Goal: Transaction & Acquisition: Purchase product/service

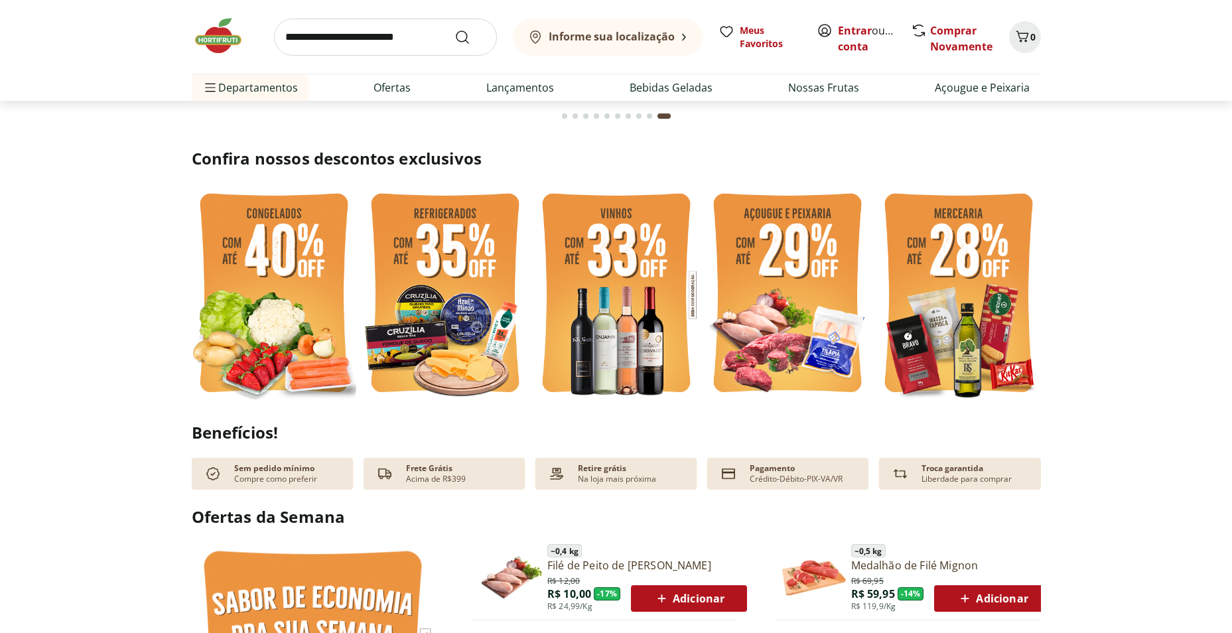
scroll to position [332, 0]
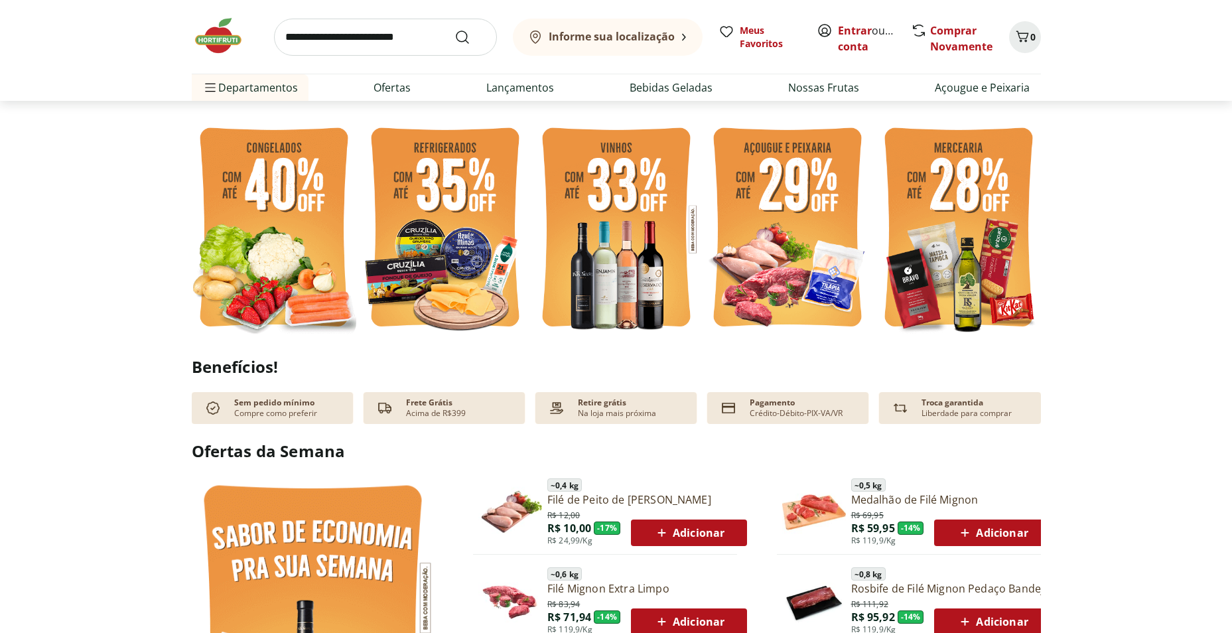
click at [332, 35] on input "search" at bounding box center [385, 37] width 223 height 37
type input "*******"
click at [454, 29] on button "Submit Search" at bounding box center [470, 37] width 32 height 16
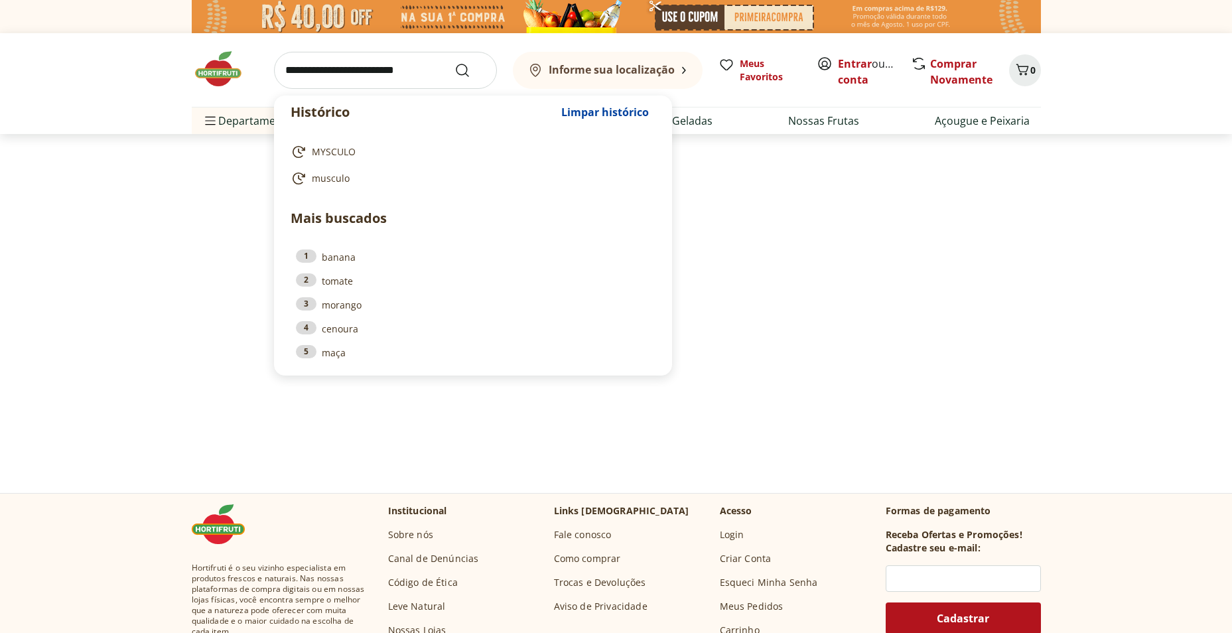
click at [298, 72] on input "search" at bounding box center [385, 70] width 223 height 37
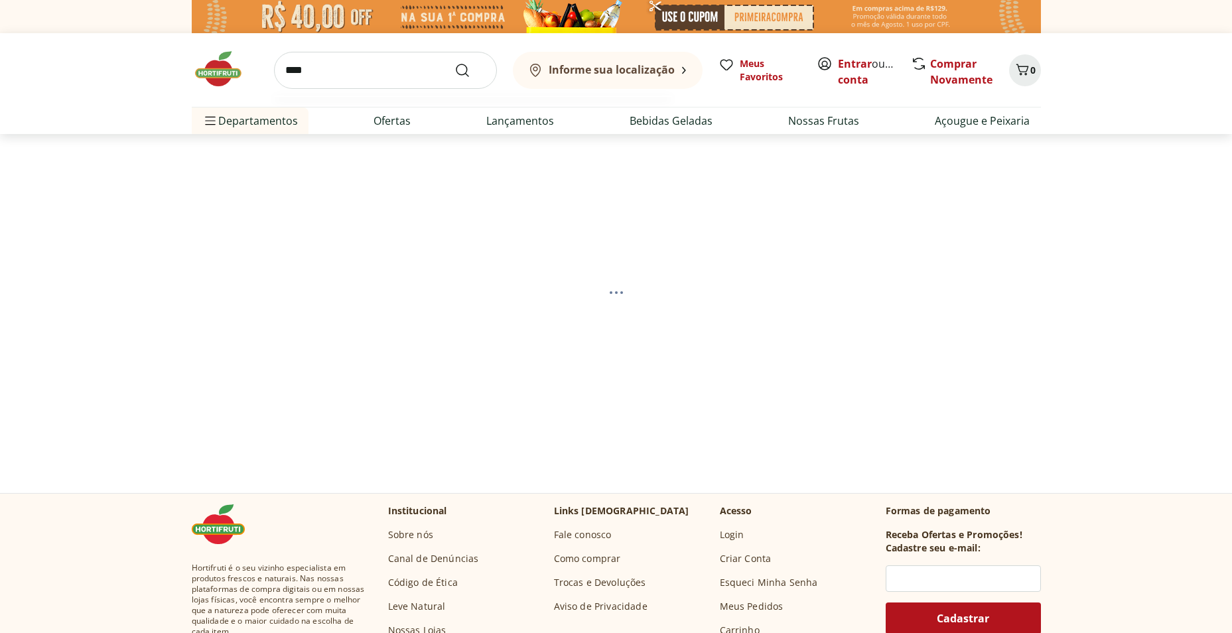
type input "*****"
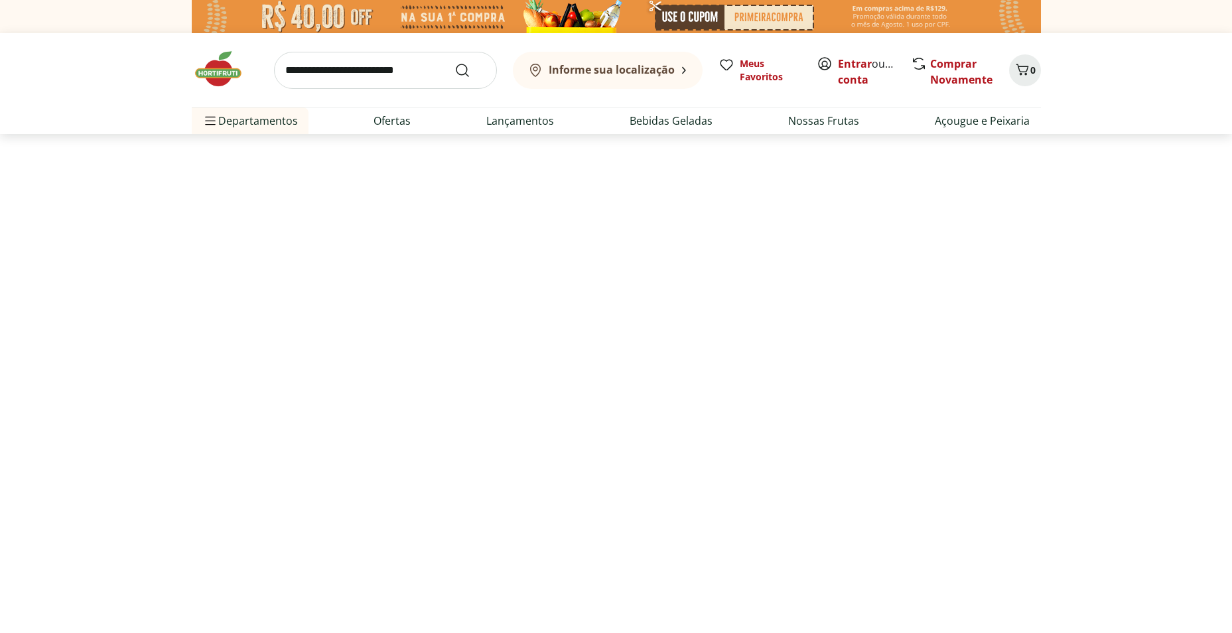
select select "**********"
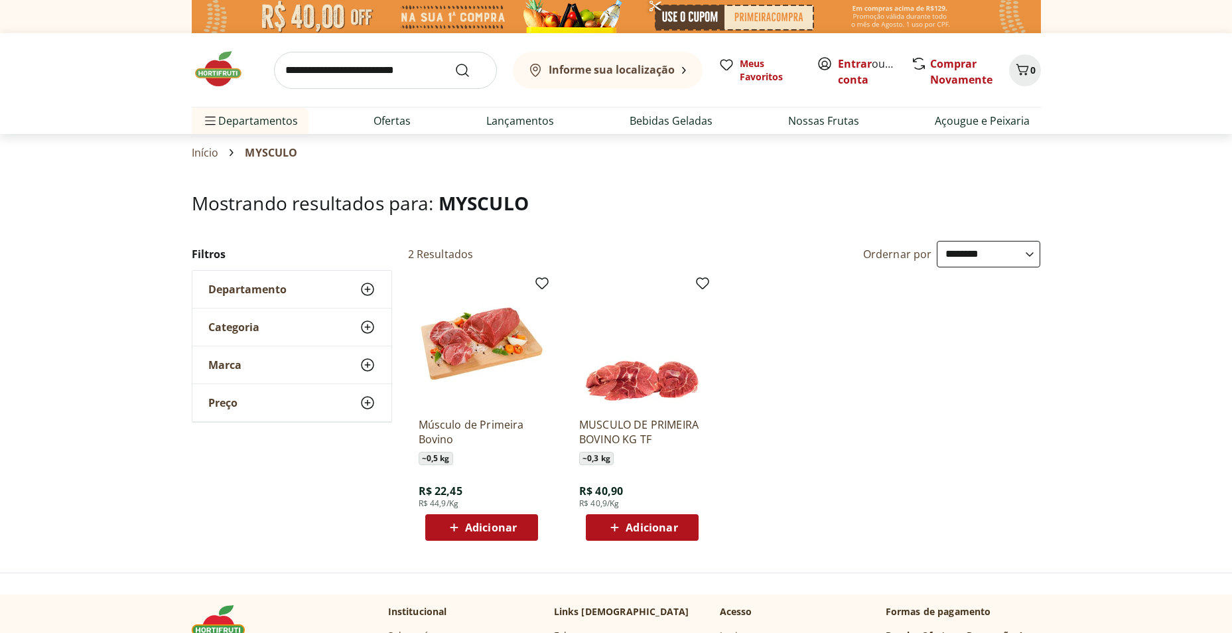
click at [663, 527] on span "Adicionar" at bounding box center [651, 527] width 52 height 11
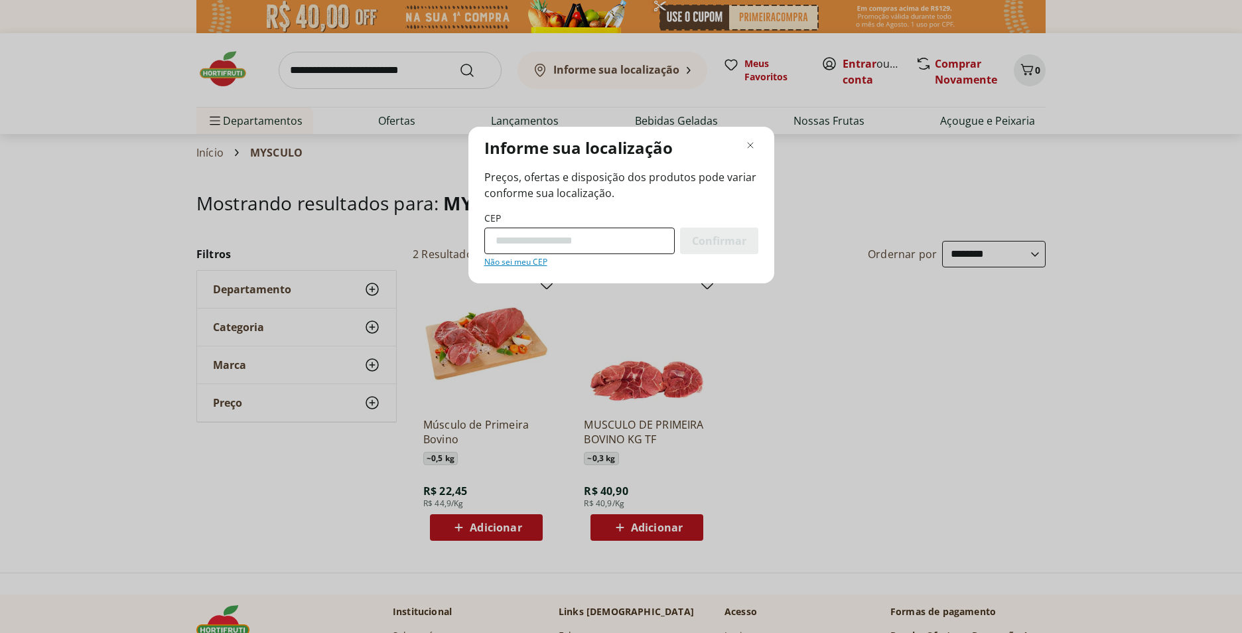
click at [513, 239] on input "CEP" at bounding box center [579, 241] width 190 height 27
type input "*********"
click at [680, 228] on button "Confirmar" at bounding box center [719, 241] width 78 height 27
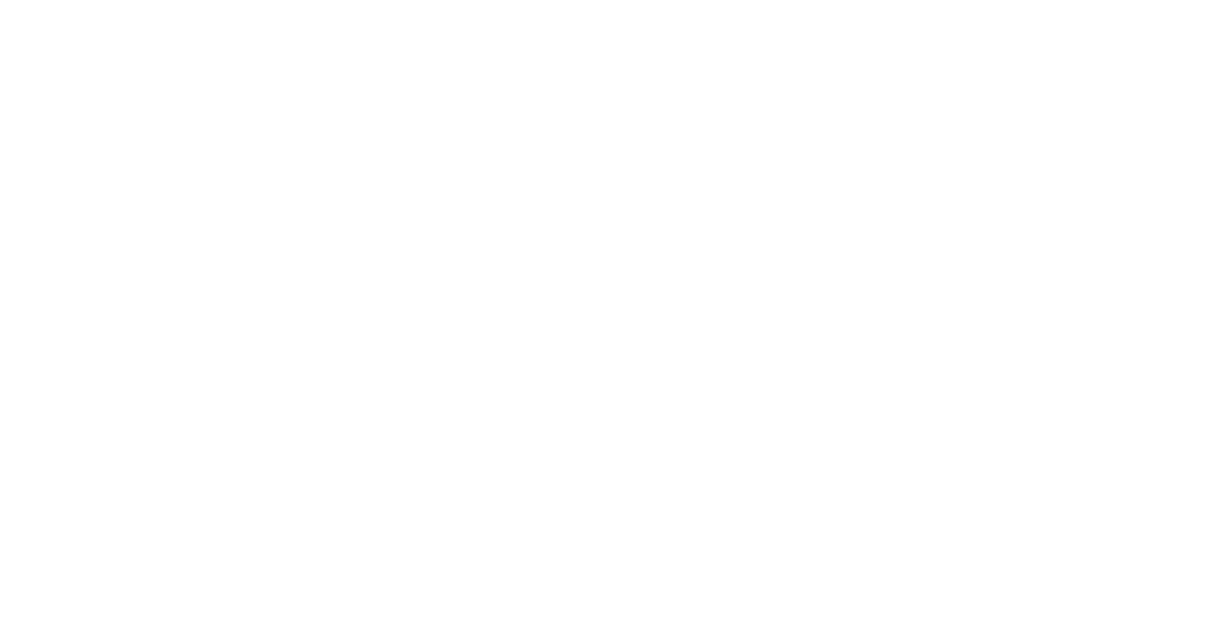
select select "**********"
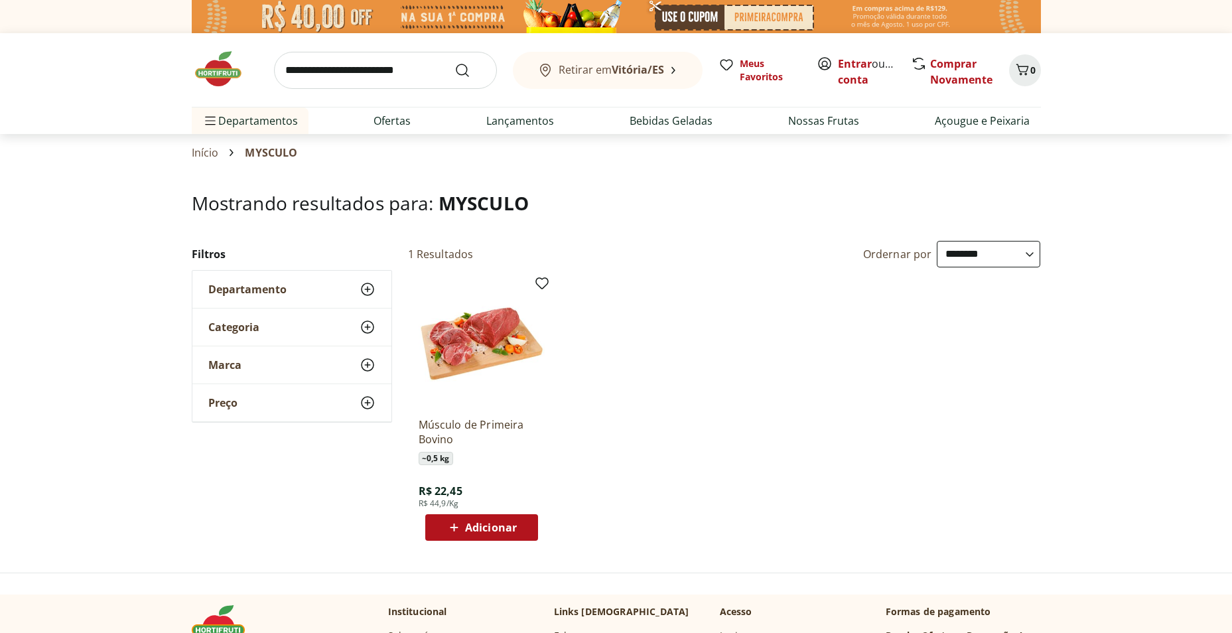
click at [487, 522] on span "Adicionar" at bounding box center [491, 527] width 52 height 11
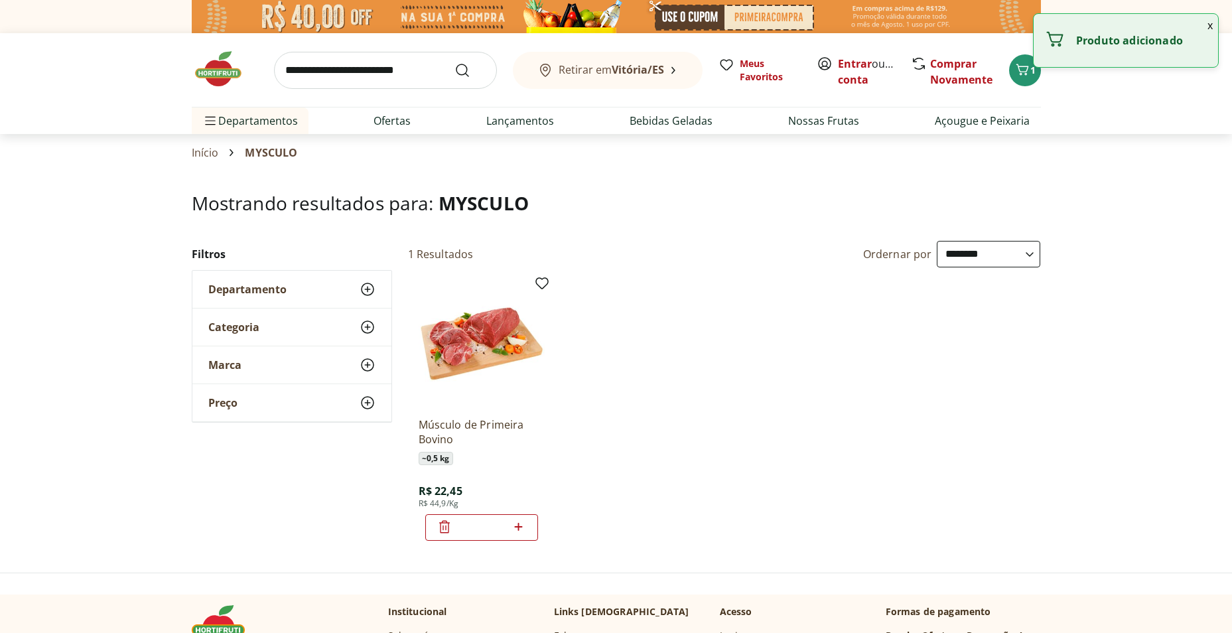
click at [518, 529] on icon at bounding box center [519, 527] width 8 height 8
click at [519, 529] on icon at bounding box center [519, 527] width 8 height 8
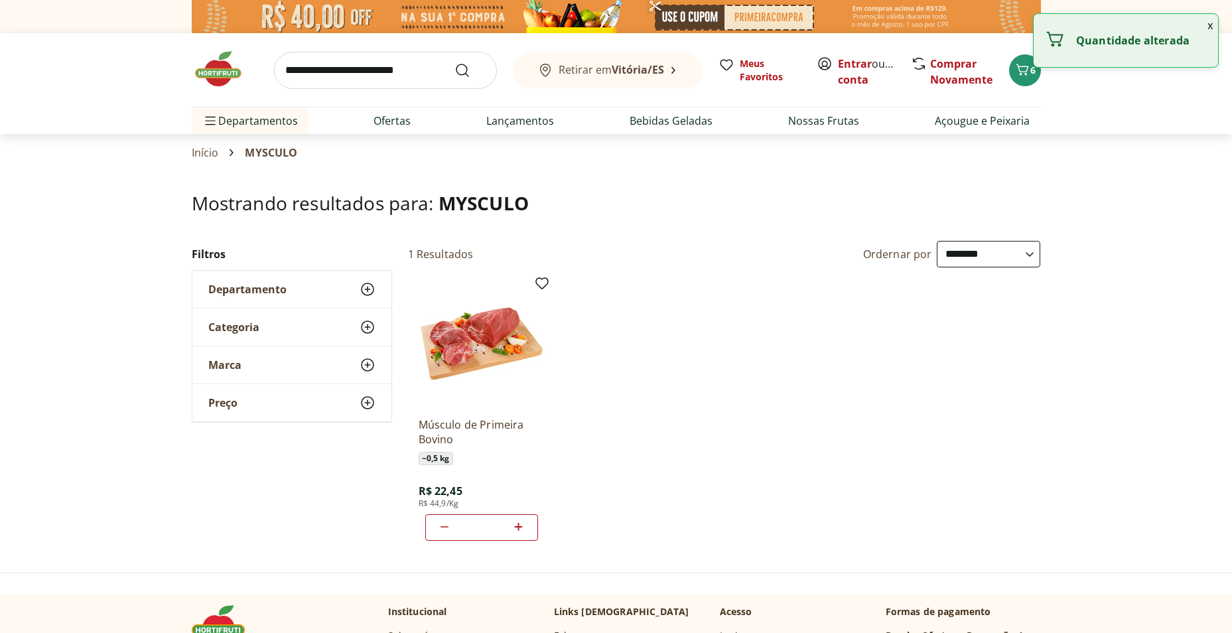
click at [519, 529] on icon at bounding box center [519, 527] width 8 height 8
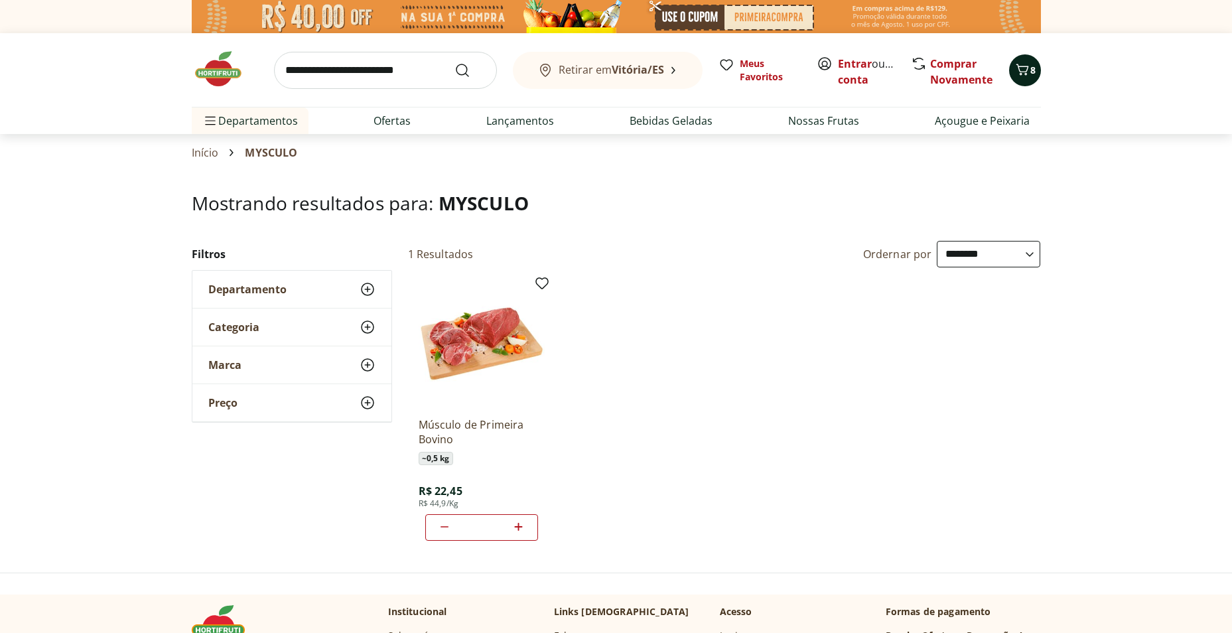
click at [1022, 70] on icon "Carrinho" at bounding box center [1022, 70] width 16 height 16
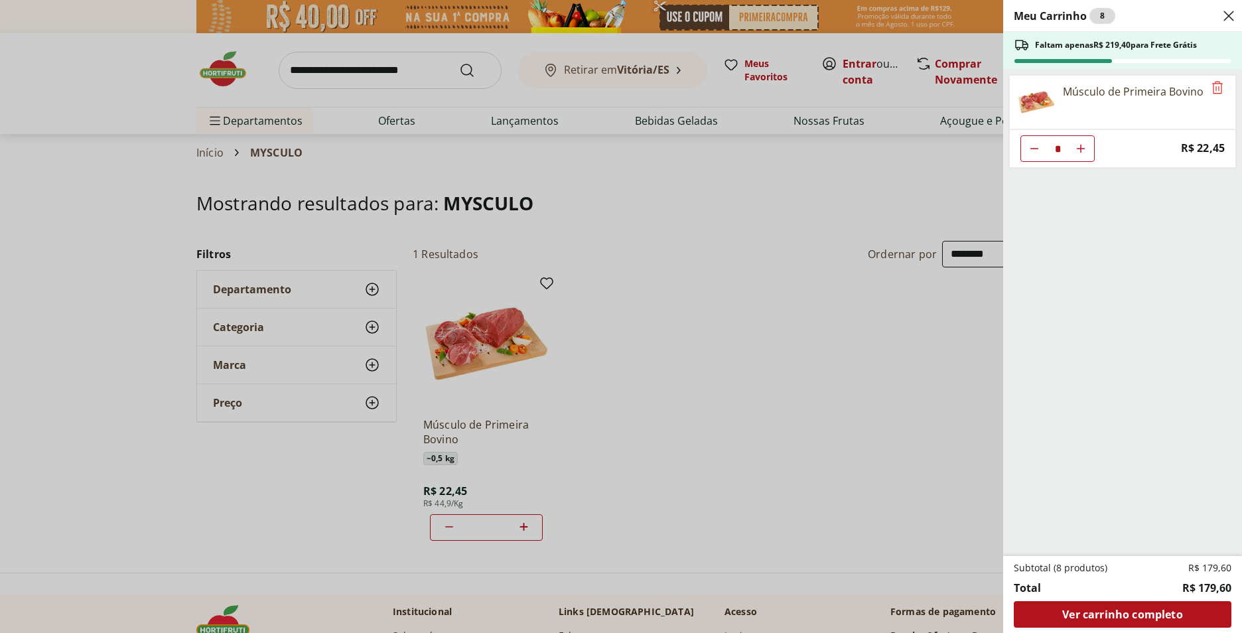
click at [1080, 151] on use "Aumentar Quantidade" at bounding box center [1080, 148] width 11 height 11
type input "*"
click at [1080, 151] on use "Aumentar Quantidade" at bounding box center [1080, 148] width 11 height 11
type input "**"
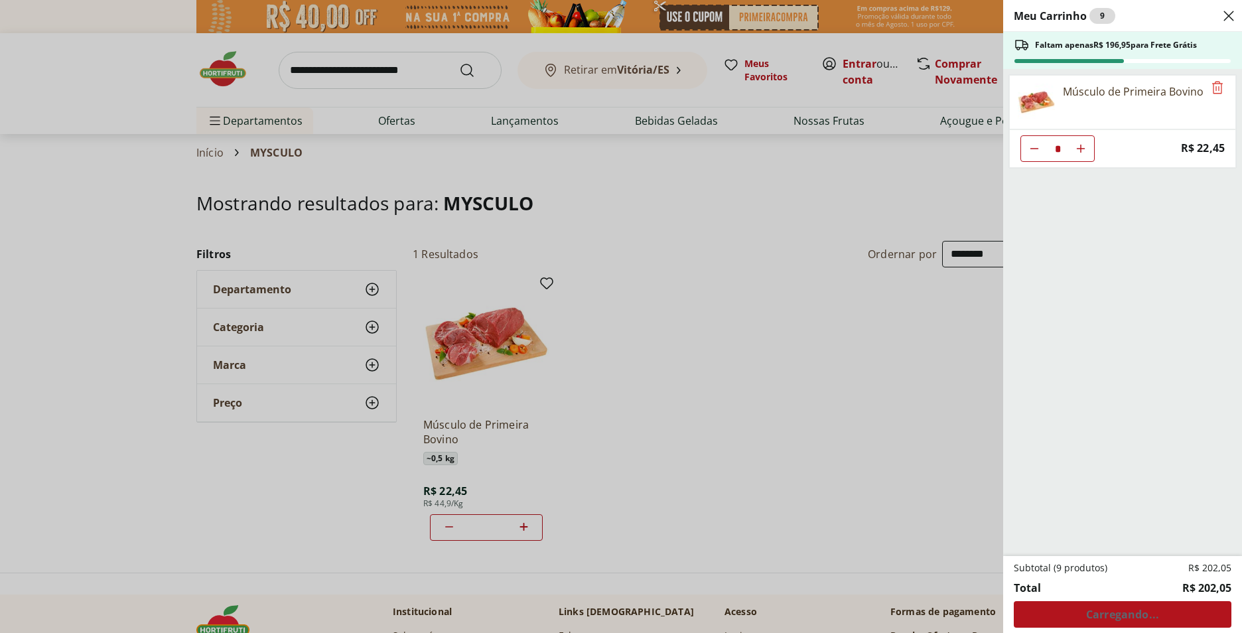
type input "**"
click at [1108, 615] on span "Ver carrinho completo" at bounding box center [1122, 614] width 120 height 11
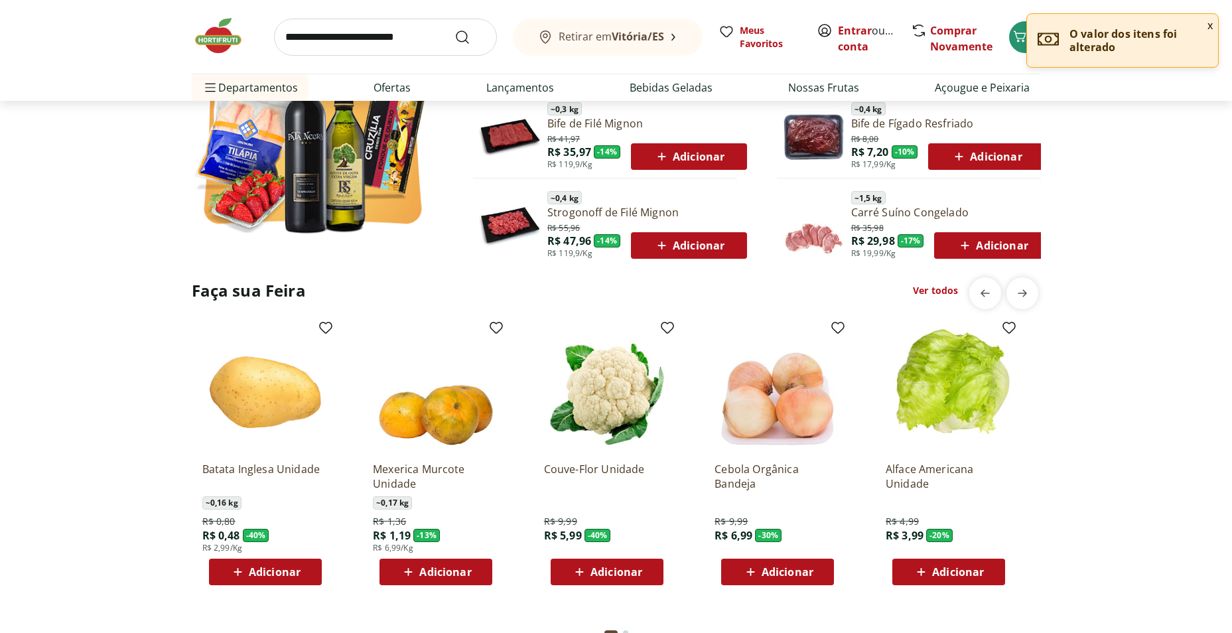
scroll to position [929, 0]
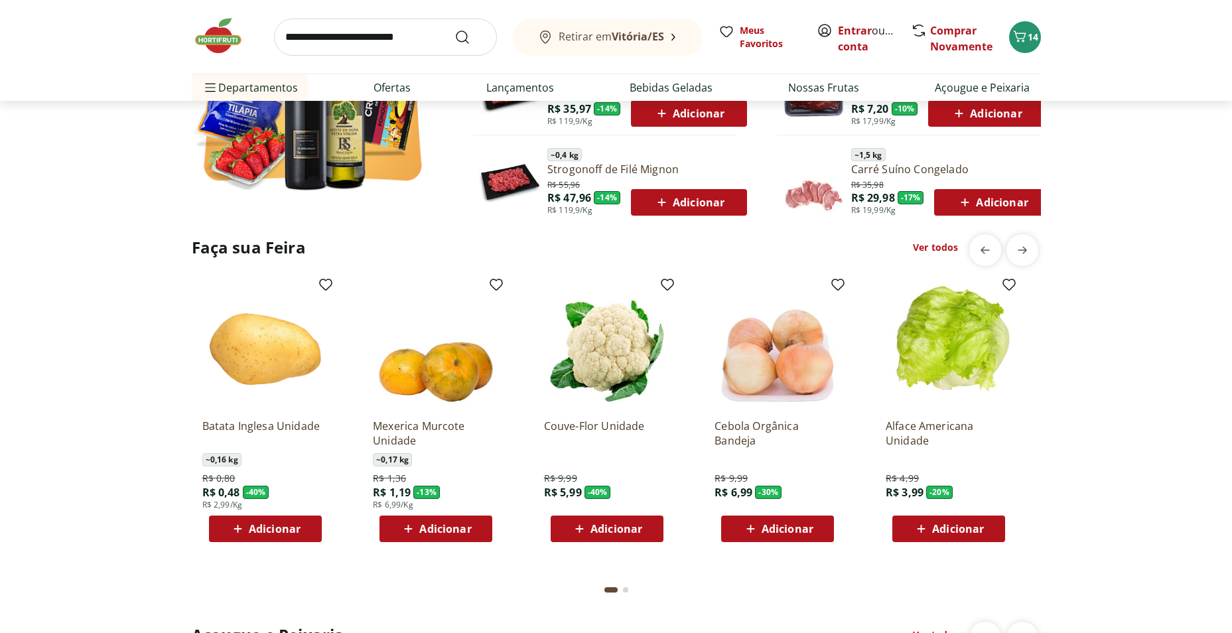
drag, startPoint x: 613, startPoint y: 534, endPoint x: 619, endPoint y: 526, distance: 9.9
click at [619, 526] on span "Adicionar" at bounding box center [616, 528] width 52 height 11
click at [958, 523] on span "Adicionar" at bounding box center [958, 528] width 52 height 11
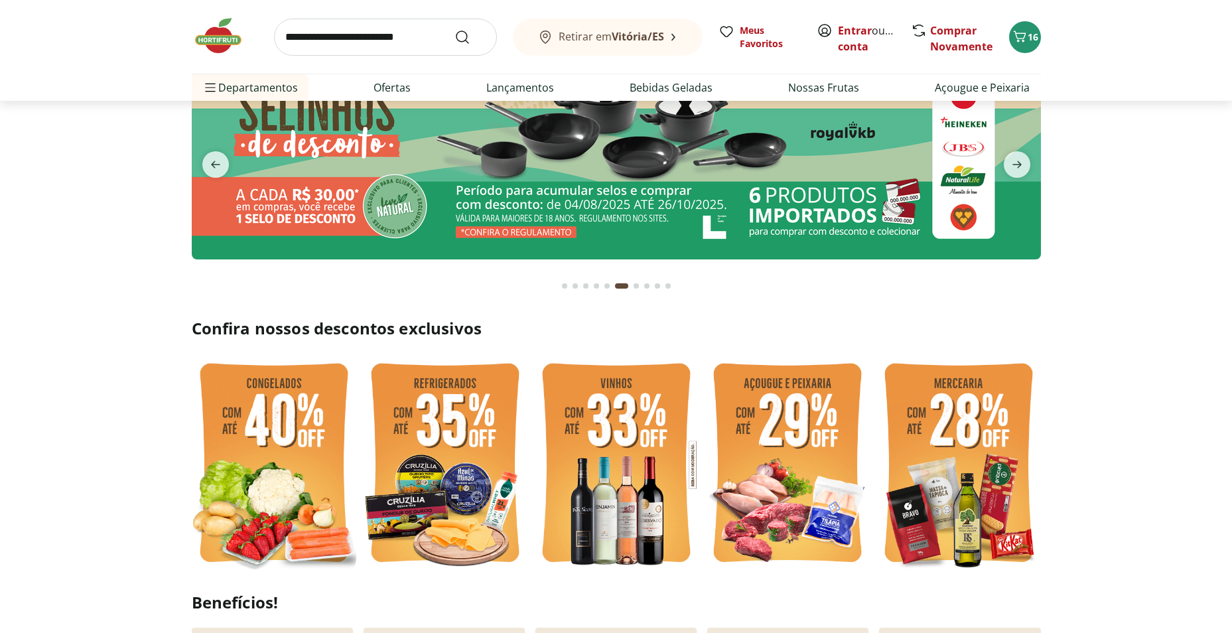
scroll to position [0, 0]
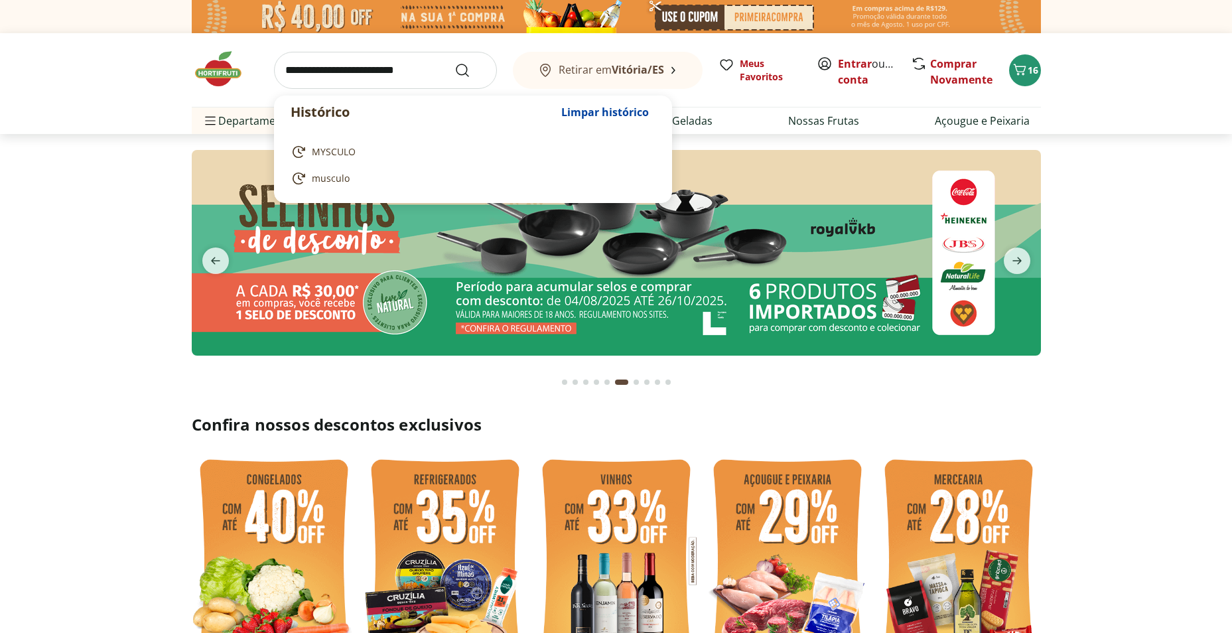
click at [322, 74] on input "search" at bounding box center [385, 70] width 223 height 37
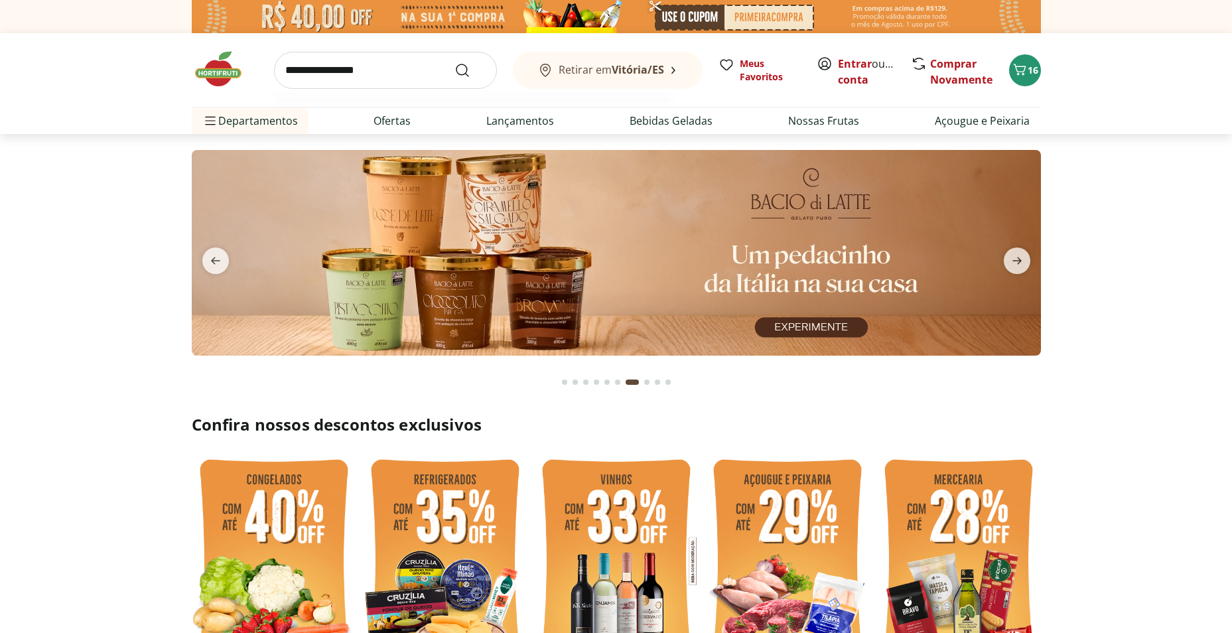
type input "**********"
click at [454, 62] on button "Submit Search" at bounding box center [470, 70] width 32 height 16
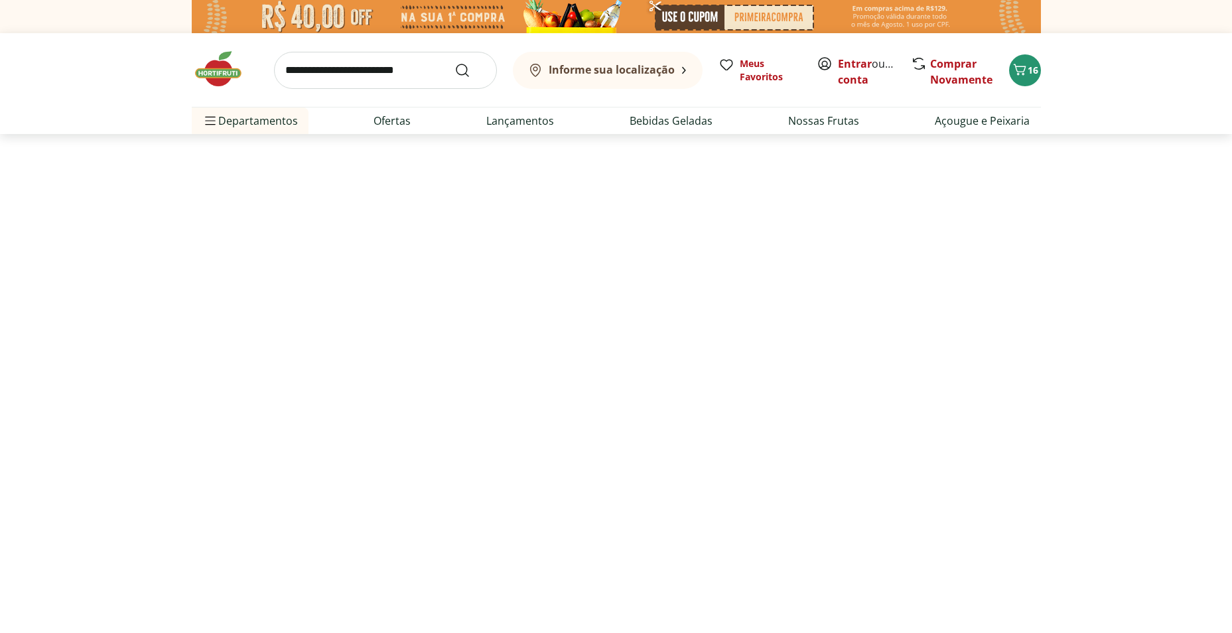
select select "**********"
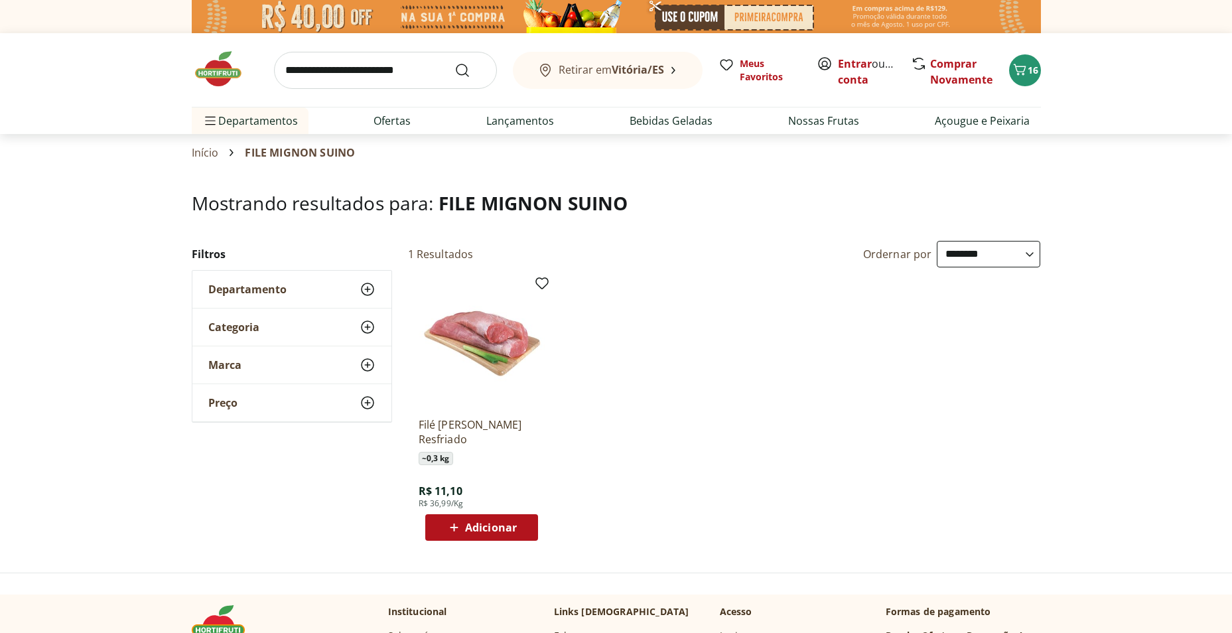
click at [452, 529] on icon at bounding box center [454, 527] width 17 height 16
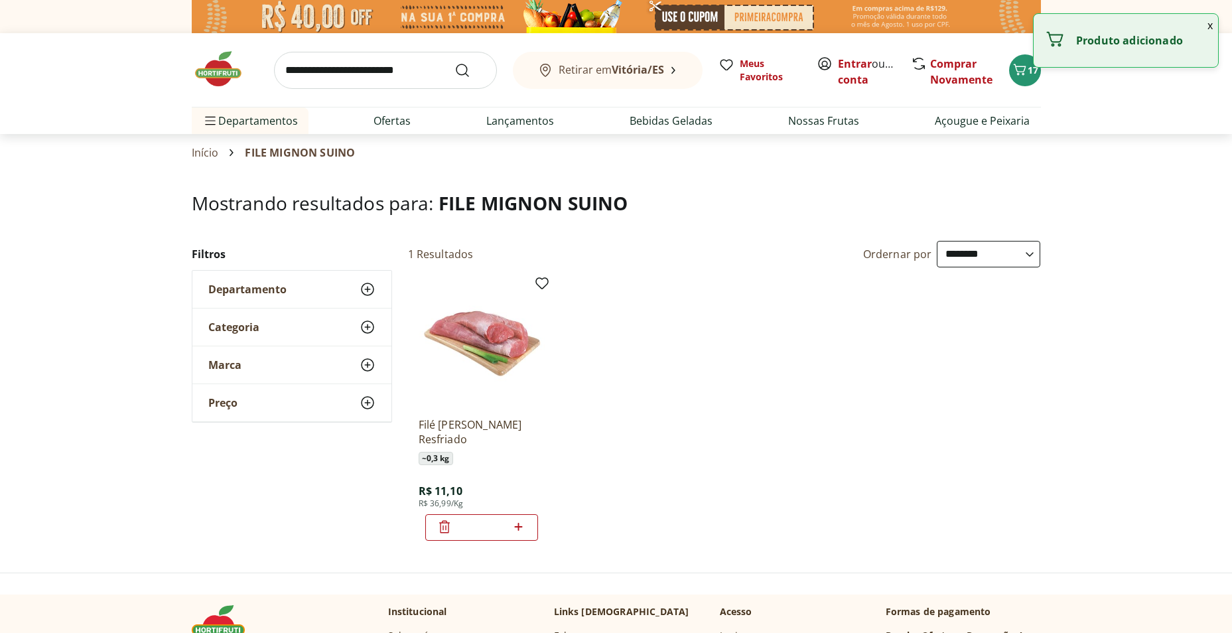
click at [516, 523] on icon at bounding box center [518, 527] width 17 height 16
type input "*"
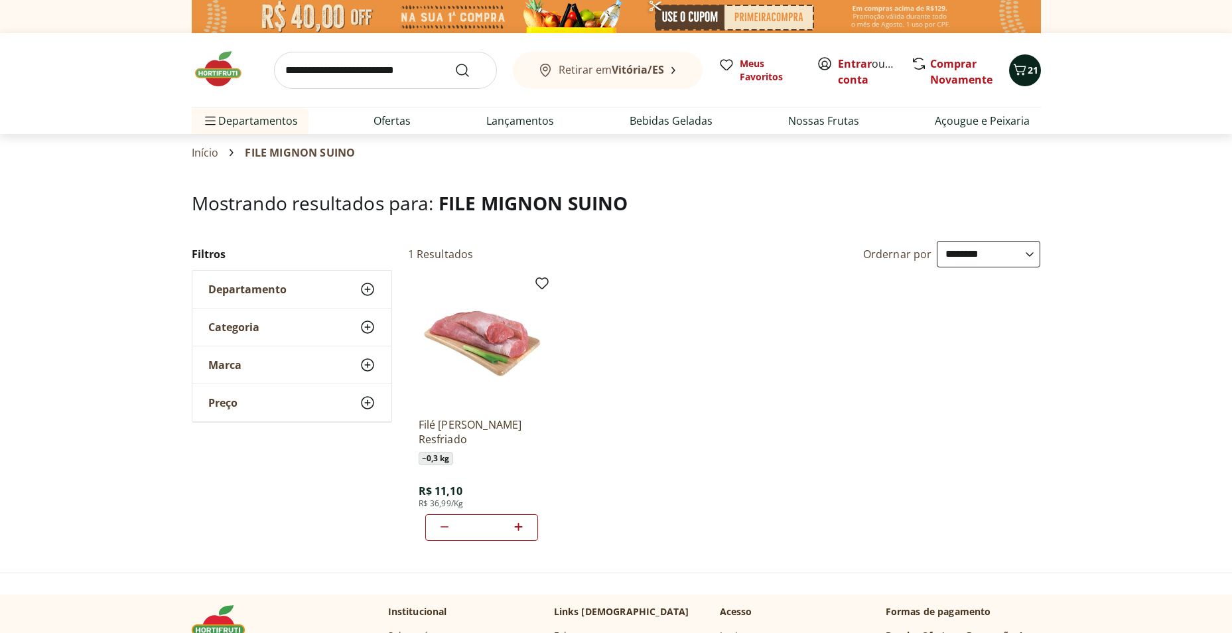
click at [1027, 64] on span "21" at bounding box center [1032, 70] width 11 height 13
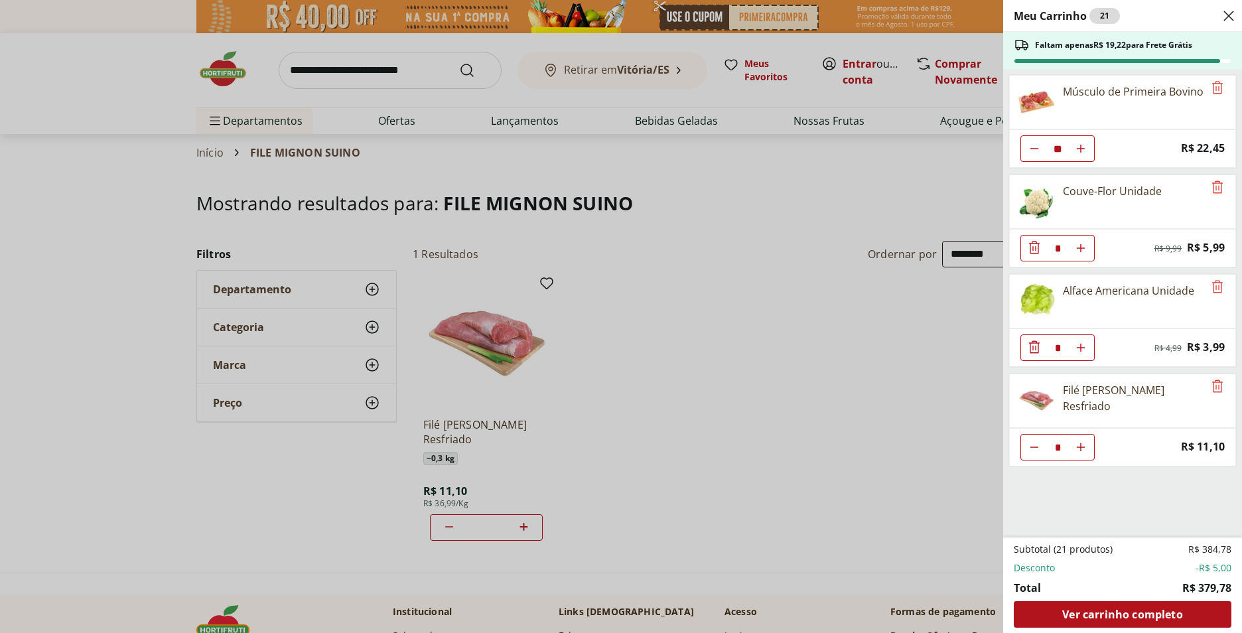
click at [698, 401] on div "Meu Carrinho 21 Faltam apenas R$ 19,22 para Frete Grátis Músculo de Primeira Bo…" at bounding box center [621, 316] width 1242 height 633
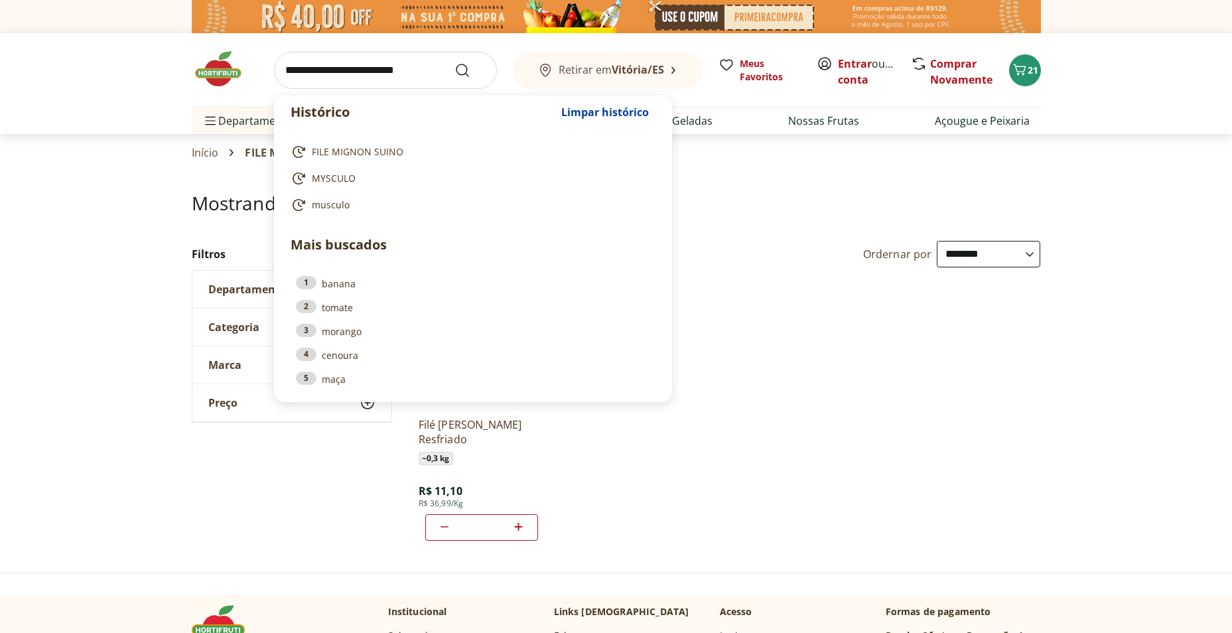
click at [291, 74] on input "search" at bounding box center [385, 70] width 223 height 37
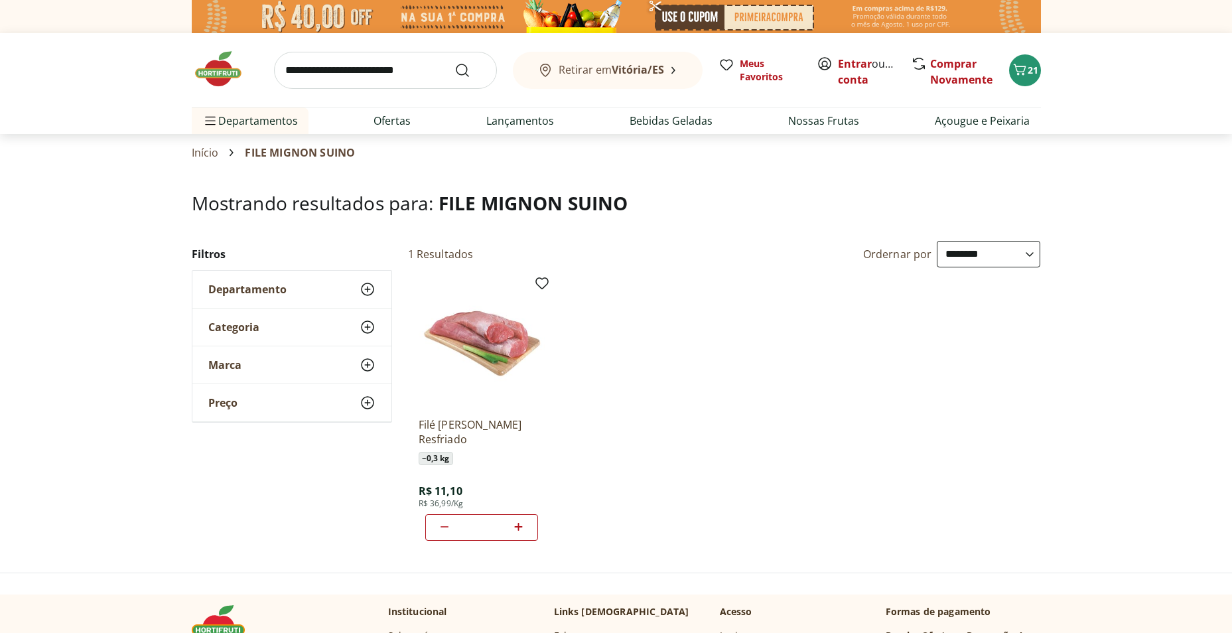
click at [830, 305] on ul "Filé Mignon Suíno Resfriado ~ 0,3 kg R$ 11,10 R$ 36,99/Kg *" at bounding box center [724, 410] width 633 height 281
click at [401, 121] on link "Ofertas" at bounding box center [391, 121] width 37 height 16
select select "**********"
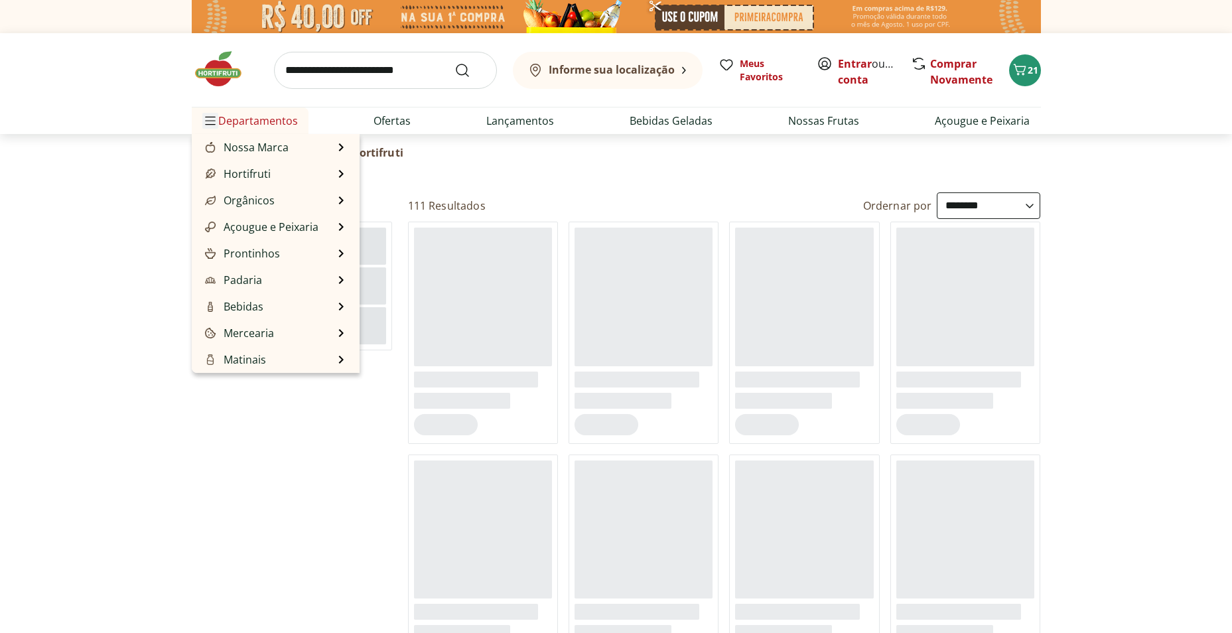
click at [212, 113] on span "Menu" at bounding box center [210, 121] width 16 height 16
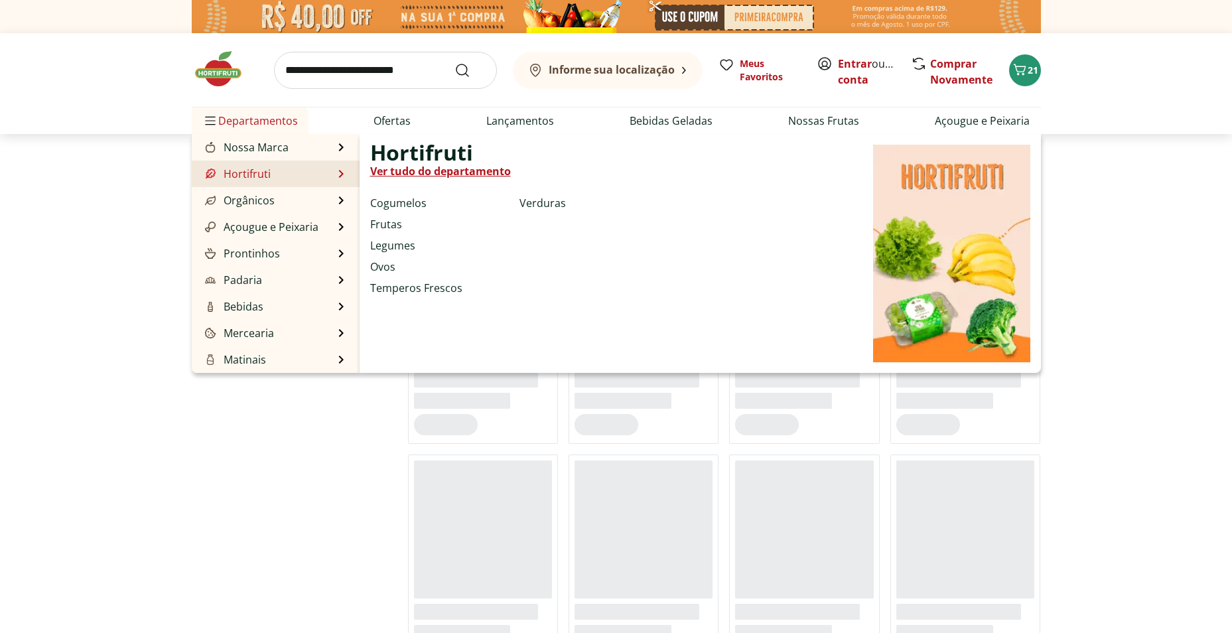
click at [249, 170] on link "Hortifruti" at bounding box center [236, 174] width 68 height 16
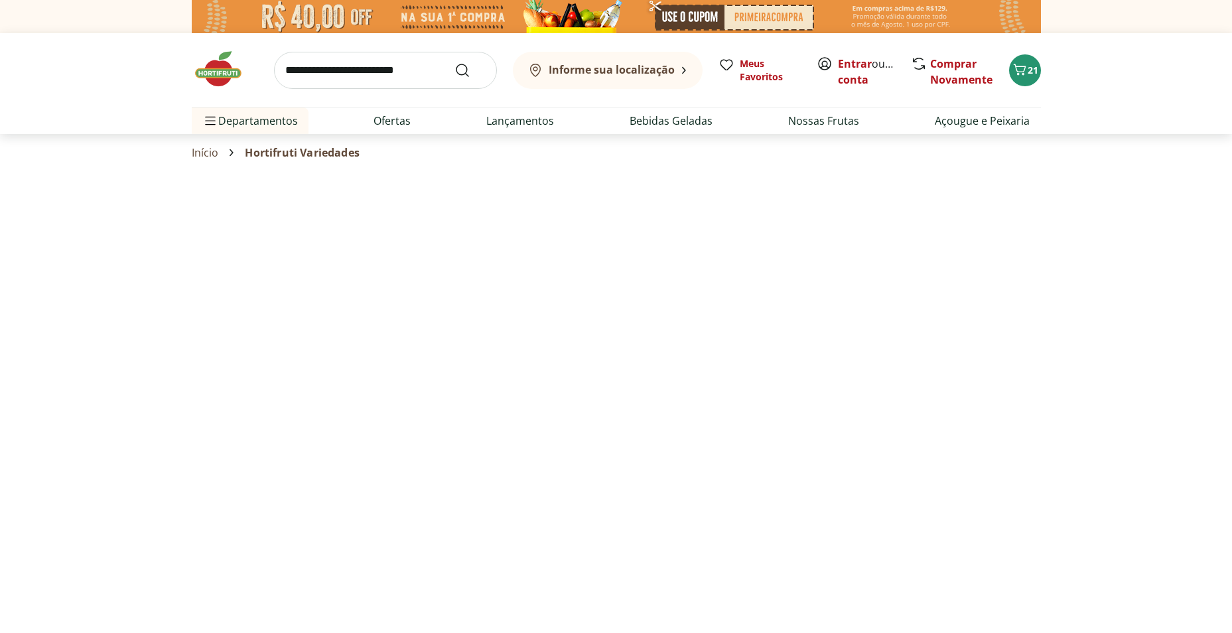
select select "**********"
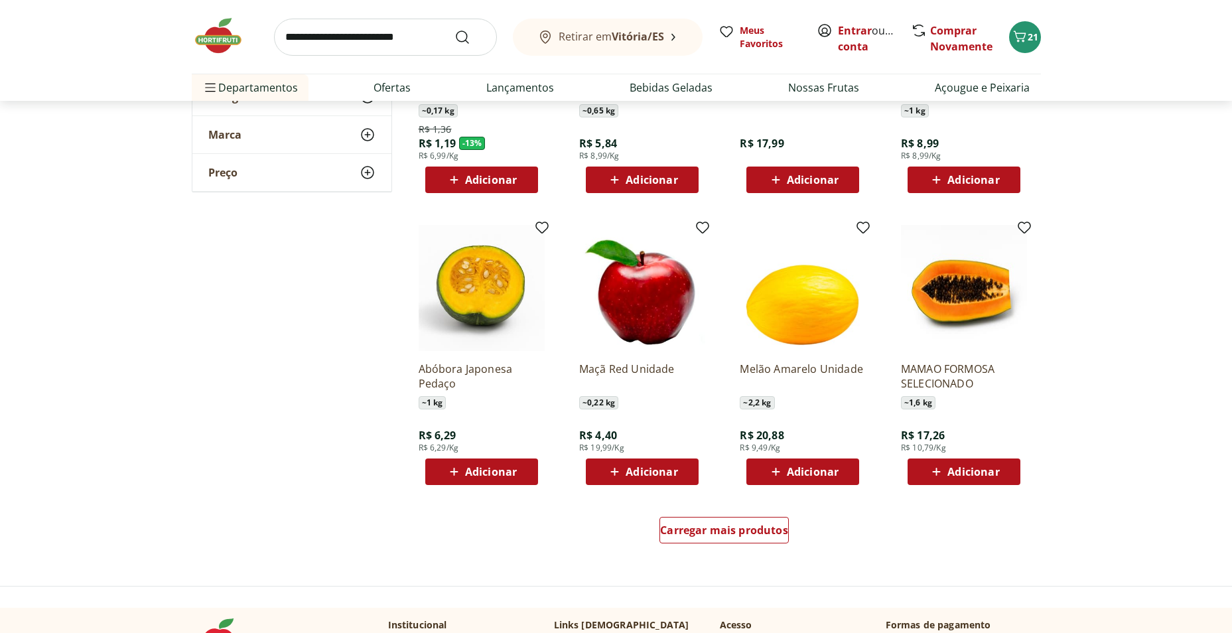
scroll to position [730, 0]
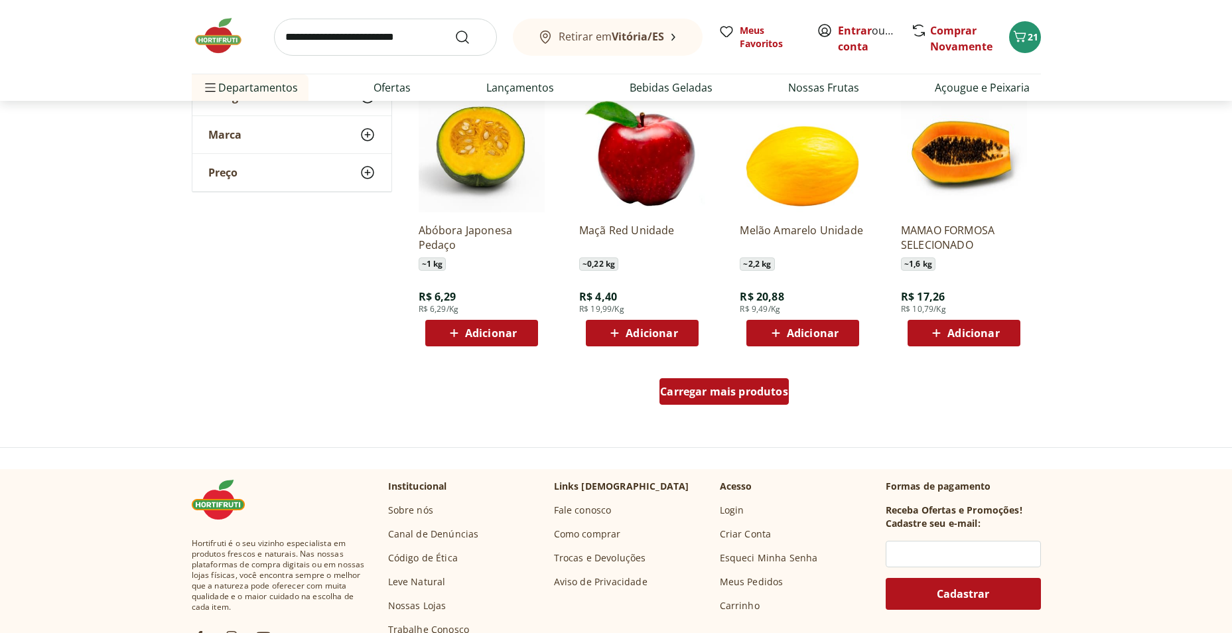
click at [709, 389] on span "Carregar mais produtos" at bounding box center [724, 391] width 128 height 11
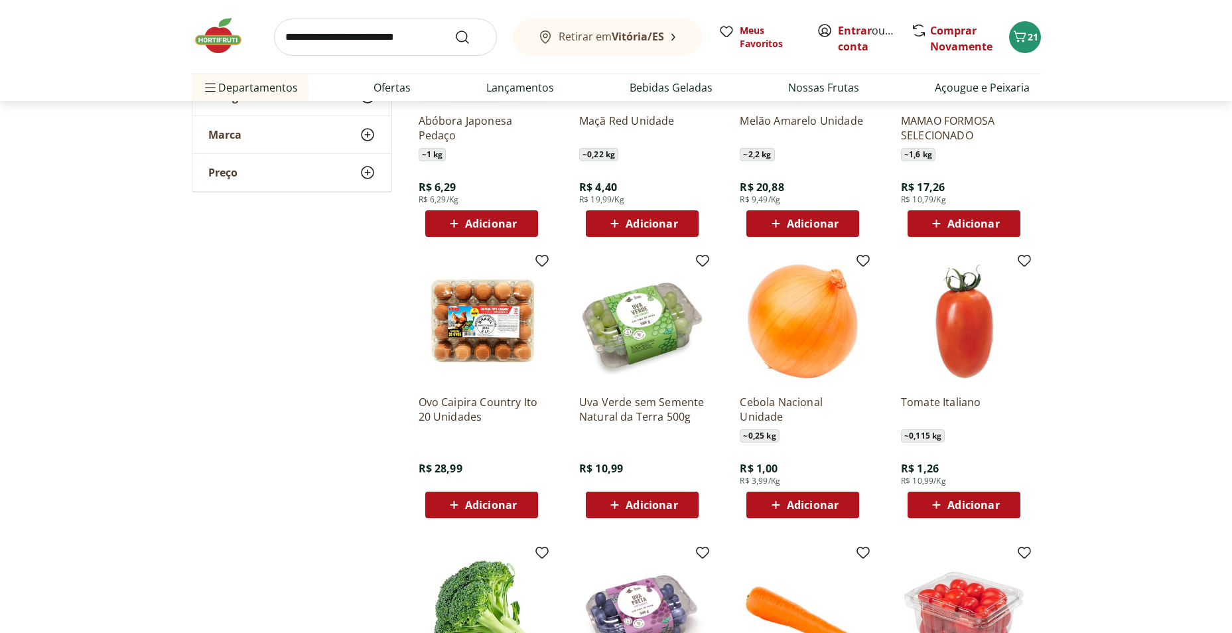
scroll to position [862, 0]
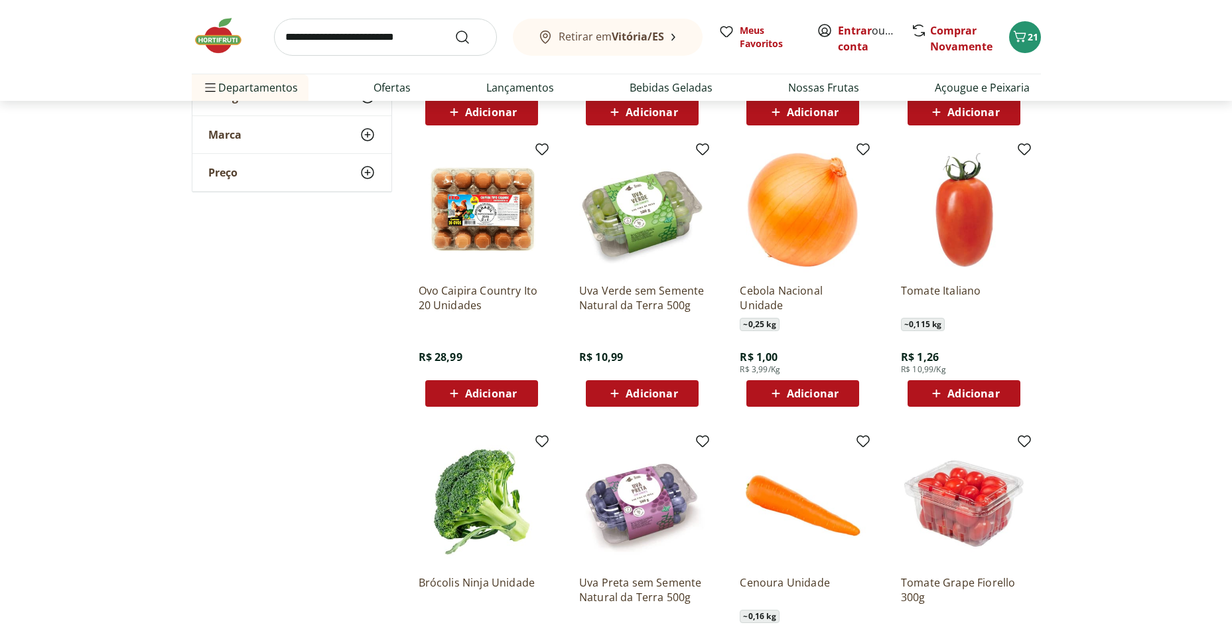
scroll to position [1061, 0]
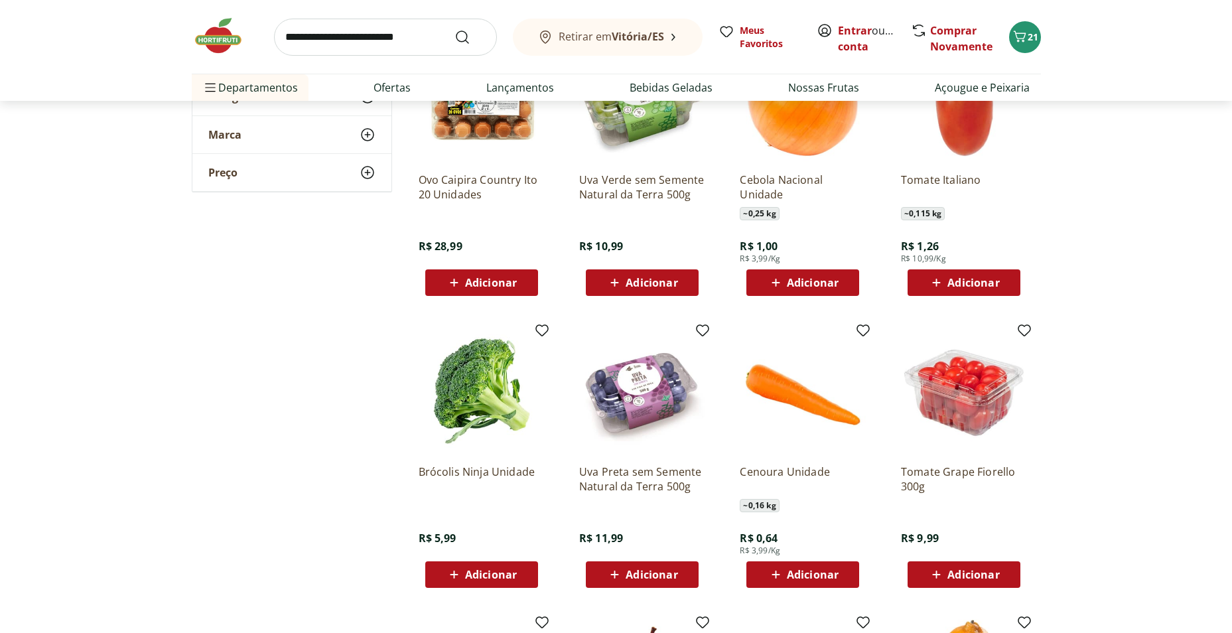
click at [490, 570] on span "Adicionar" at bounding box center [491, 574] width 52 height 11
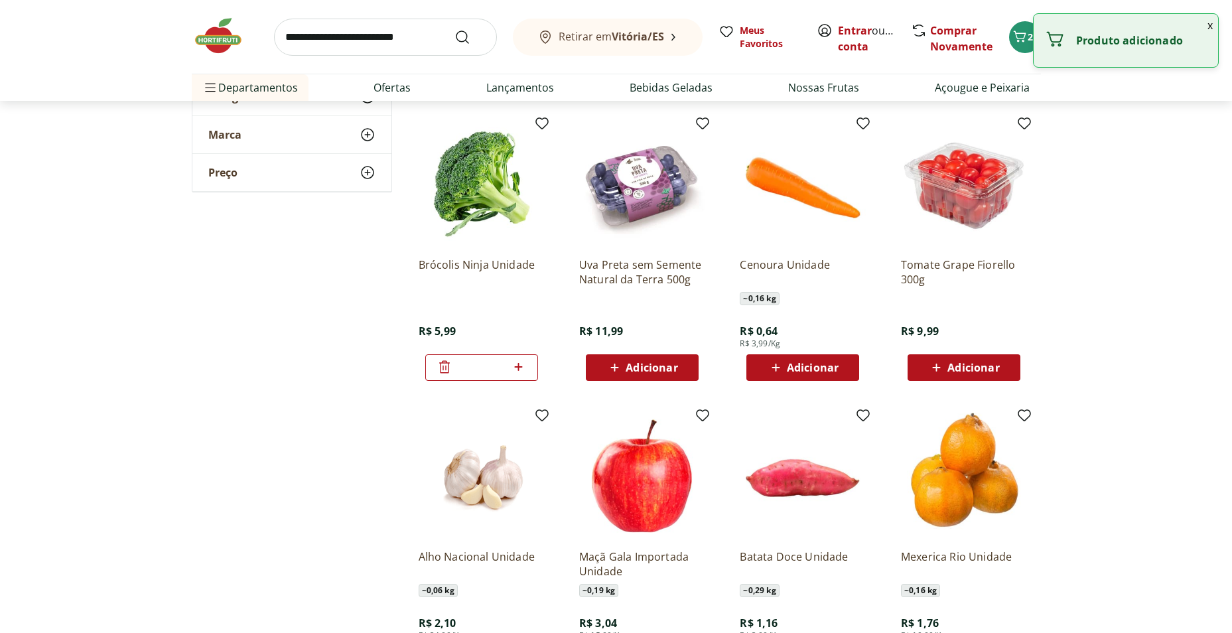
scroll to position [1393, 0]
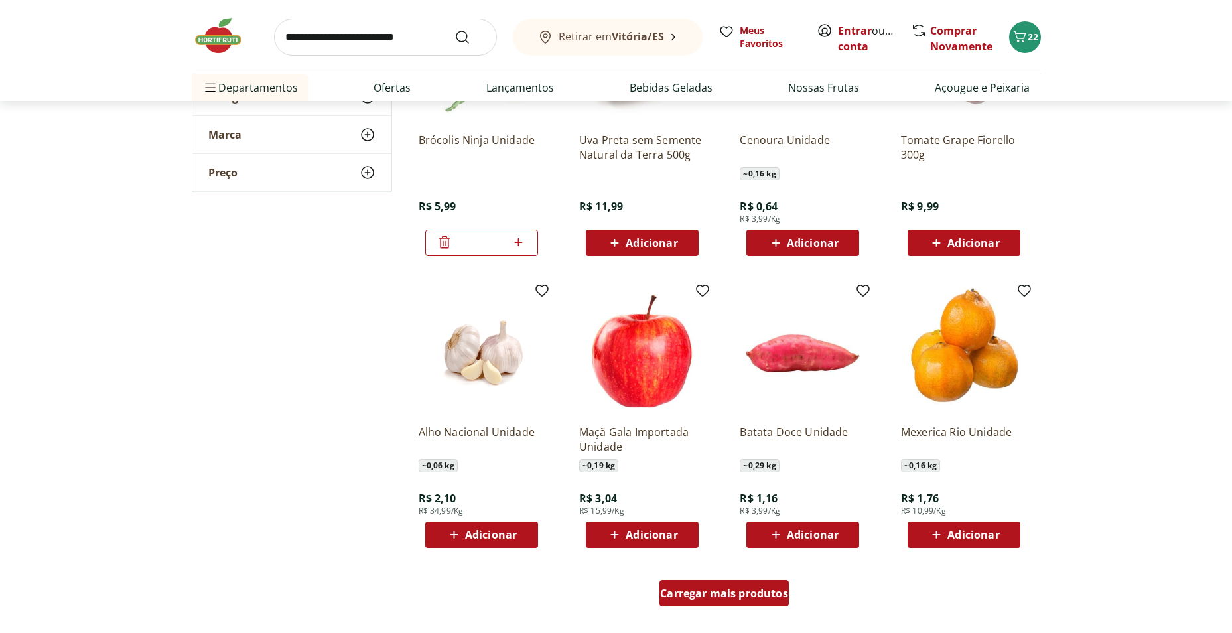
click at [730, 588] on span "Carregar mais produtos" at bounding box center [724, 593] width 128 height 11
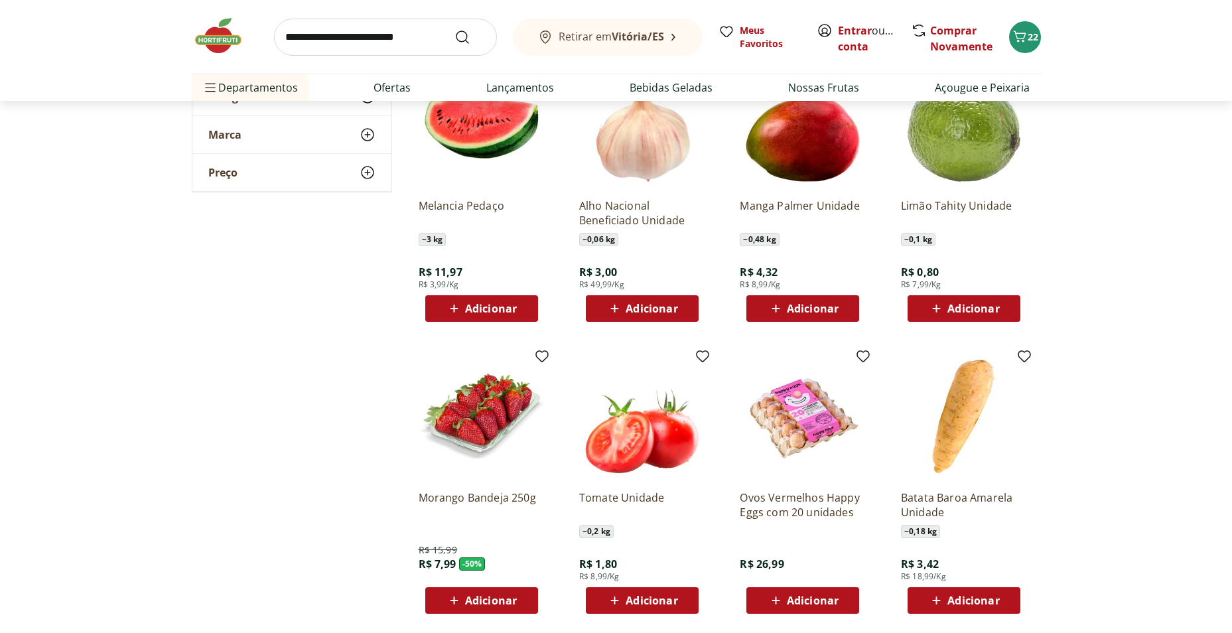
scroll to position [1924, 0]
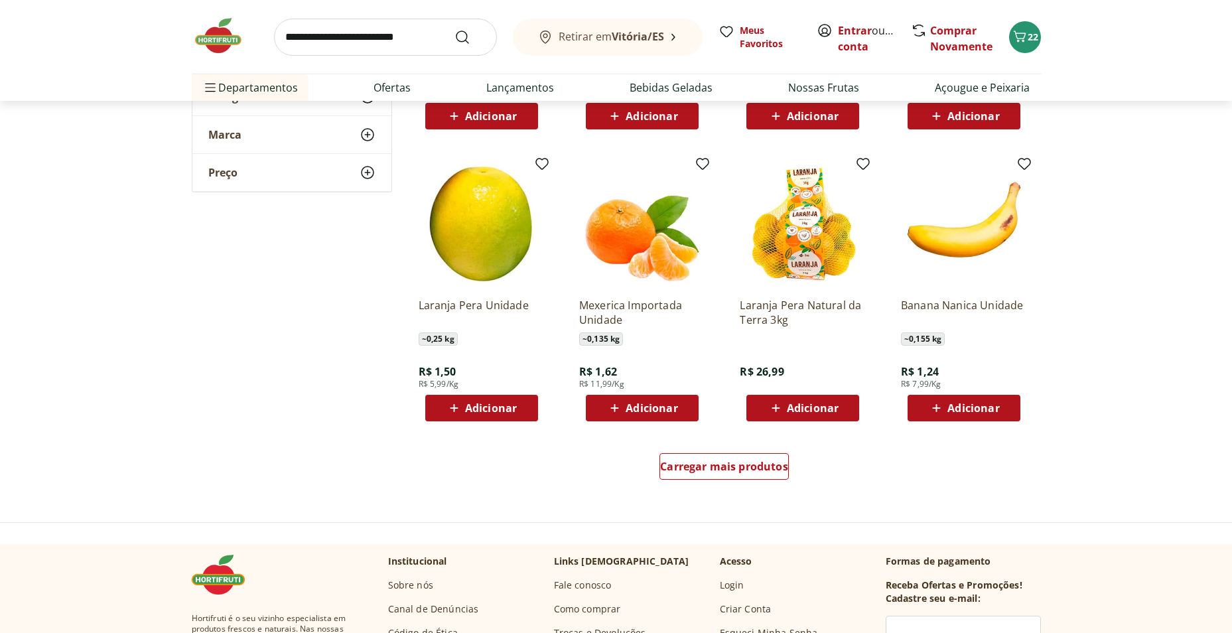
scroll to position [2388, 0]
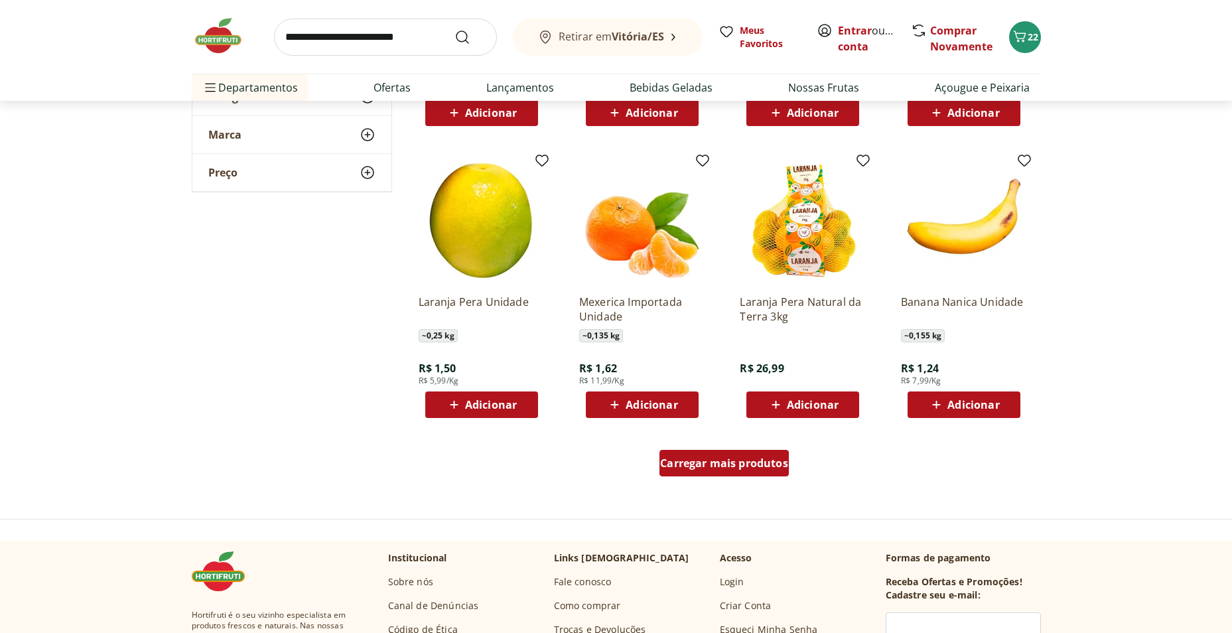
click at [698, 462] on span "Carregar mais produtos" at bounding box center [724, 463] width 128 height 11
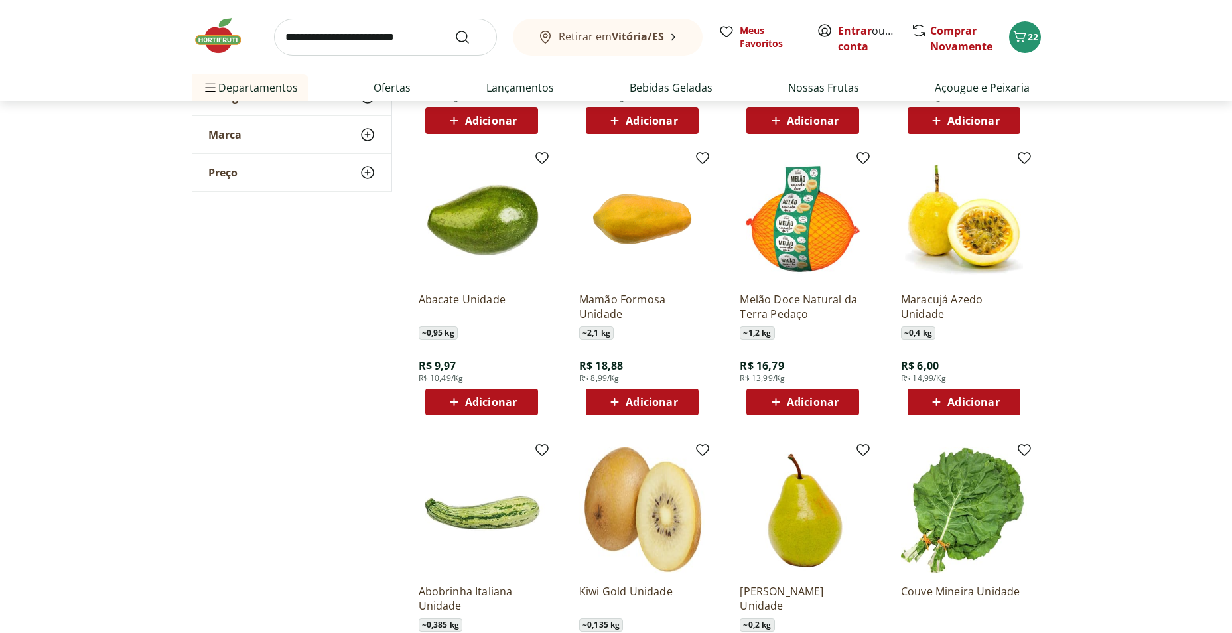
scroll to position [2786, 0]
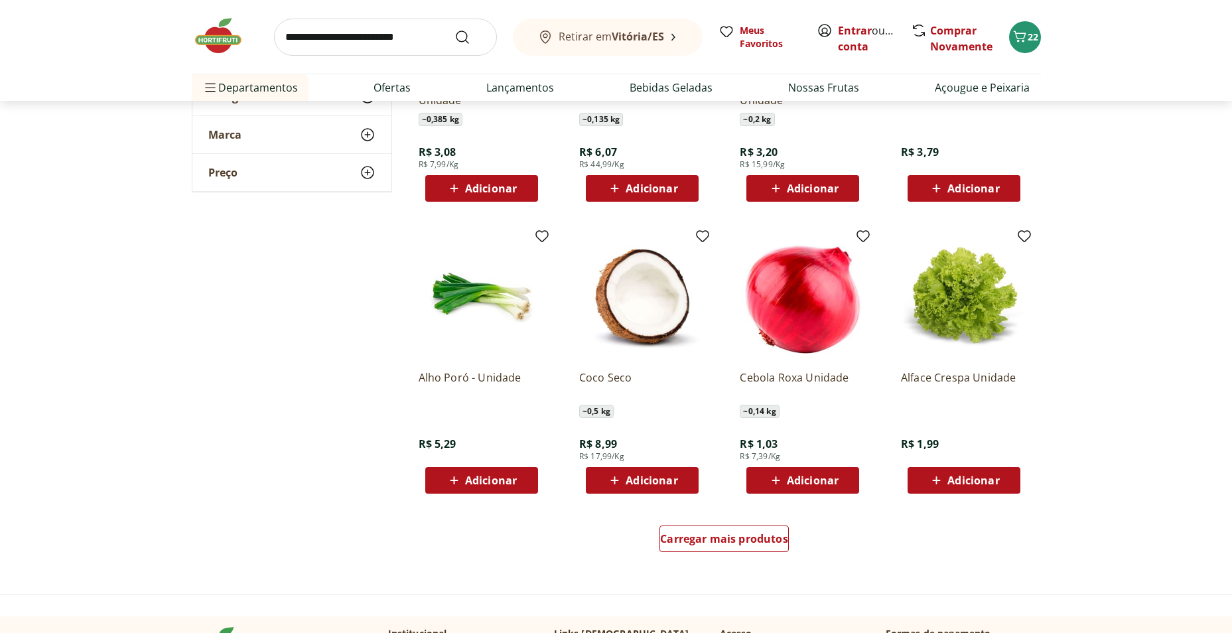
scroll to position [3250, 0]
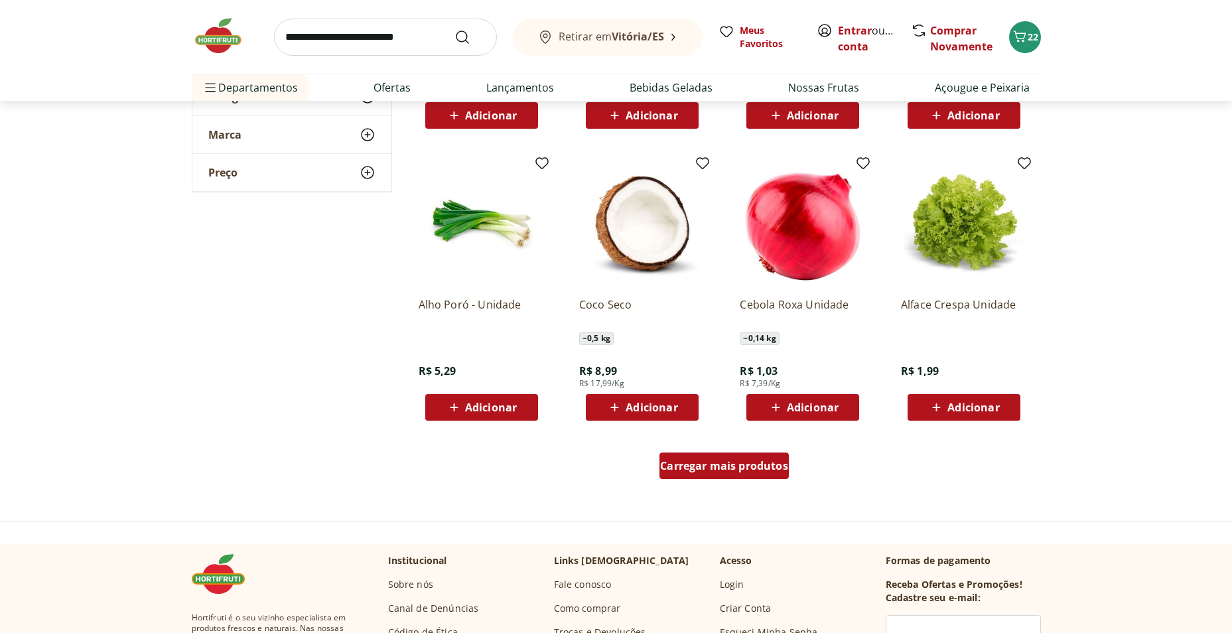
click at [700, 467] on span "Carregar mais produtos" at bounding box center [724, 465] width 128 height 11
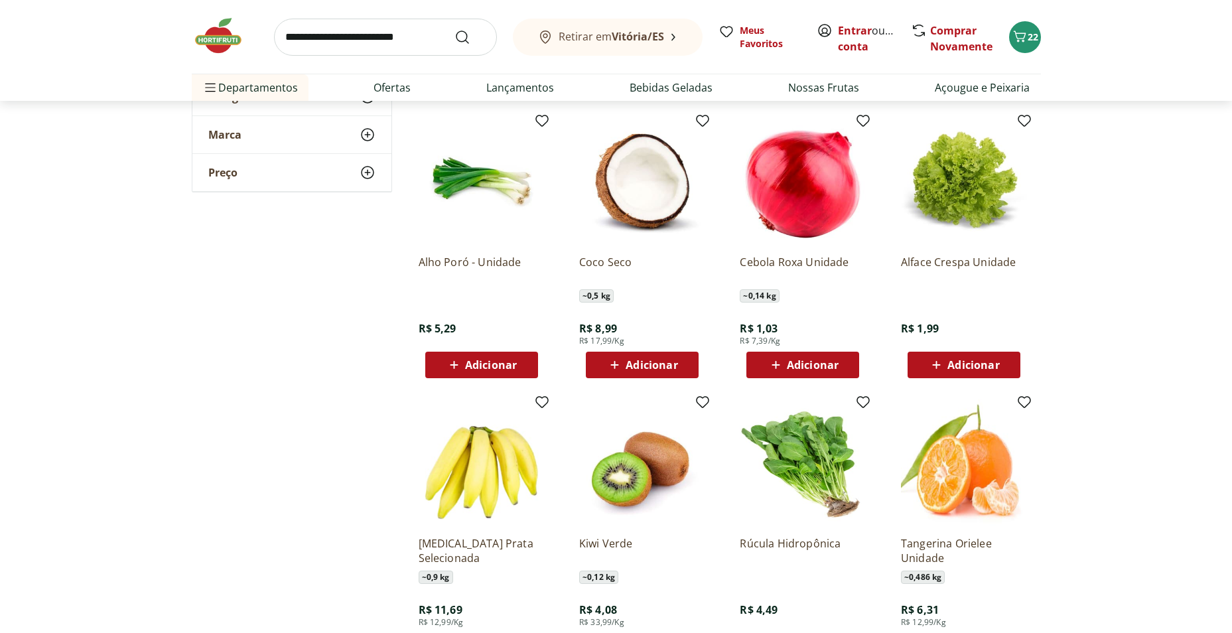
scroll to position [3316, 0]
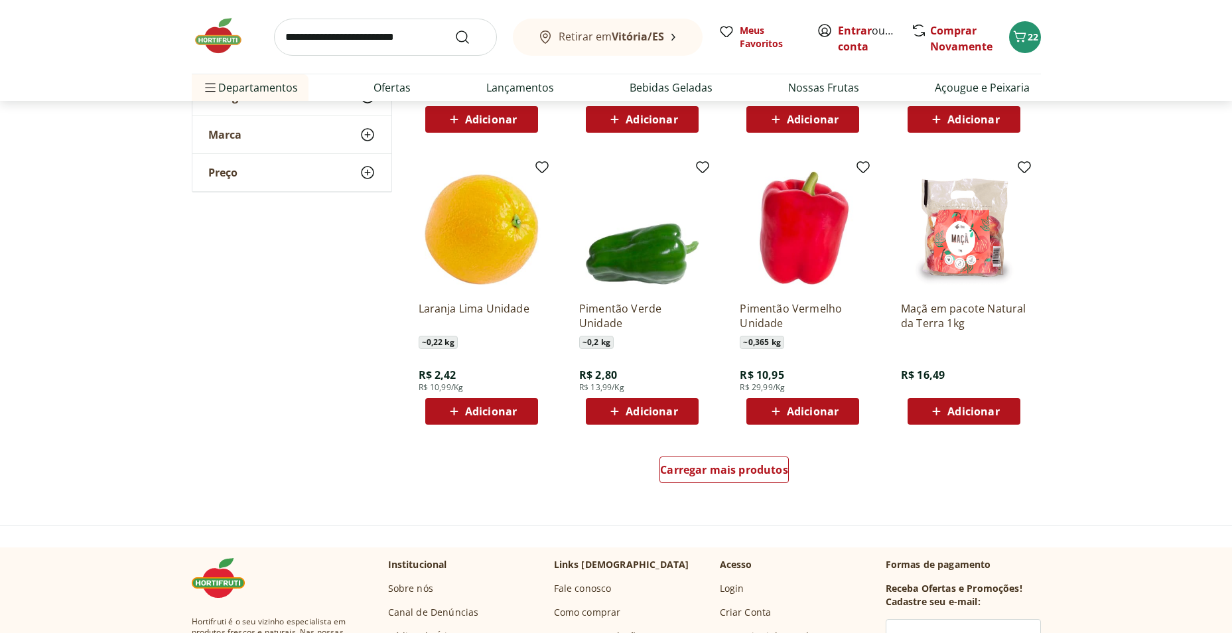
scroll to position [4112, 0]
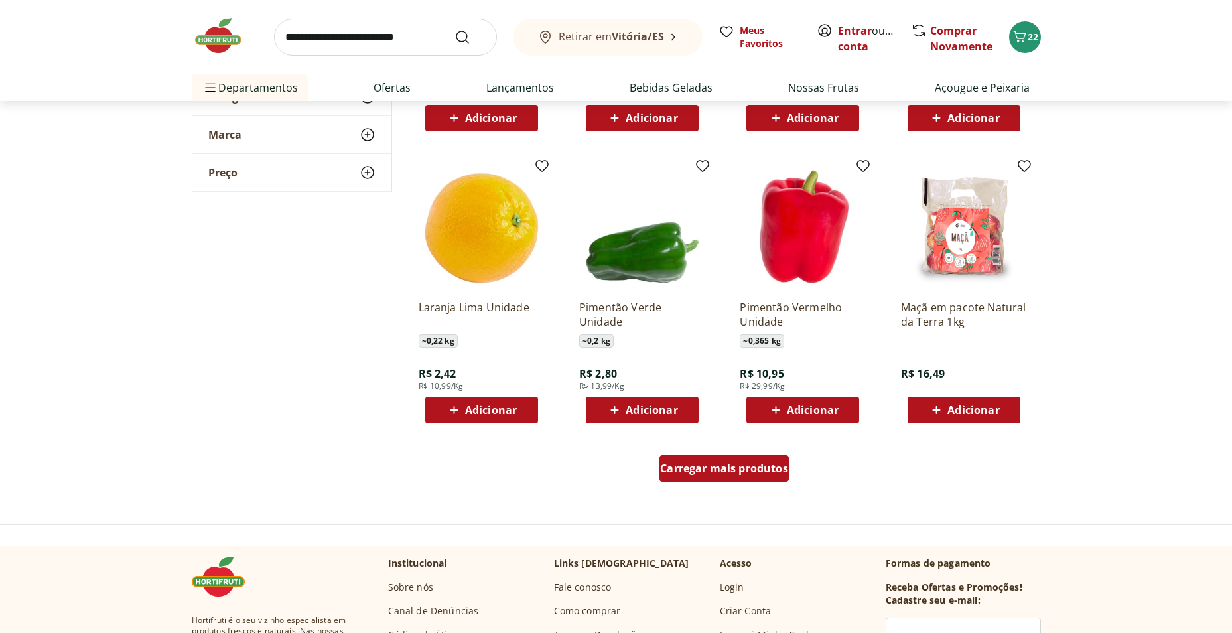
click at [710, 463] on span "Carregar mais produtos" at bounding box center [724, 468] width 128 height 11
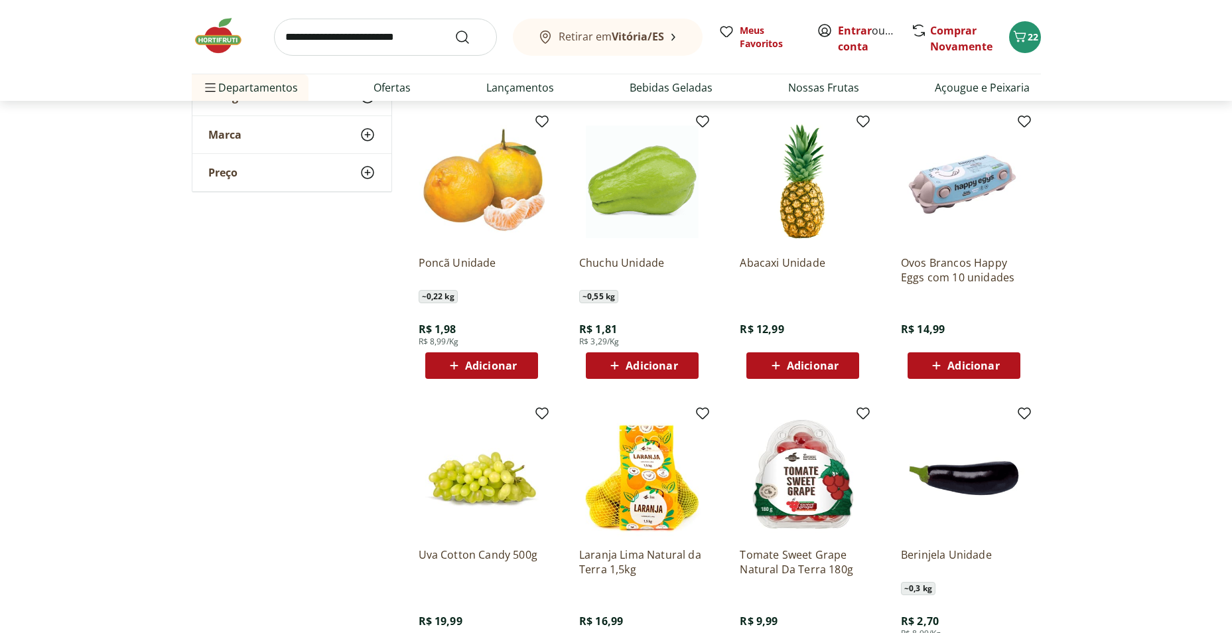
scroll to position [4577, 0]
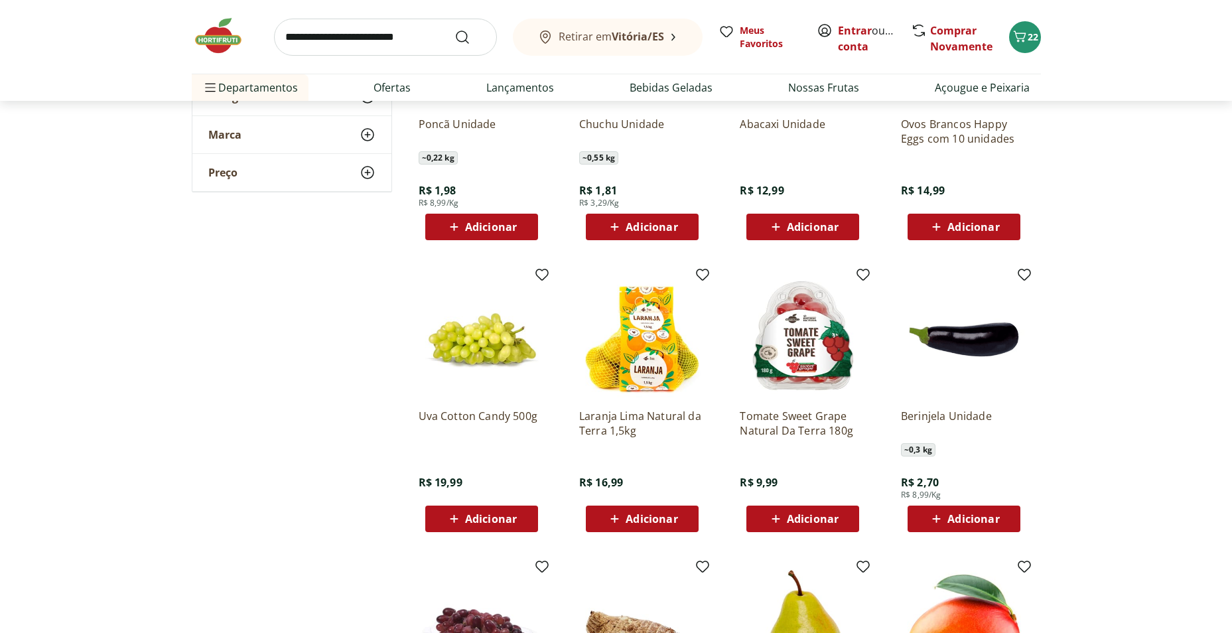
click at [480, 510] on div "Adicionar" at bounding box center [482, 519] width 92 height 24
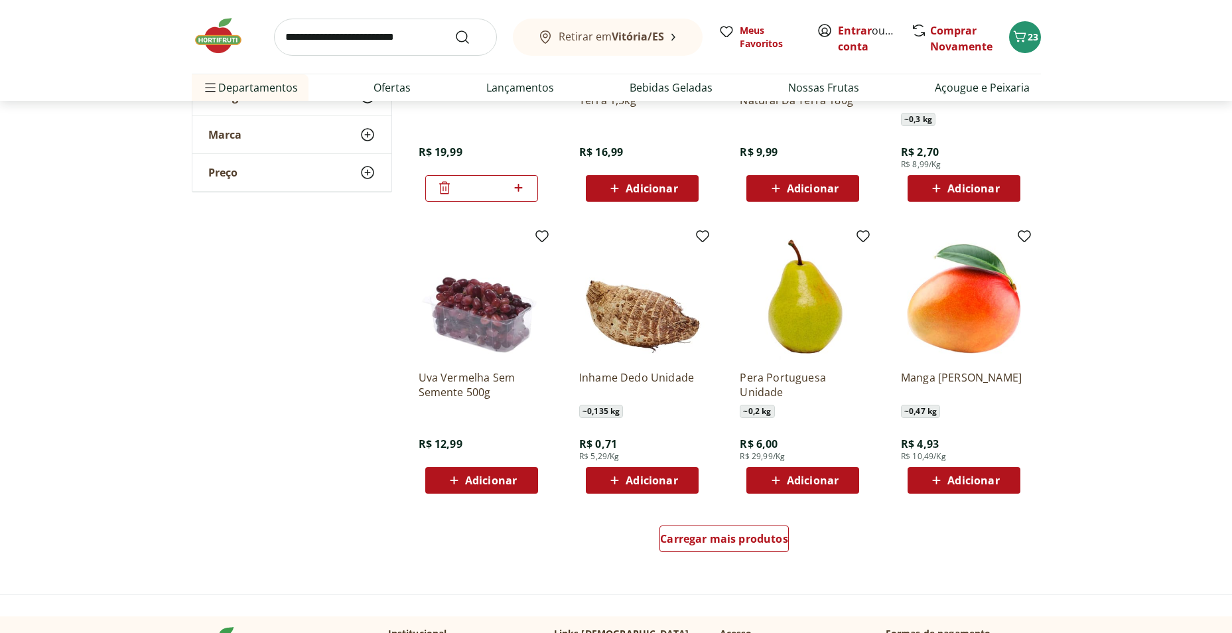
scroll to position [4908, 0]
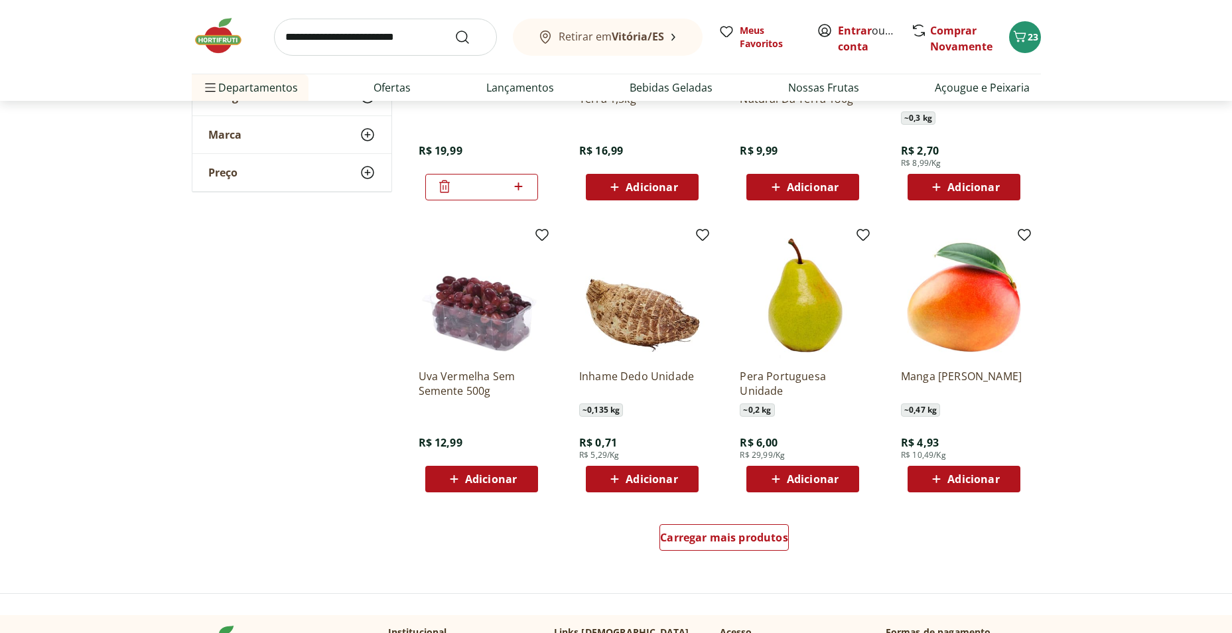
click at [493, 477] on span "Adicionar" at bounding box center [491, 479] width 52 height 11
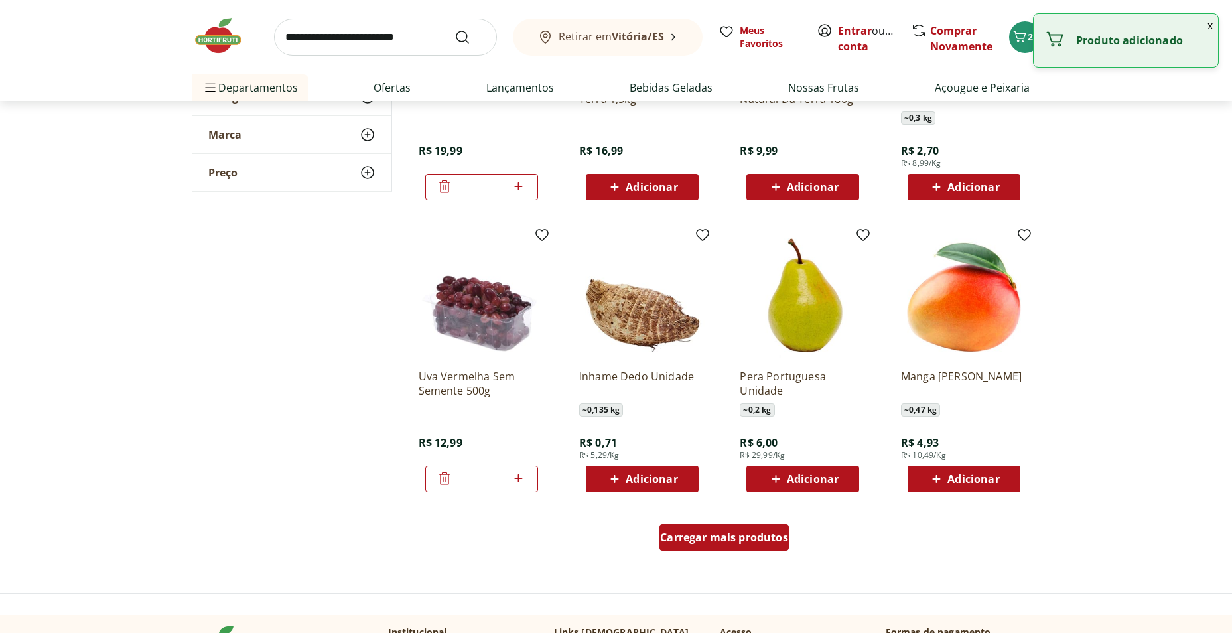
click at [722, 541] on span "Carregar mais produtos" at bounding box center [724, 537] width 128 height 11
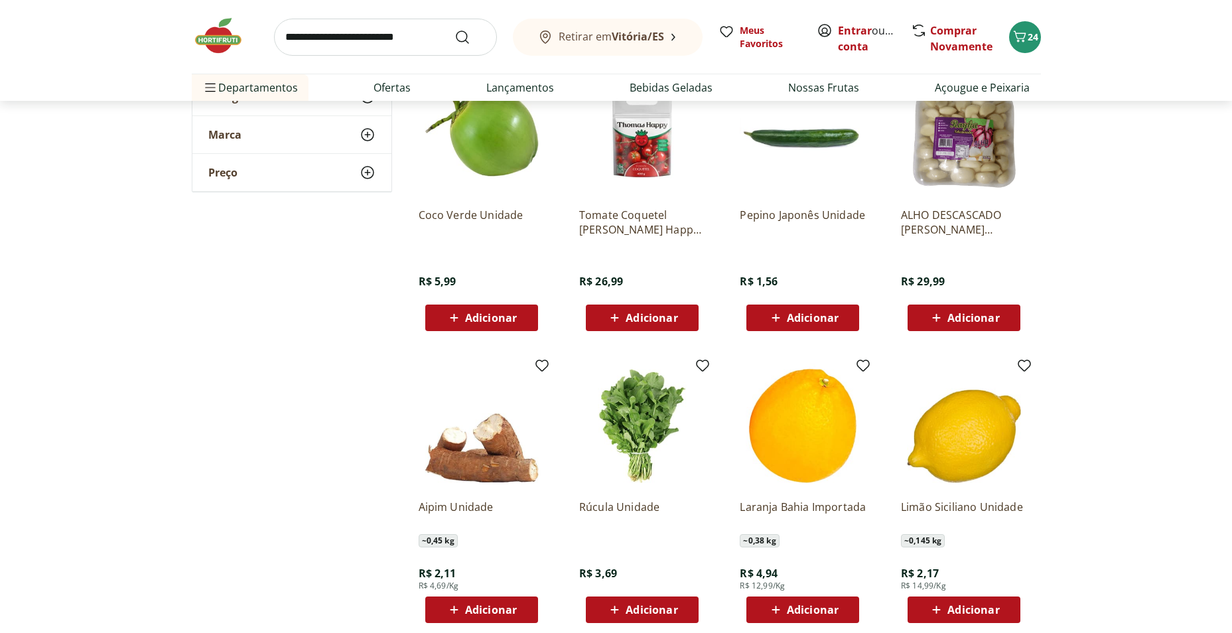
scroll to position [5373, 0]
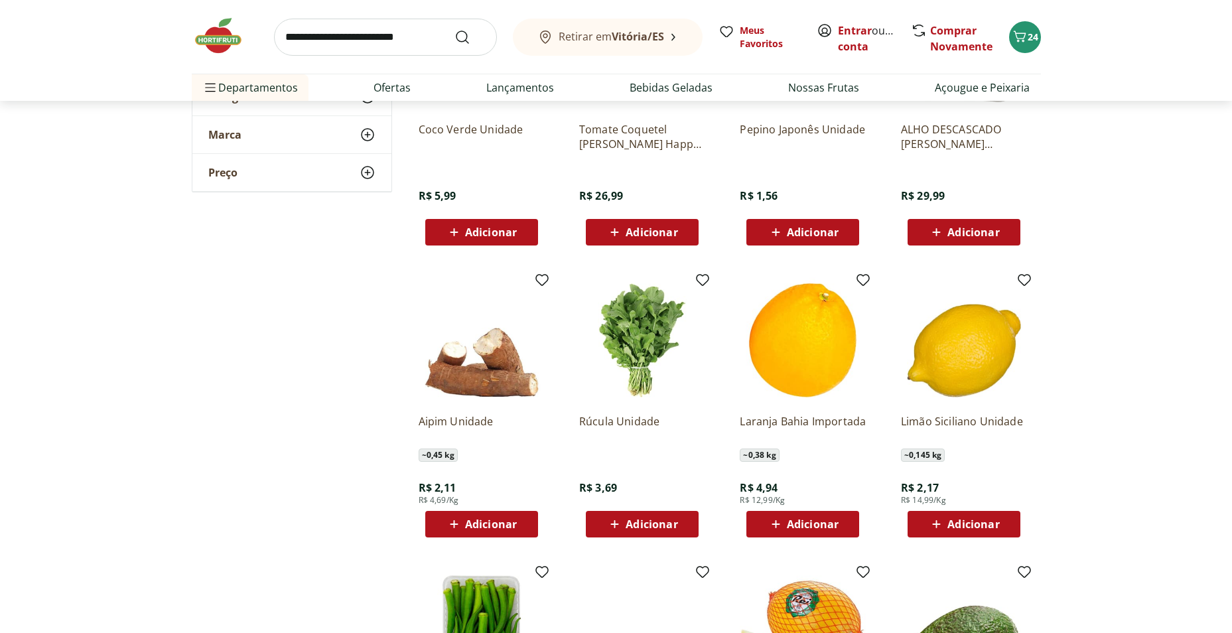
scroll to position [5572, 0]
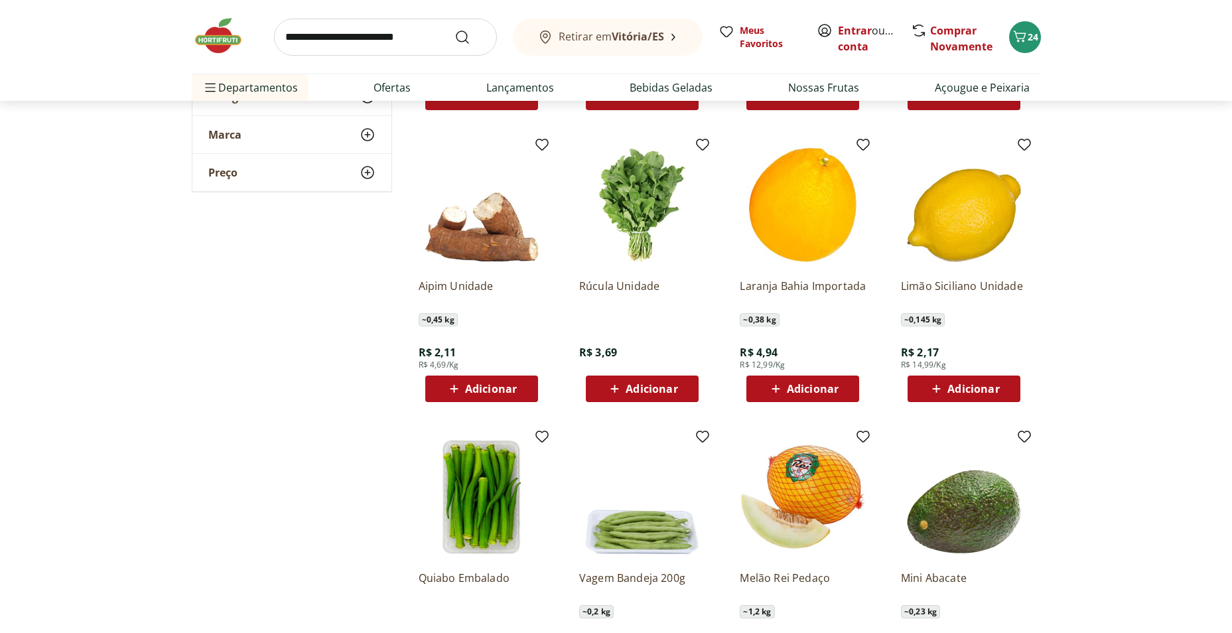
click at [965, 389] on span "Adicionar" at bounding box center [973, 388] width 52 height 11
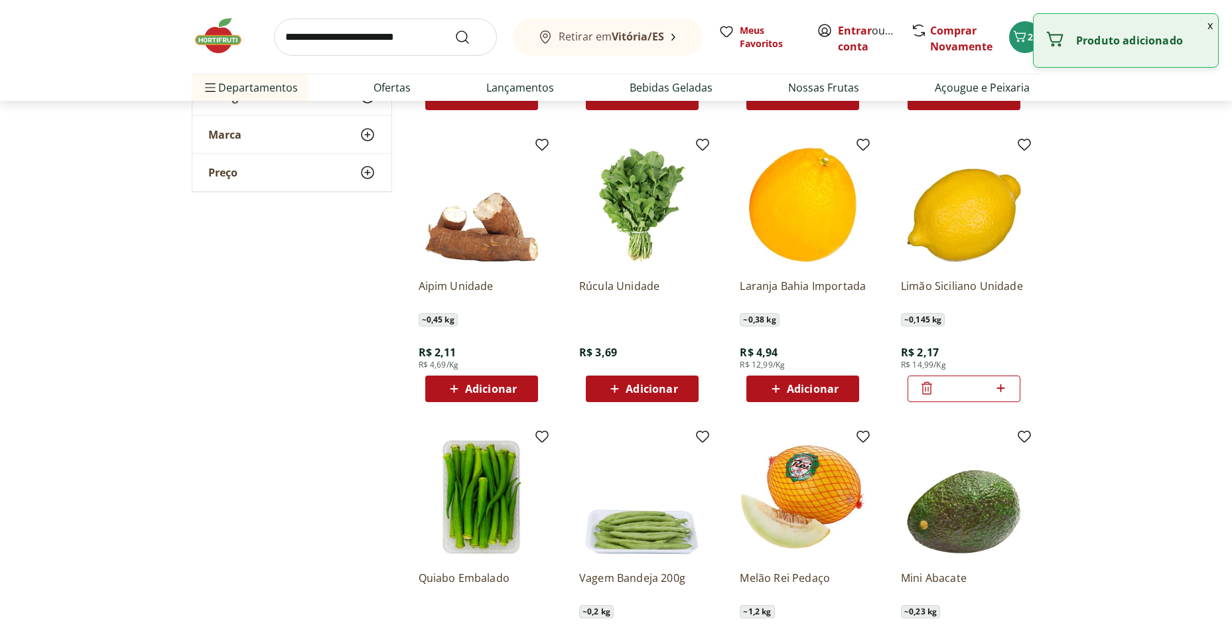
click at [1005, 387] on icon at bounding box center [1000, 388] width 17 height 16
type input "*"
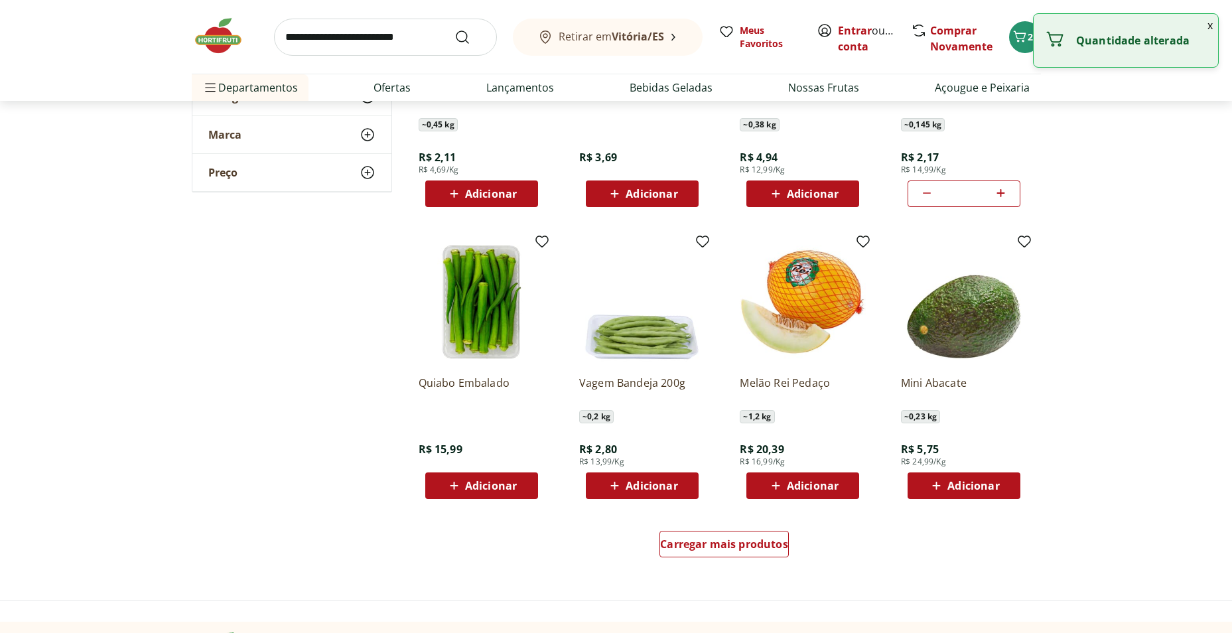
scroll to position [5771, 0]
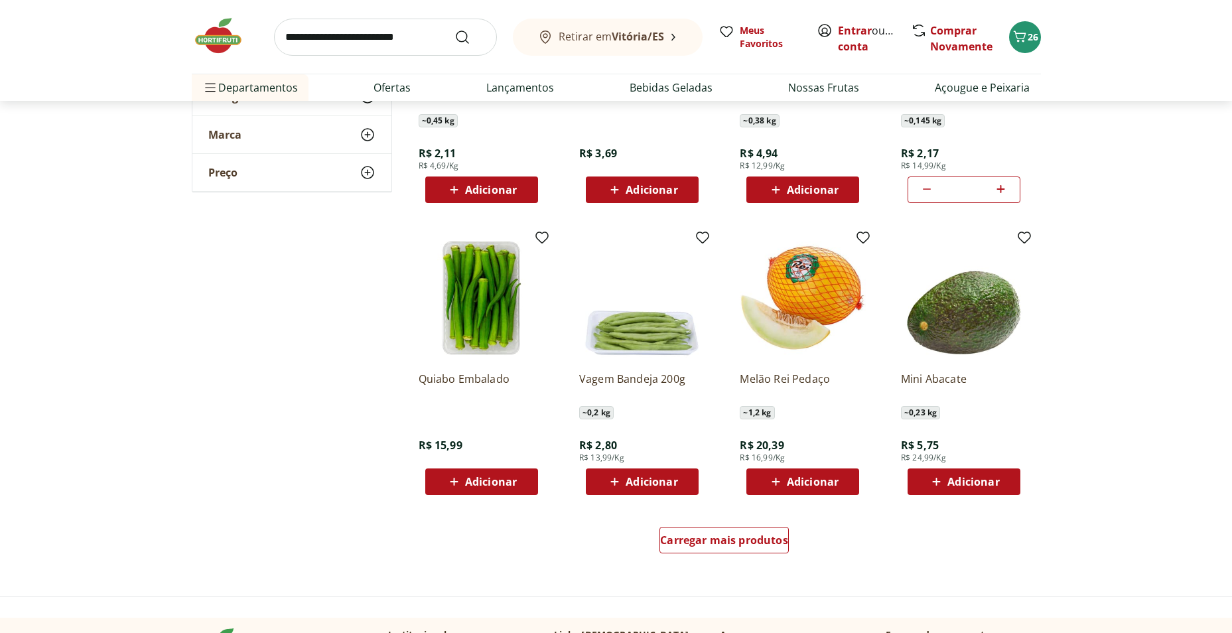
click at [704, 526] on div "Carregar mais produtos" at bounding box center [724, 543] width 643 height 64
click at [701, 539] on span "Carregar mais produtos" at bounding box center [724, 540] width 128 height 11
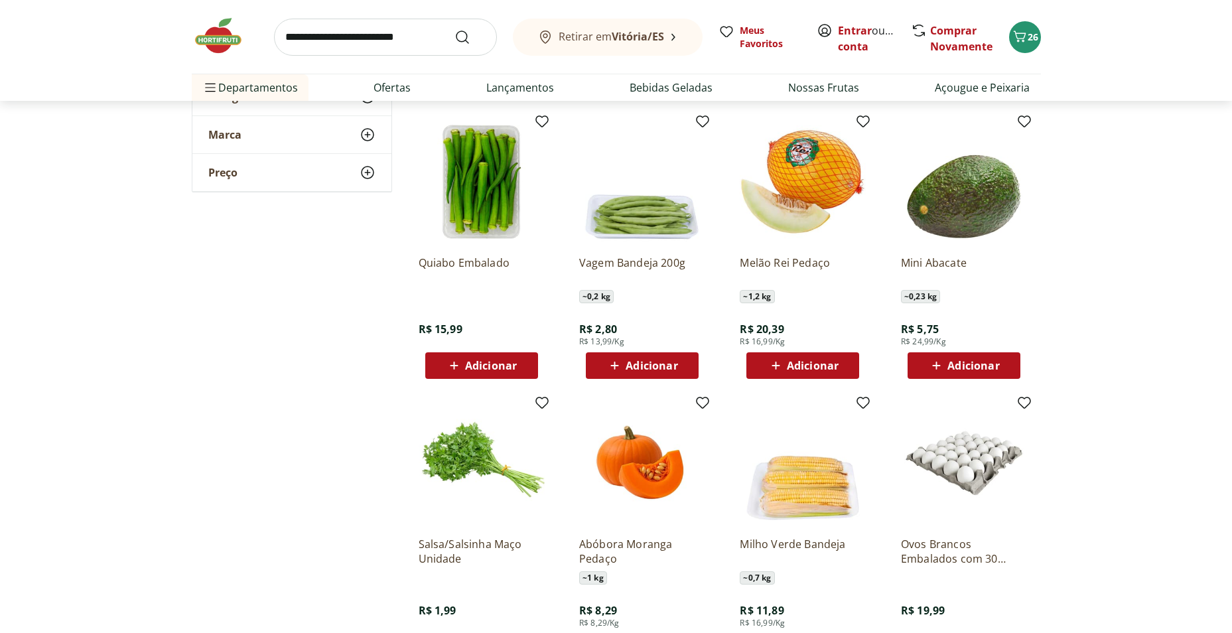
scroll to position [5970, 0]
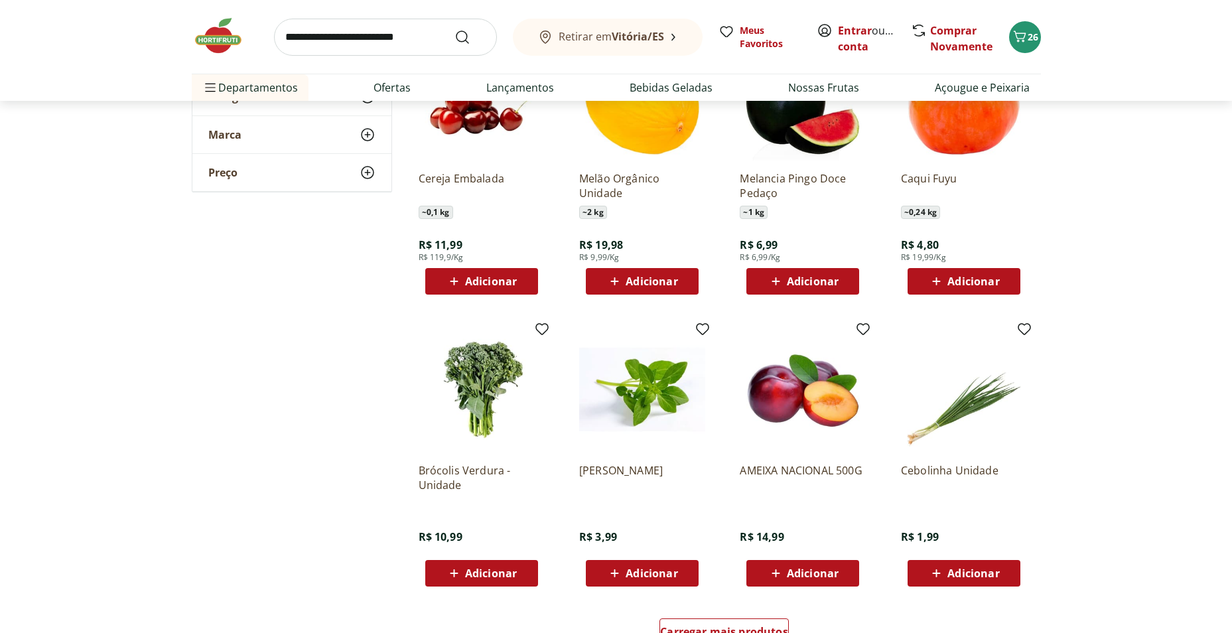
scroll to position [6566, 0]
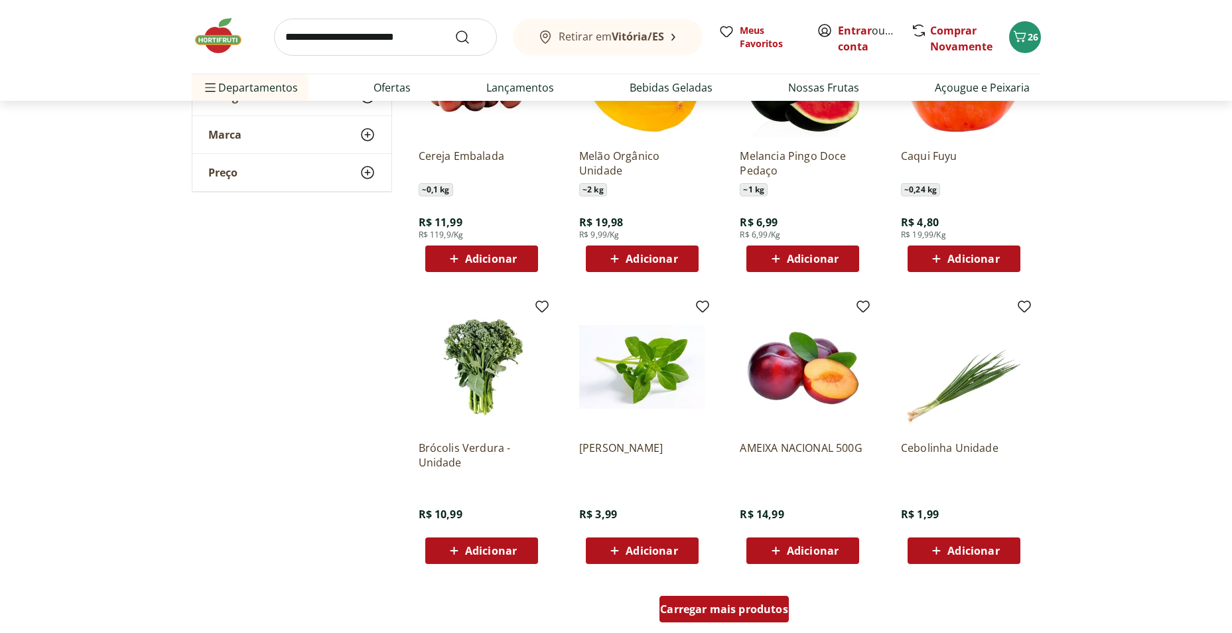
click at [725, 614] on span "Carregar mais produtos" at bounding box center [724, 609] width 128 height 11
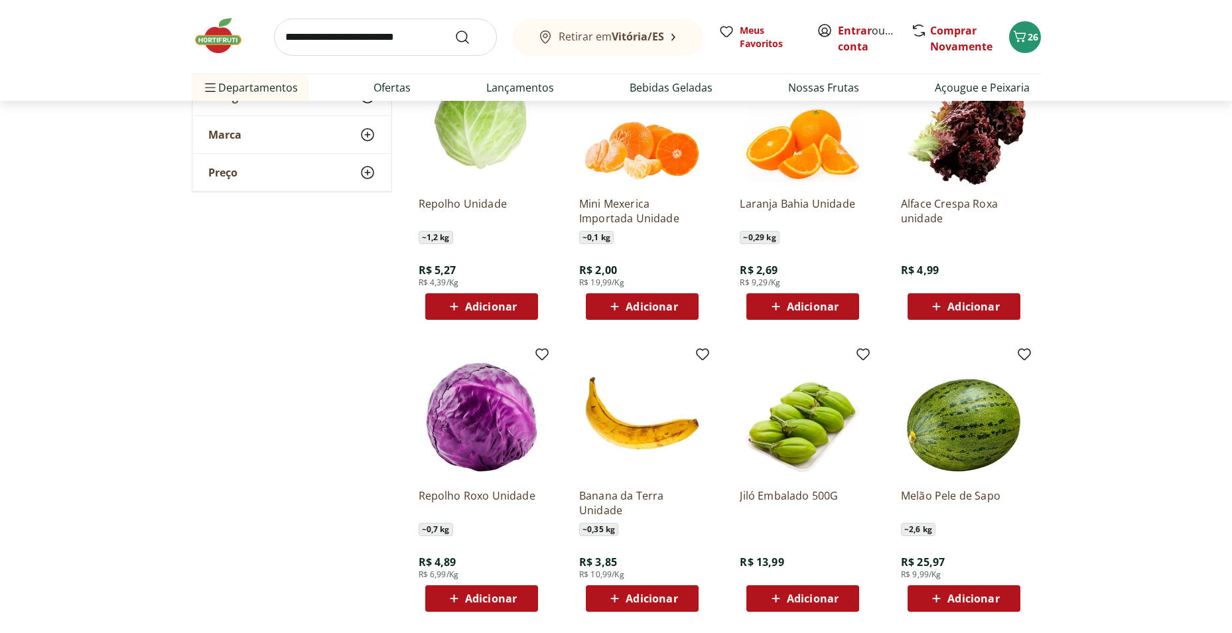
scroll to position [7097, 0]
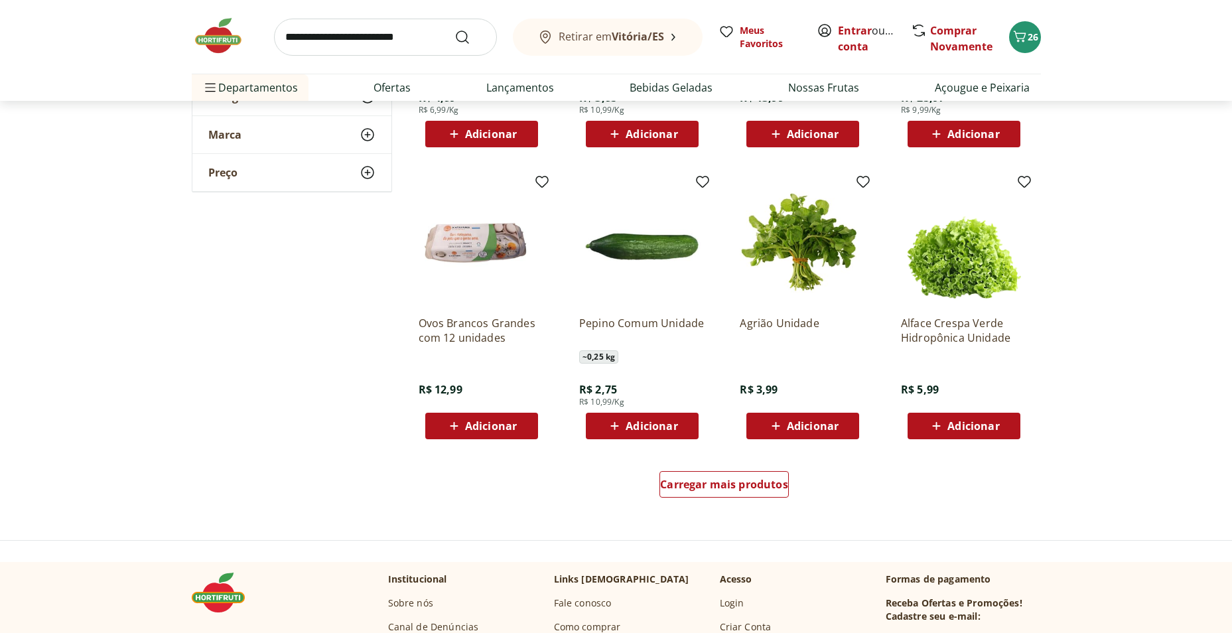
scroll to position [7561, 0]
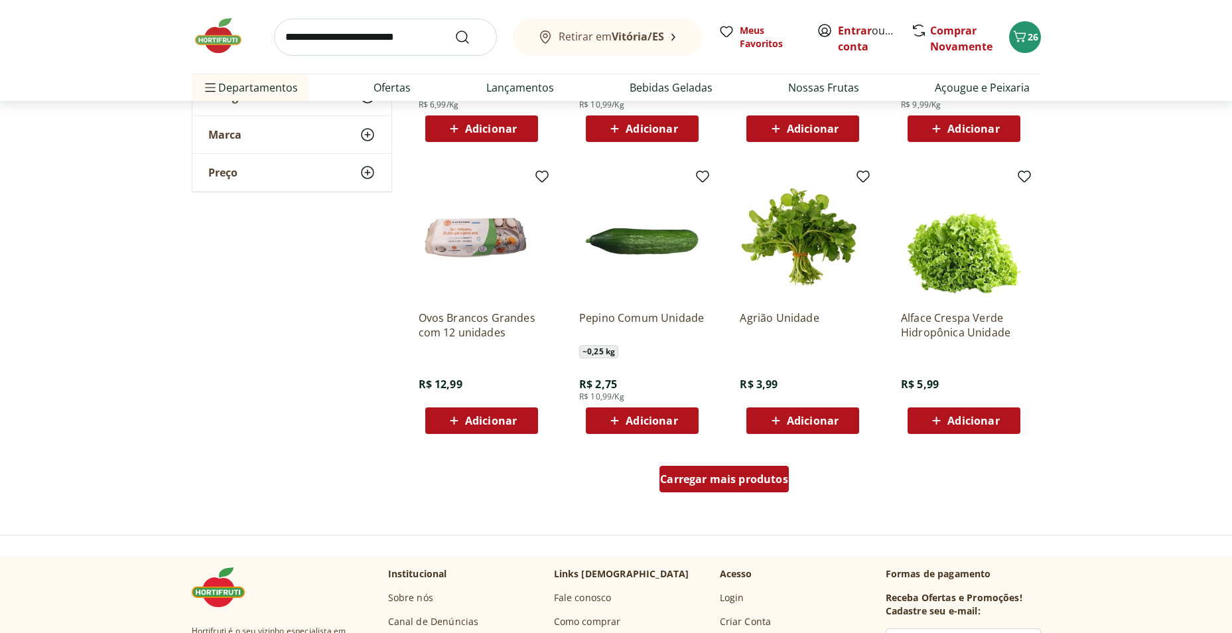
click at [714, 474] on span "Carregar mais produtos" at bounding box center [724, 479] width 128 height 11
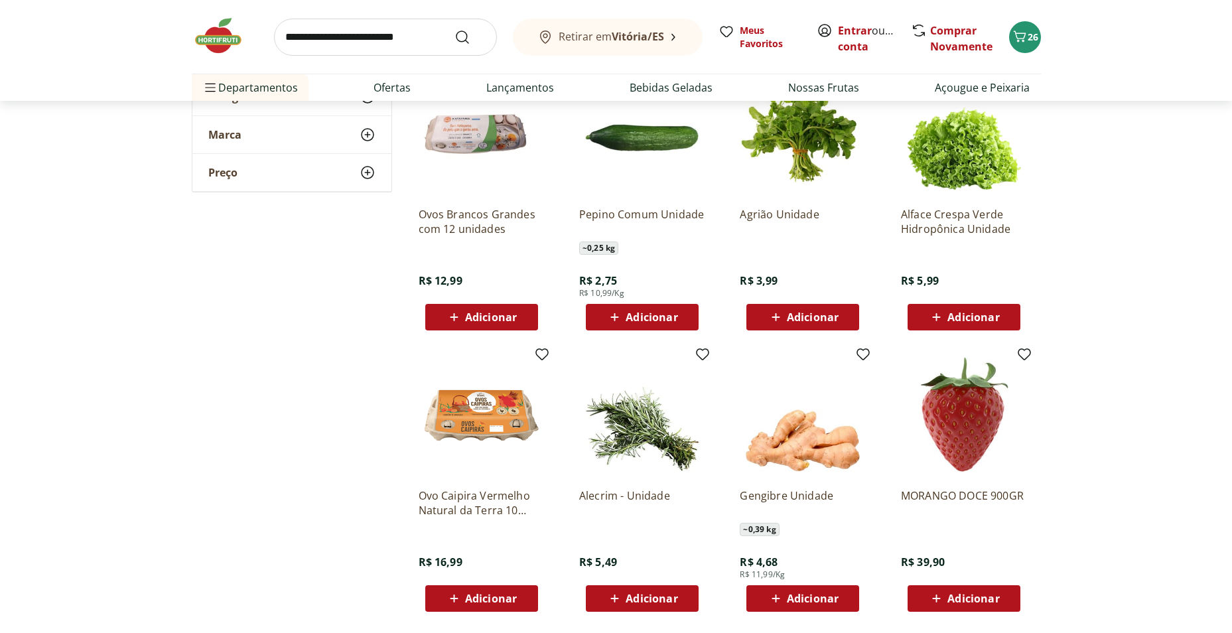
scroll to position [7827, 0]
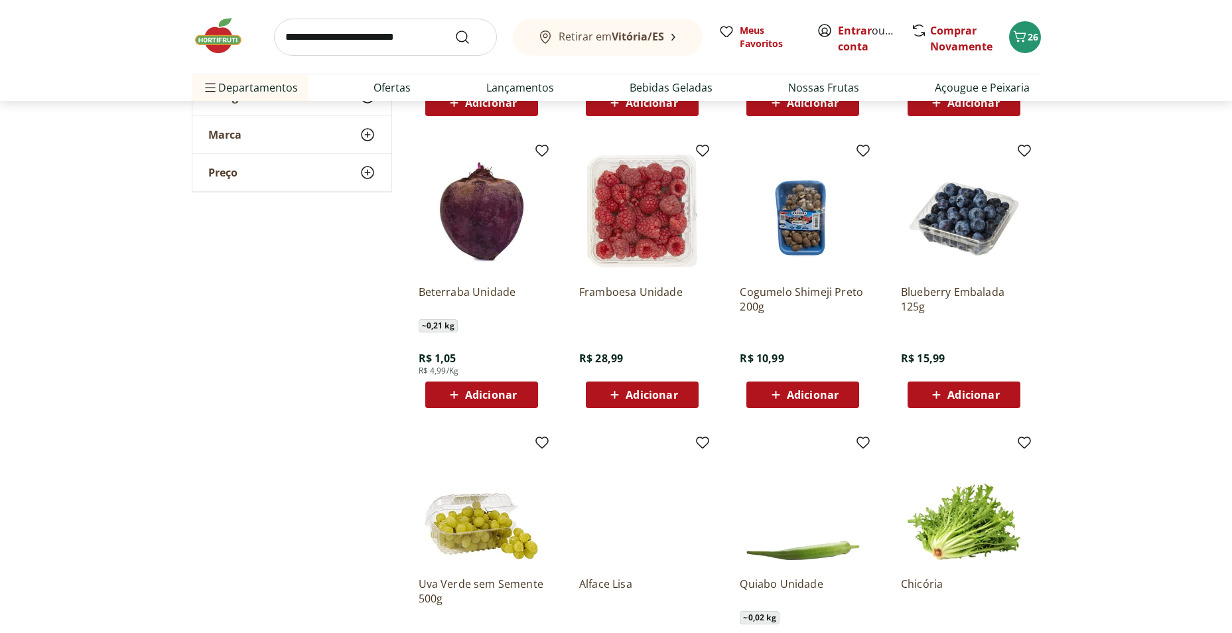
scroll to position [8225, 0]
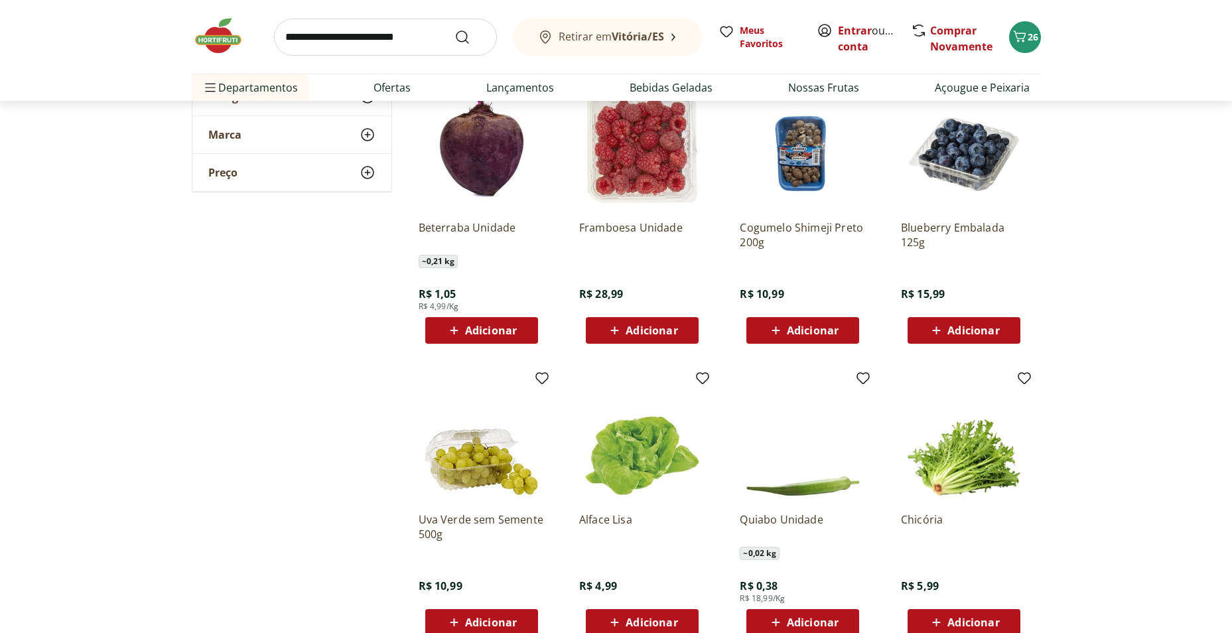
click at [481, 620] on span "Adicionar" at bounding box center [491, 622] width 52 height 11
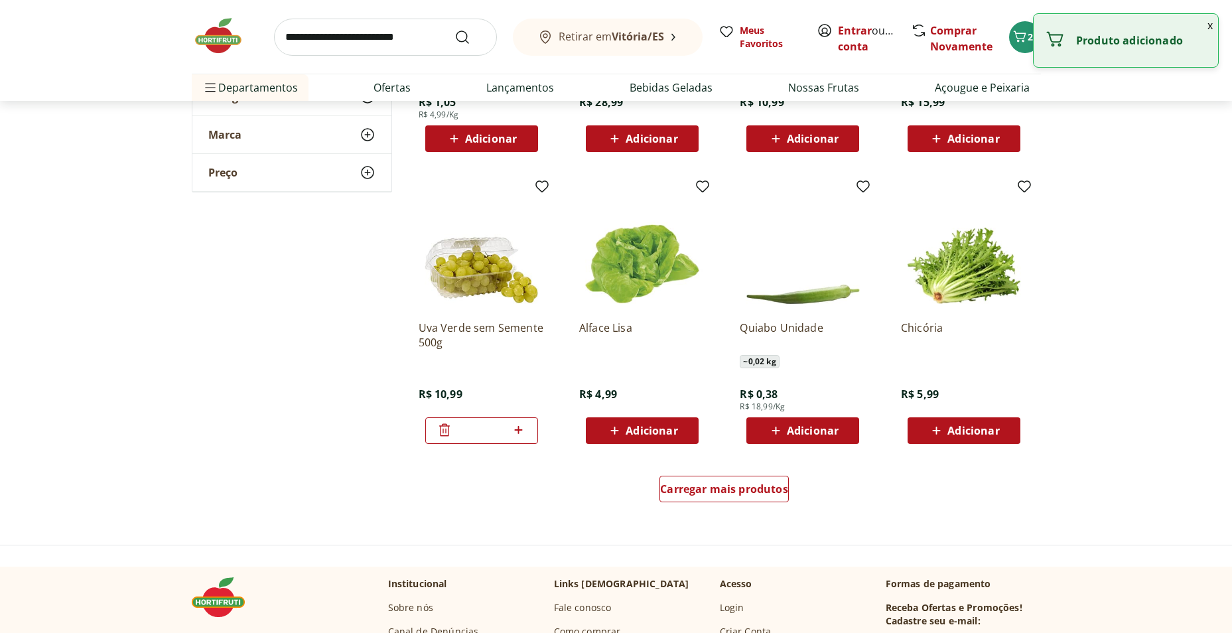
scroll to position [8490, 0]
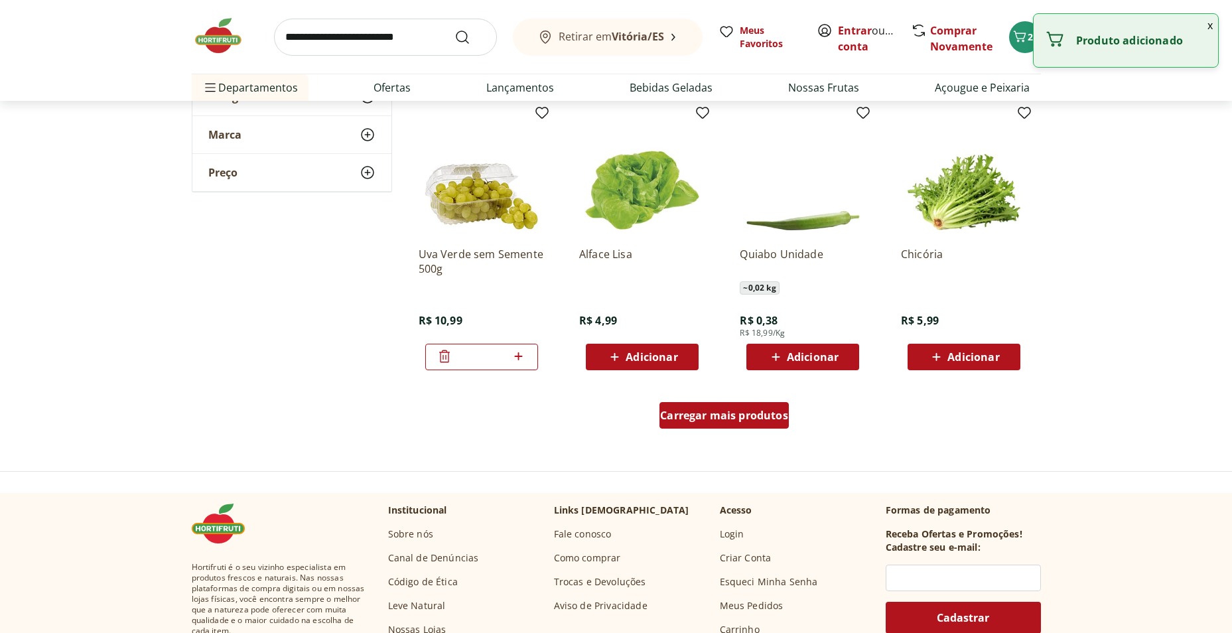
click at [719, 421] on span "Carregar mais produtos" at bounding box center [724, 415] width 128 height 11
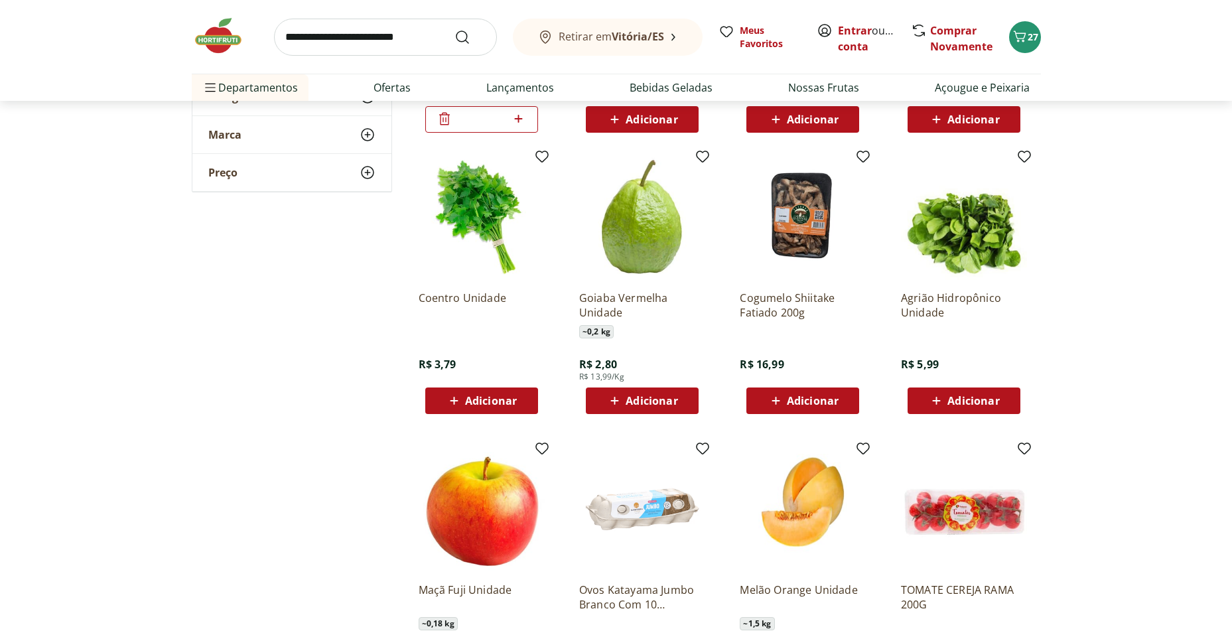
scroll to position [8755, 0]
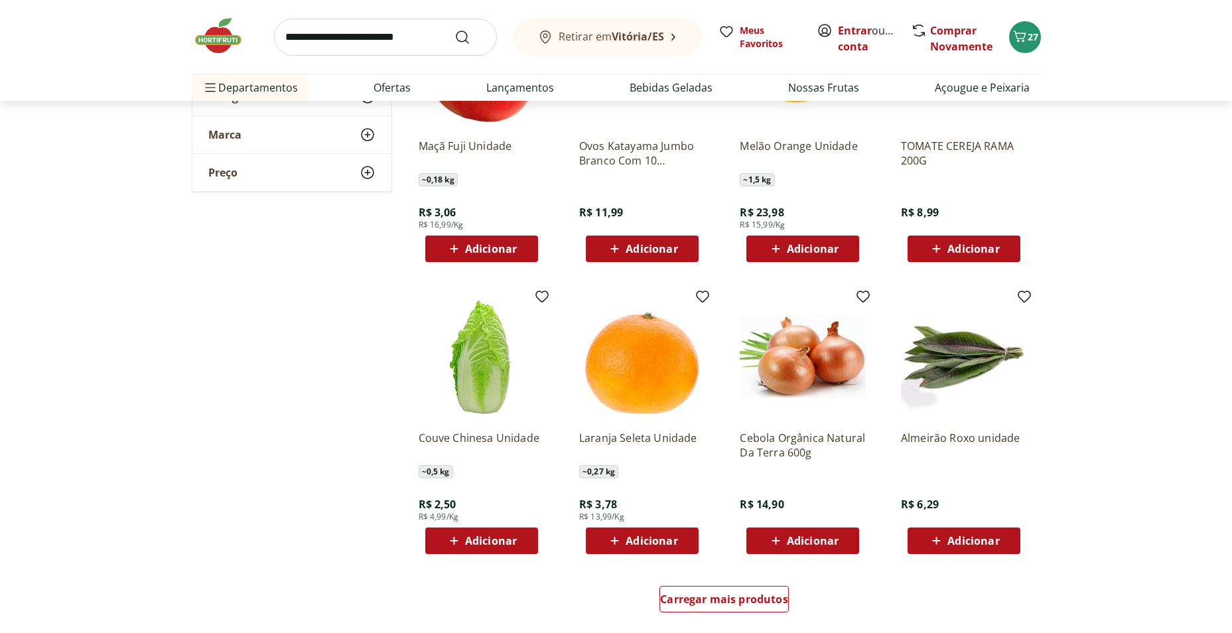
scroll to position [9286, 0]
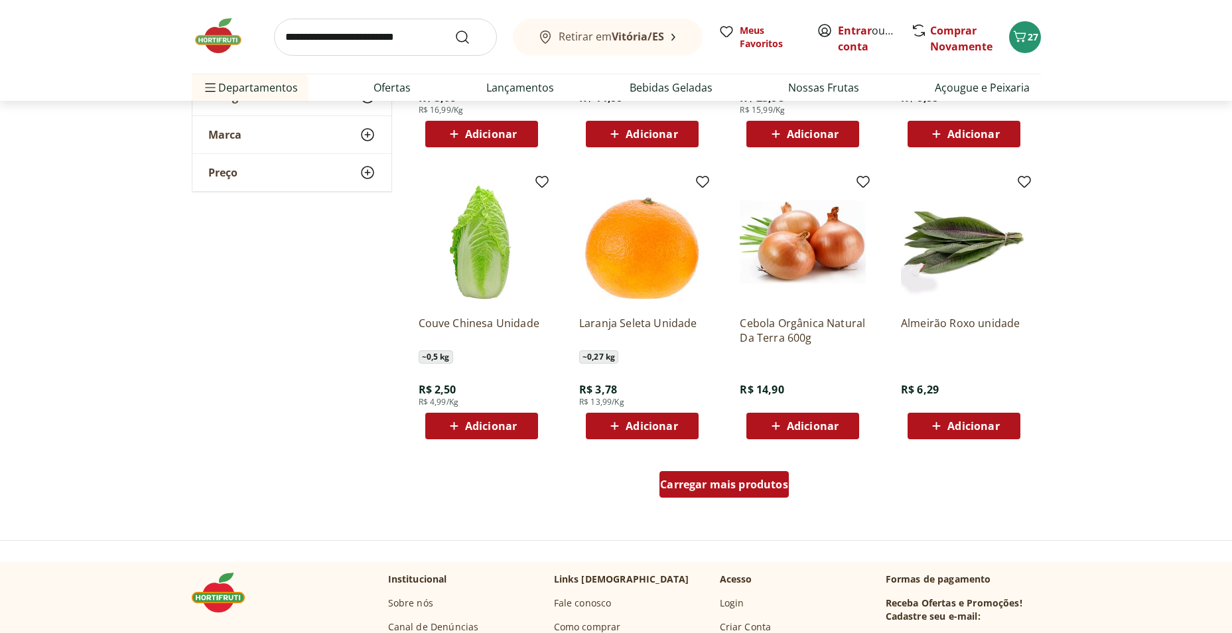
click at [754, 481] on span "Carregar mais produtos" at bounding box center [724, 484] width 128 height 11
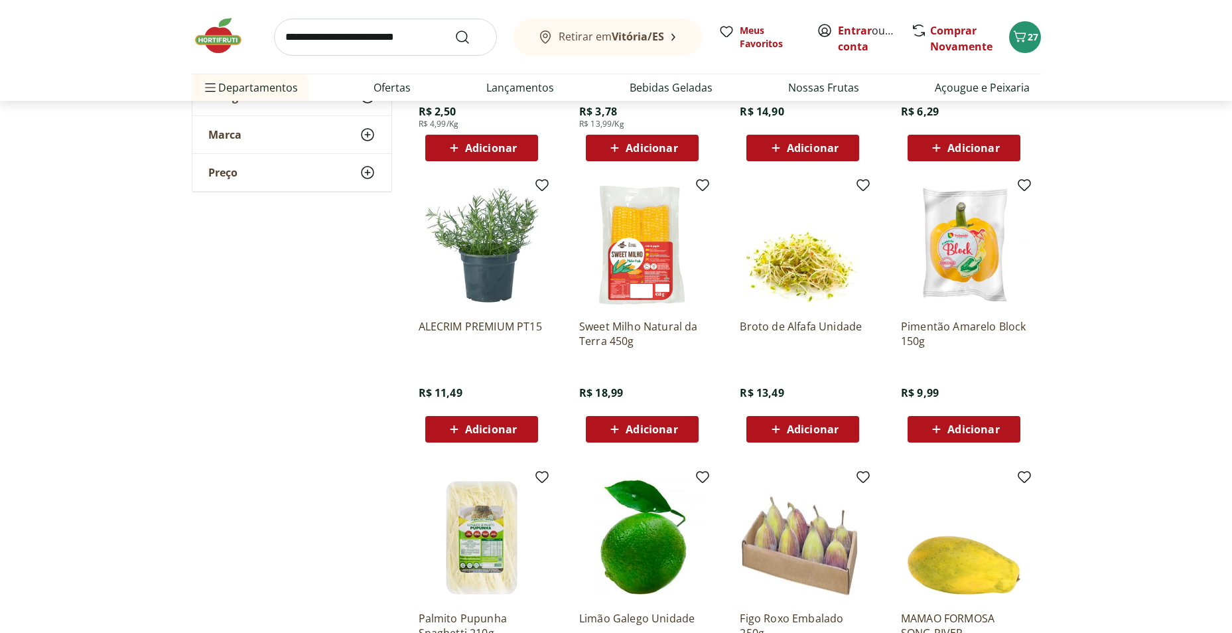
scroll to position [9684, 0]
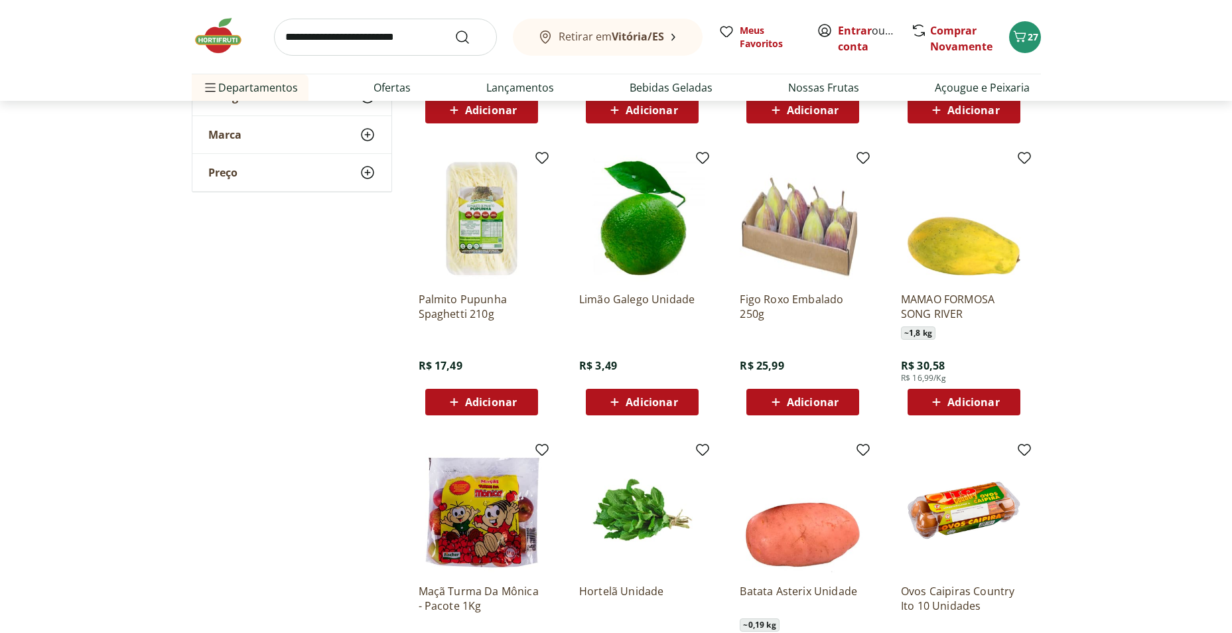
scroll to position [10082, 0]
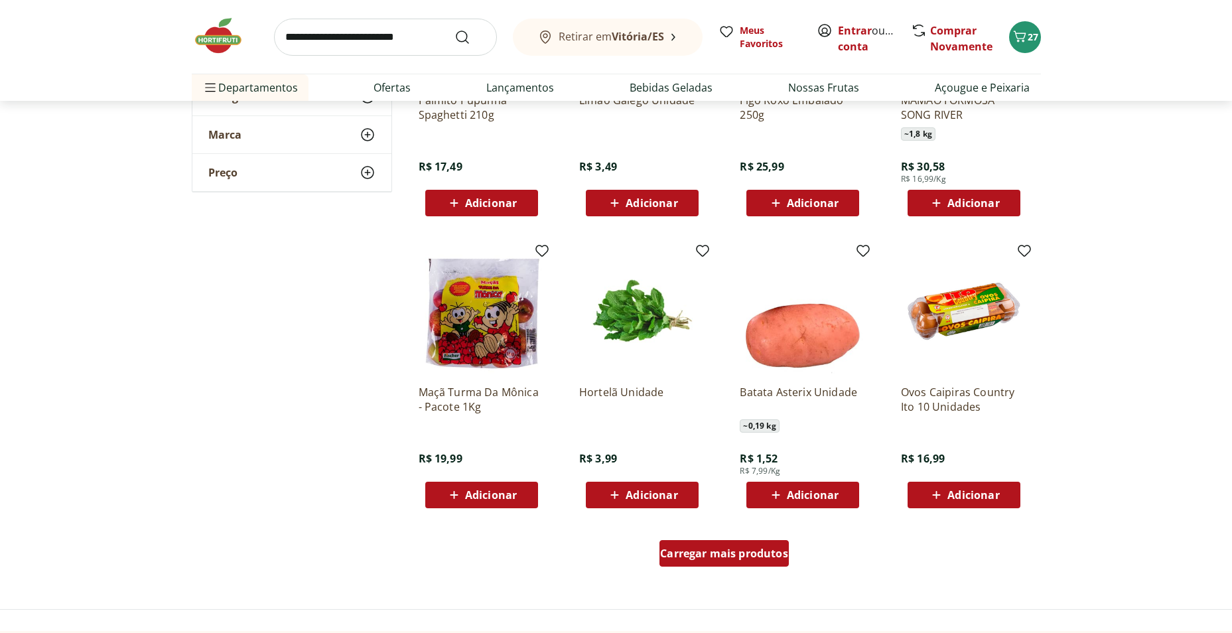
click at [746, 548] on span "Carregar mais produtos" at bounding box center [724, 553] width 128 height 11
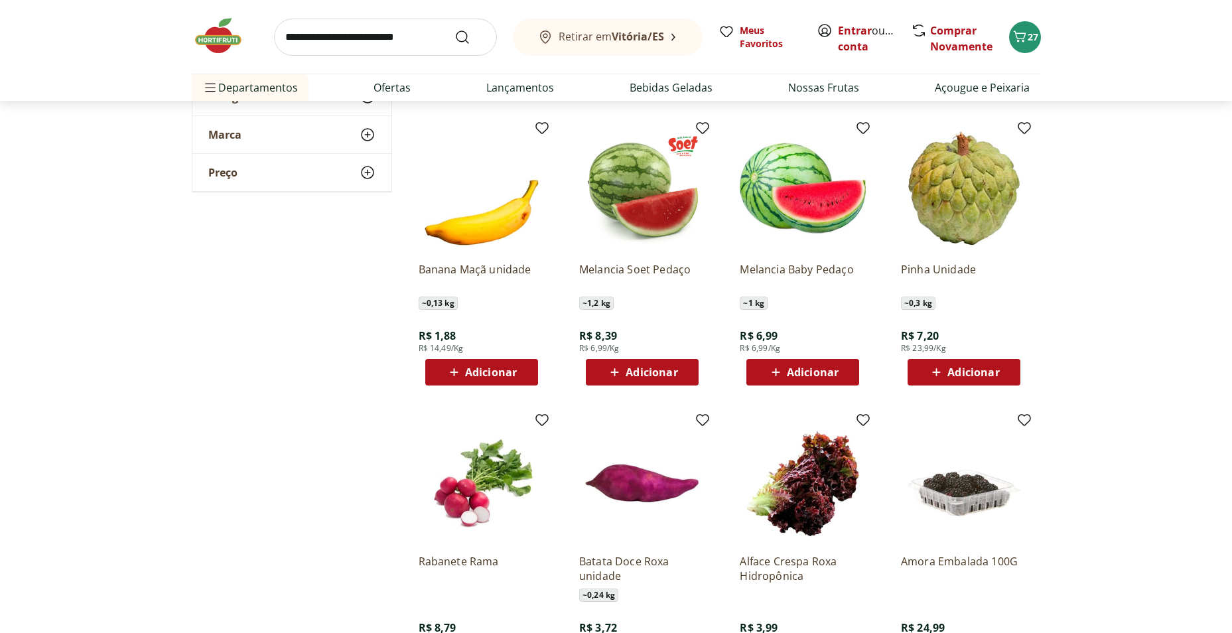
scroll to position [10878, 0]
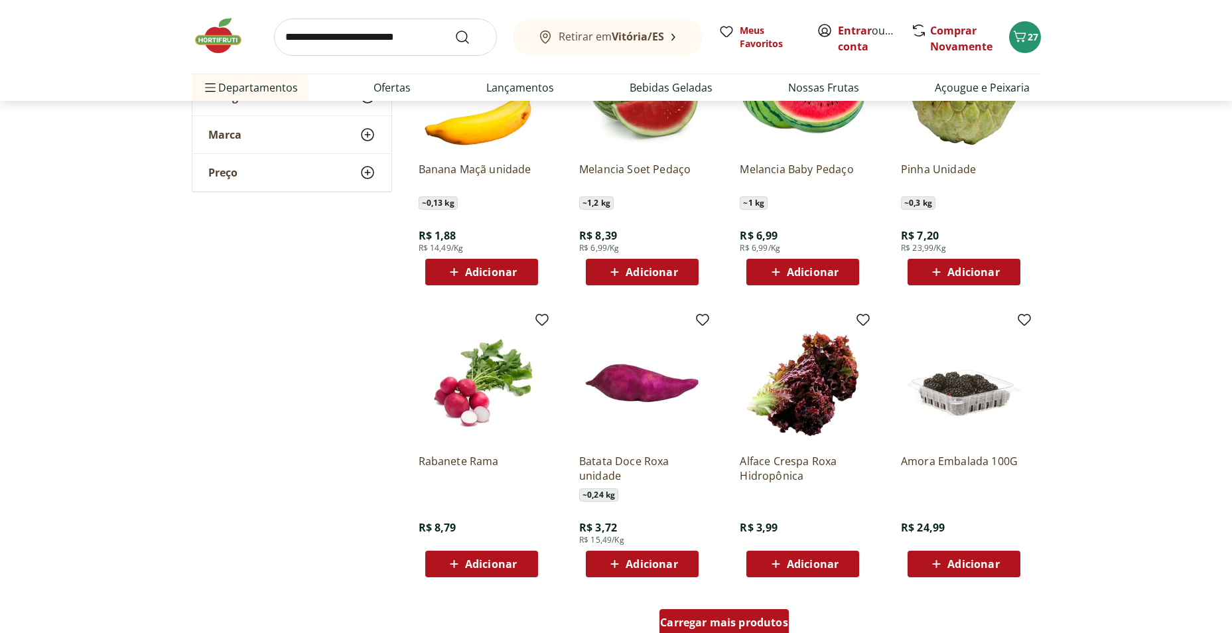
click at [740, 617] on span "Carregar mais produtos" at bounding box center [724, 622] width 128 height 11
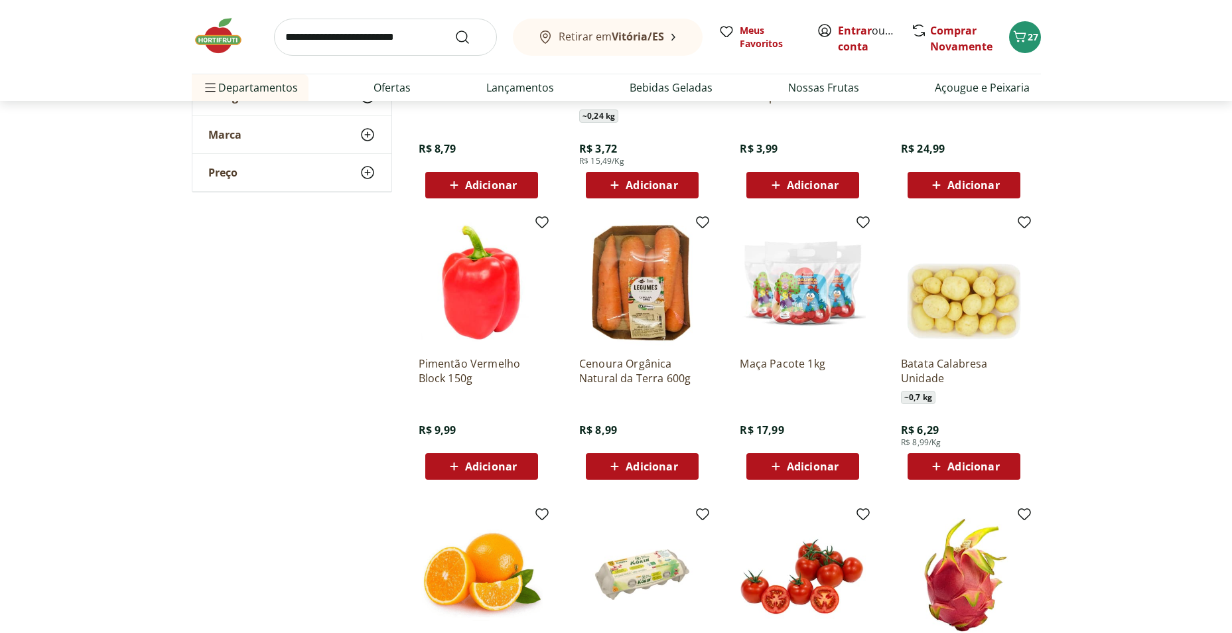
scroll to position [11474, 0]
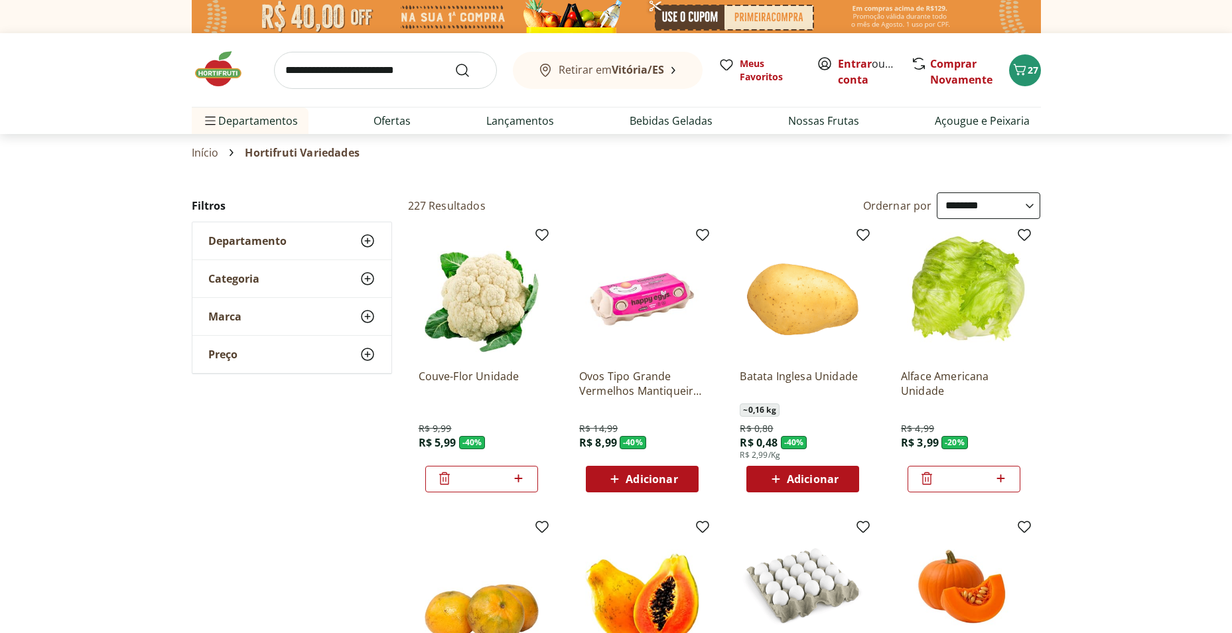
select select "**********"
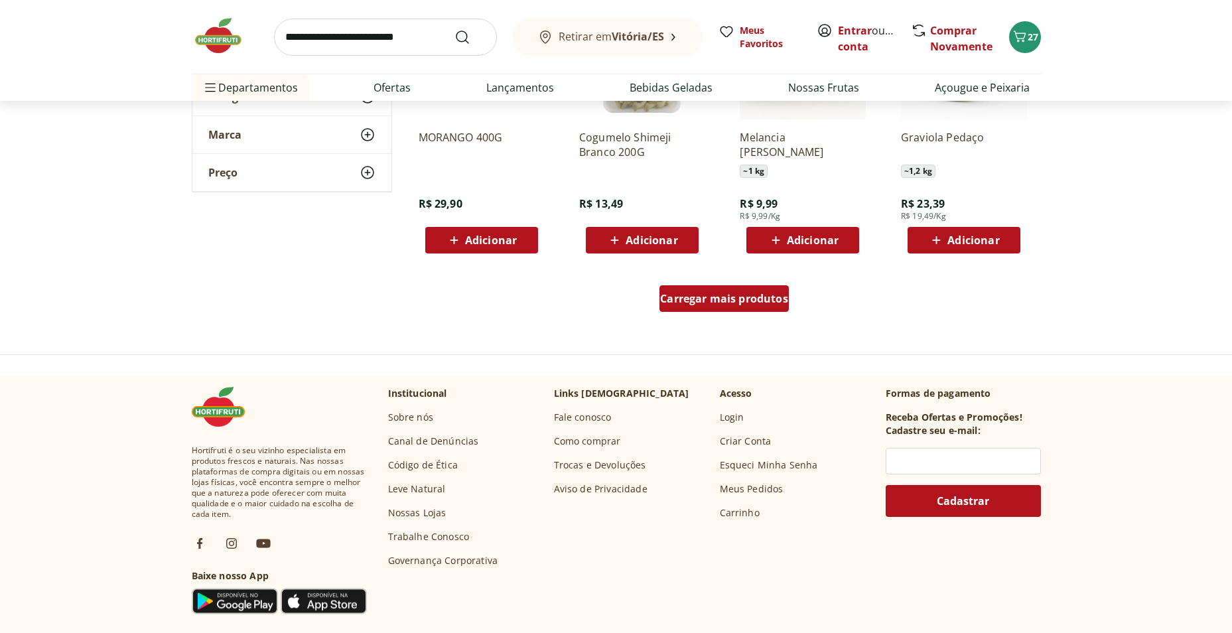
click at [720, 299] on span "Carregar mais produtos" at bounding box center [724, 298] width 128 height 11
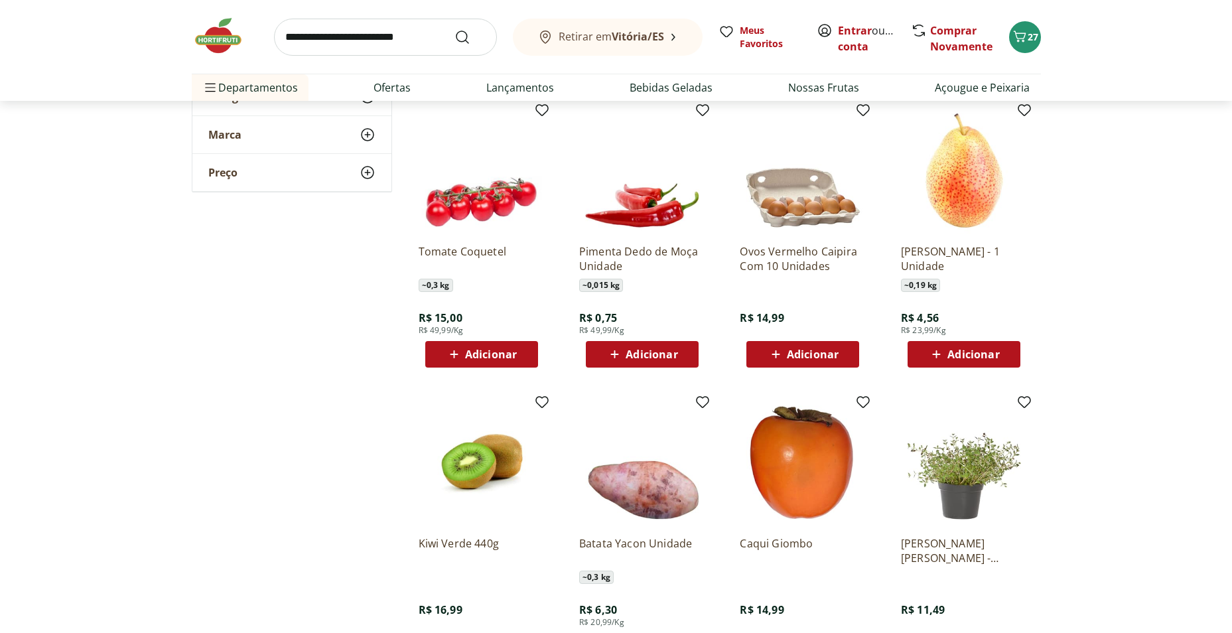
scroll to position [14393, 0]
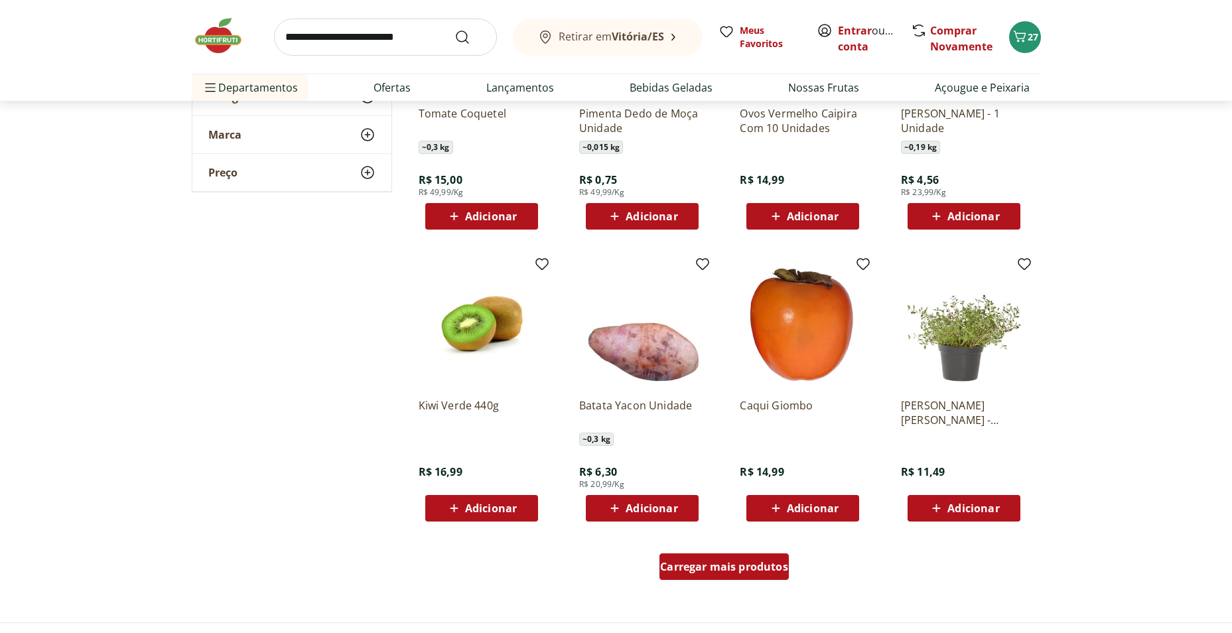
click at [718, 558] on div "Carregar mais produtos" at bounding box center [723, 566] width 129 height 27
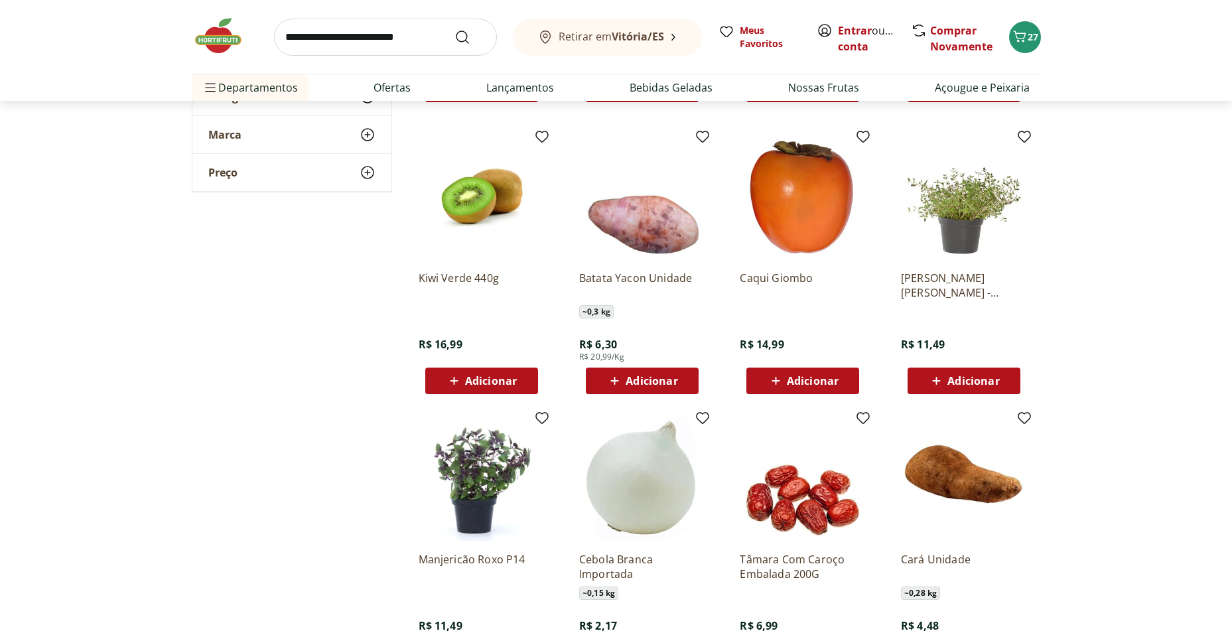
scroll to position [14526, 0]
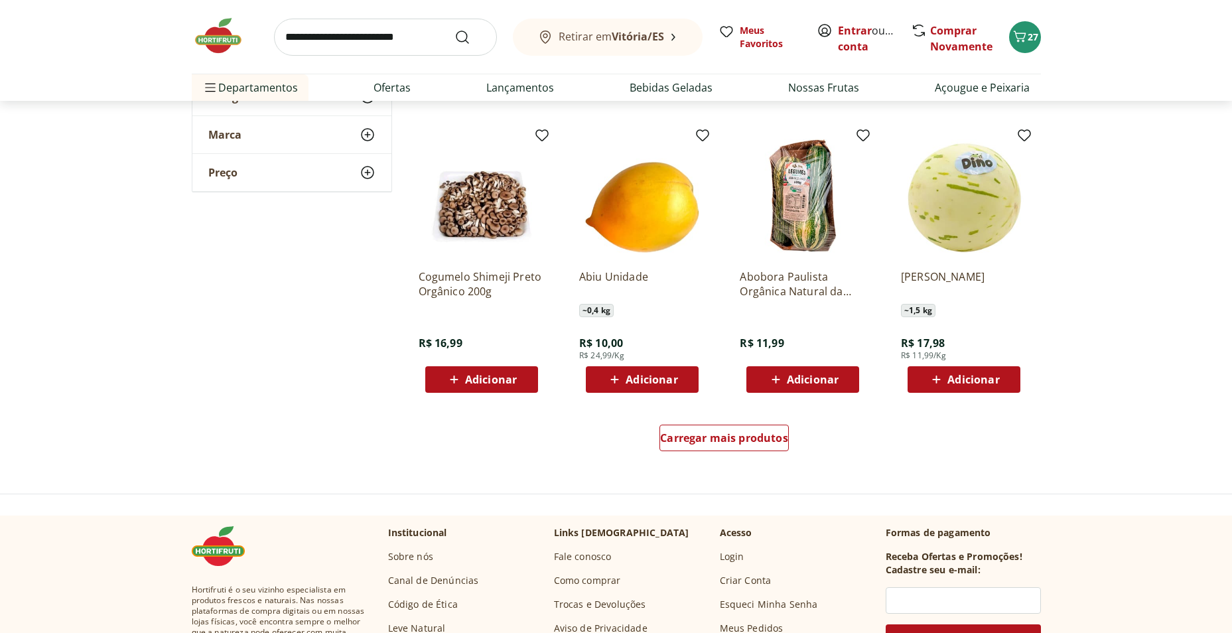
scroll to position [15521, 0]
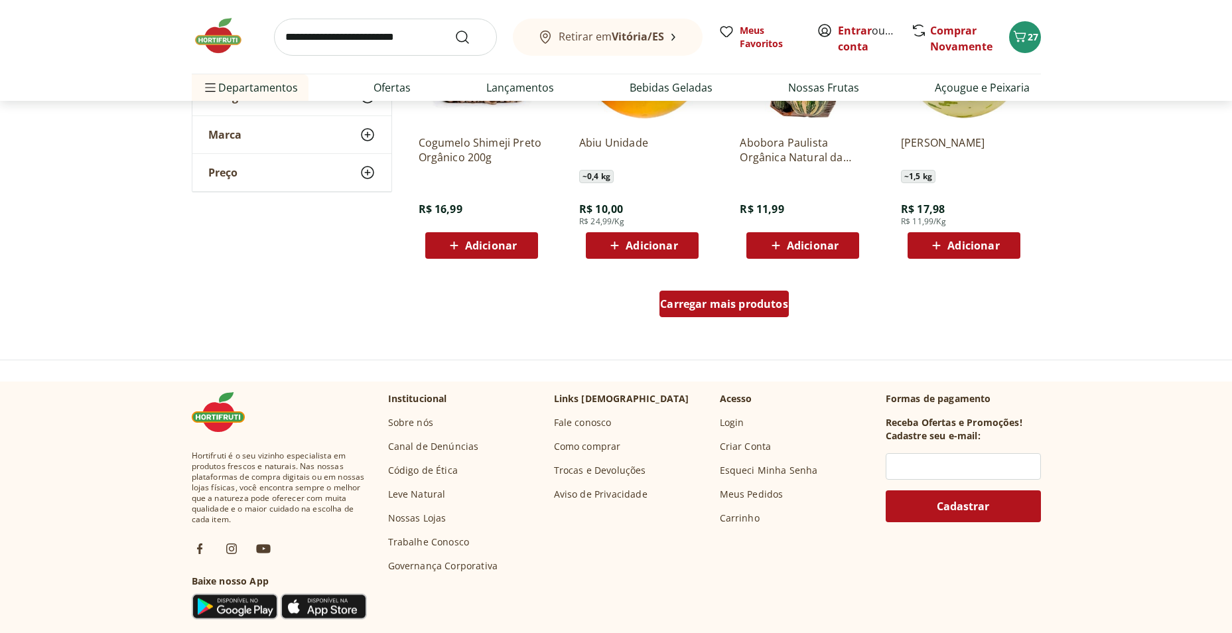
click at [707, 299] on span "Carregar mais produtos" at bounding box center [724, 303] width 128 height 11
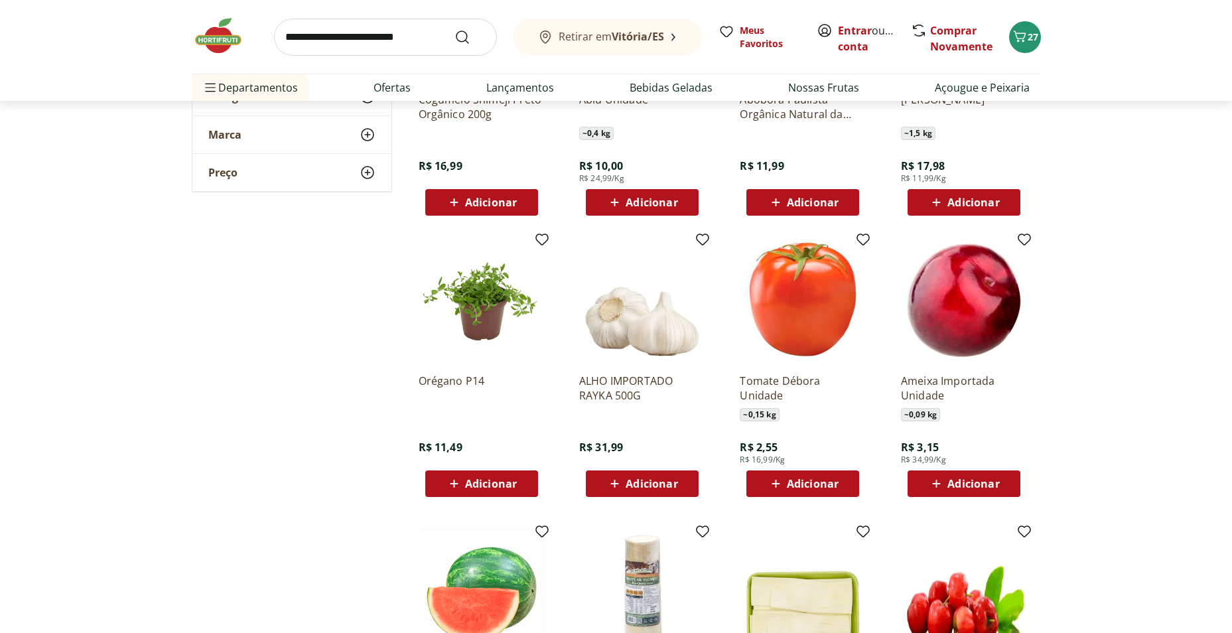
scroll to position [15587, 0]
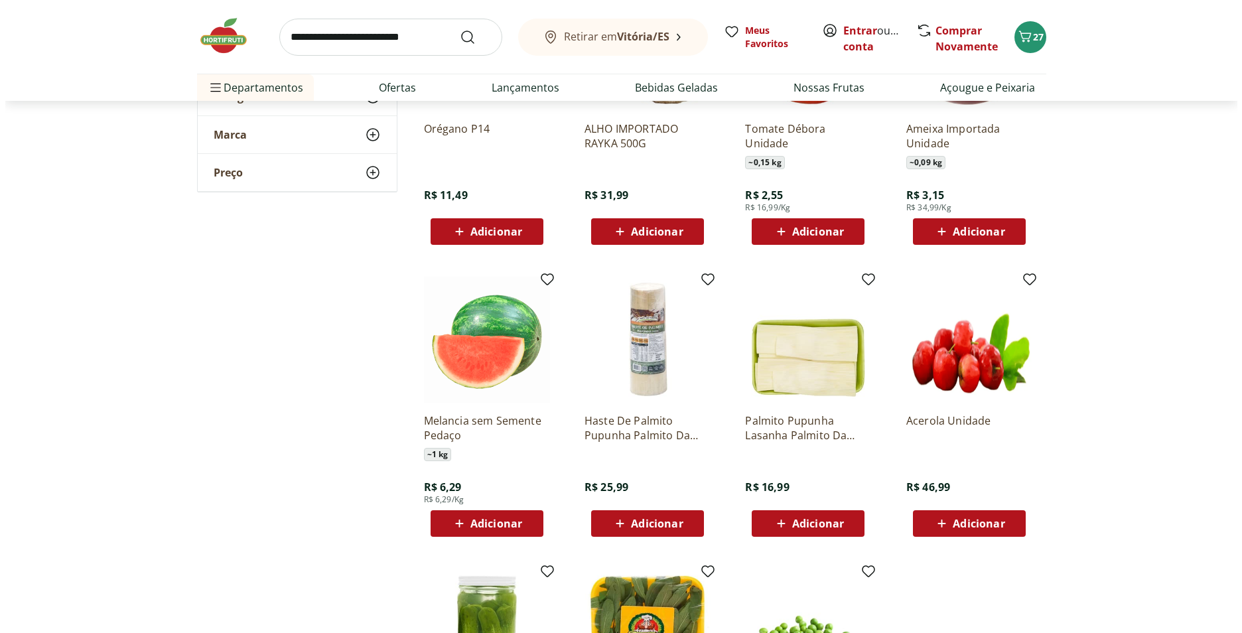
scroll to position [15786, 0]
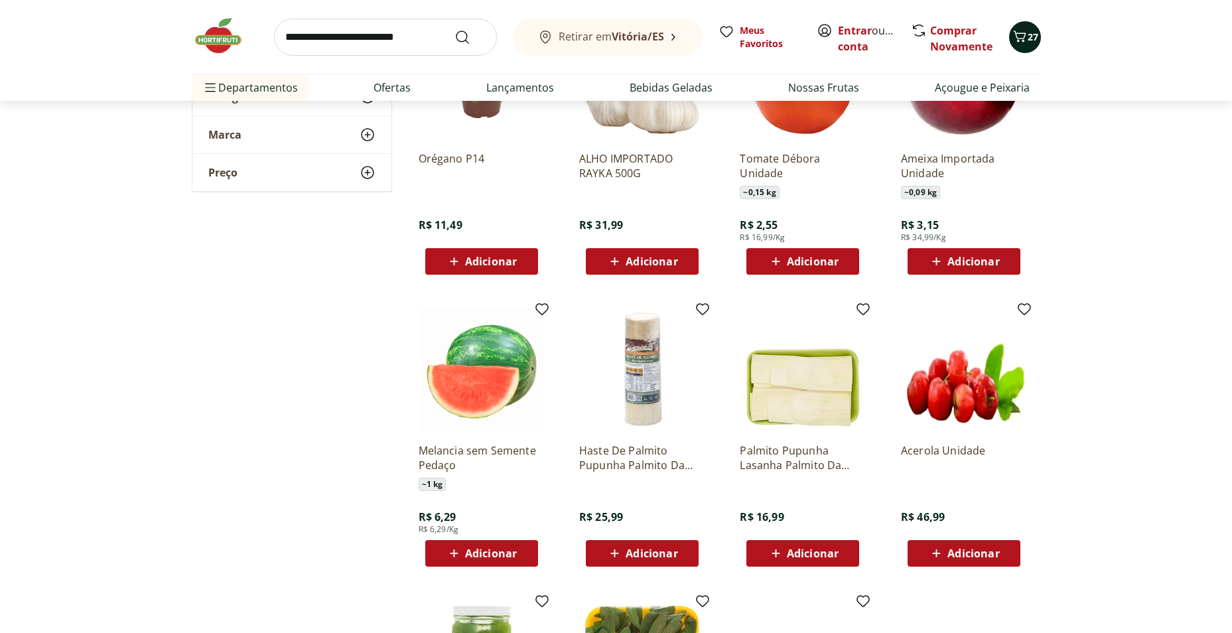
click at [1028, 43] on span "27" at bounding box center [1032, 37] width 11 height 13
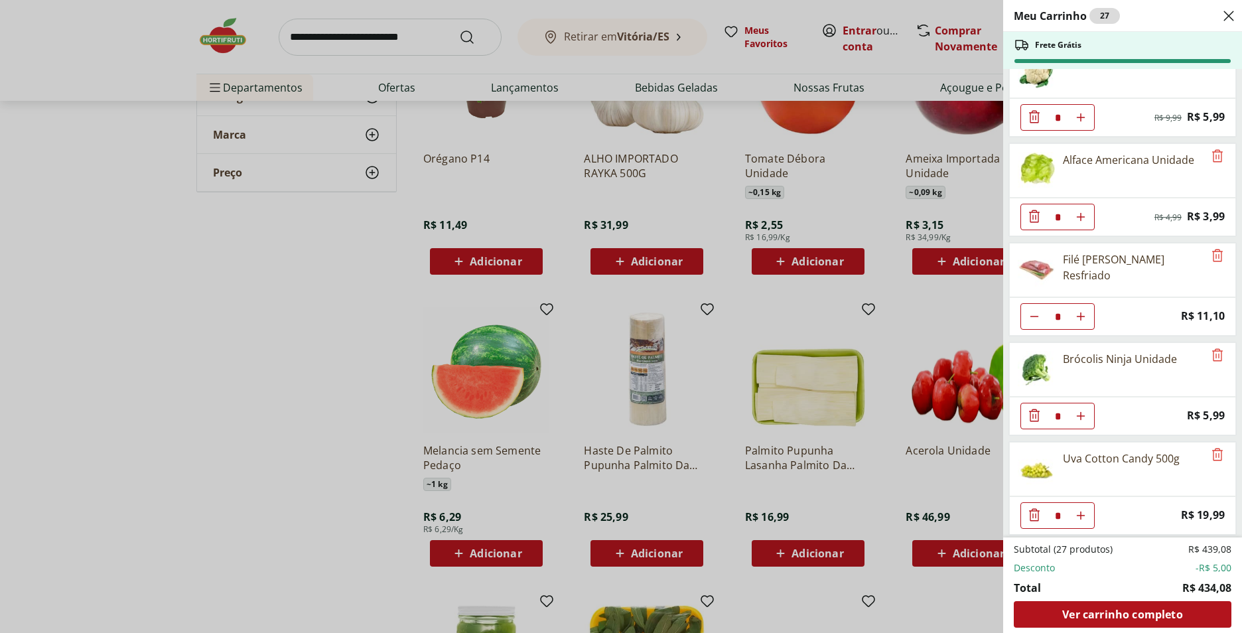
scroll to position [265, 0]
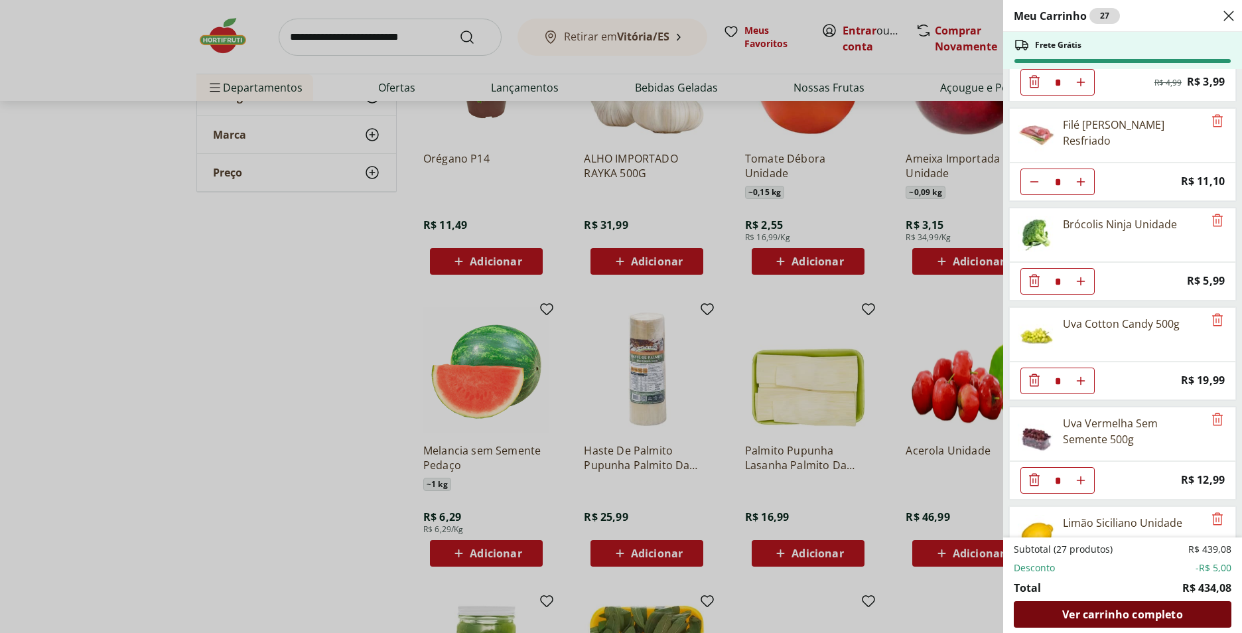
click at [1112, 614] on span "Ver carrinho completo" at bounding box center [1122, 614] width 120 height 11
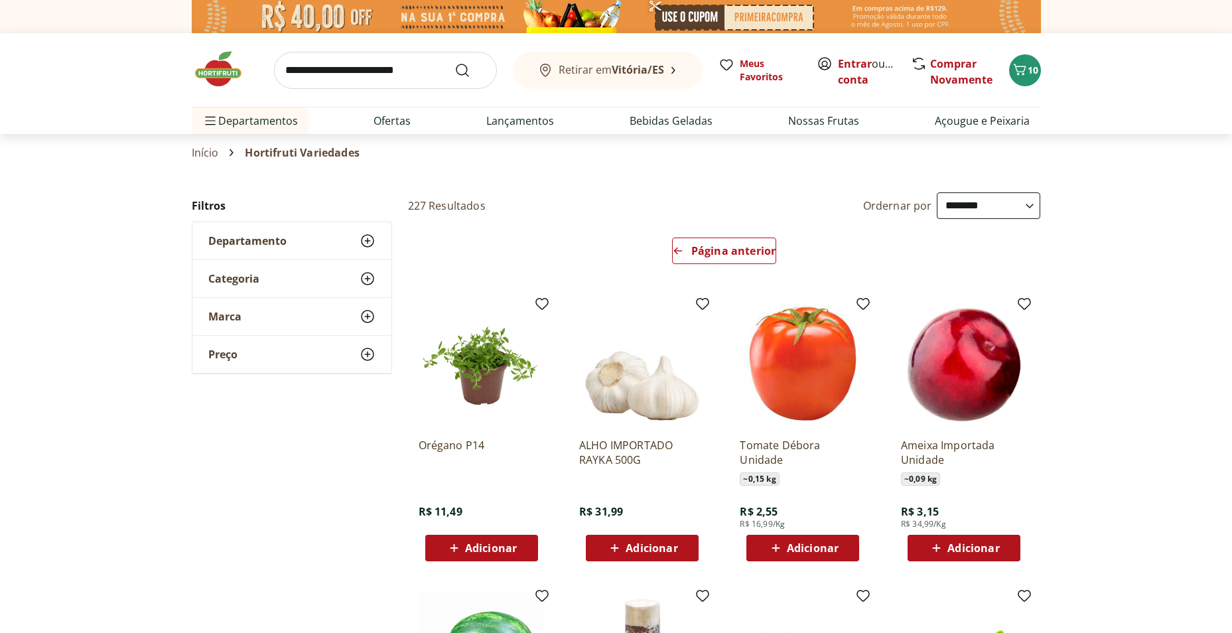
select select "**********"
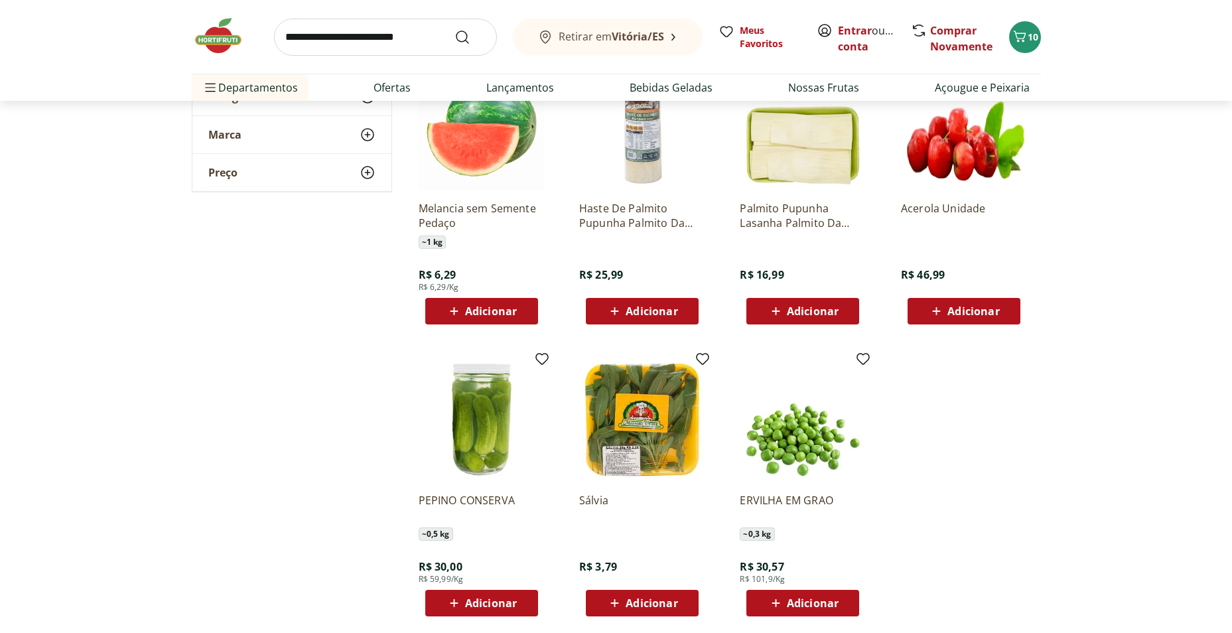
scroll to position [531, 0]
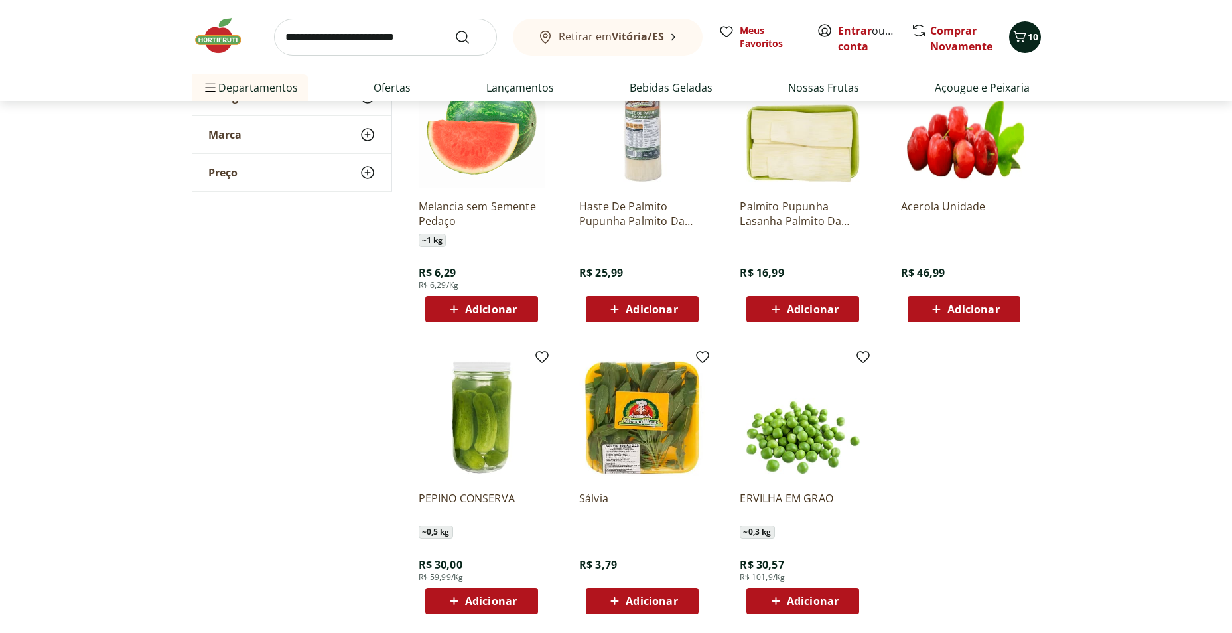
click at [1019, 44] on span "Carrinho" at bounding box center [1020, 37] width 16 height 17
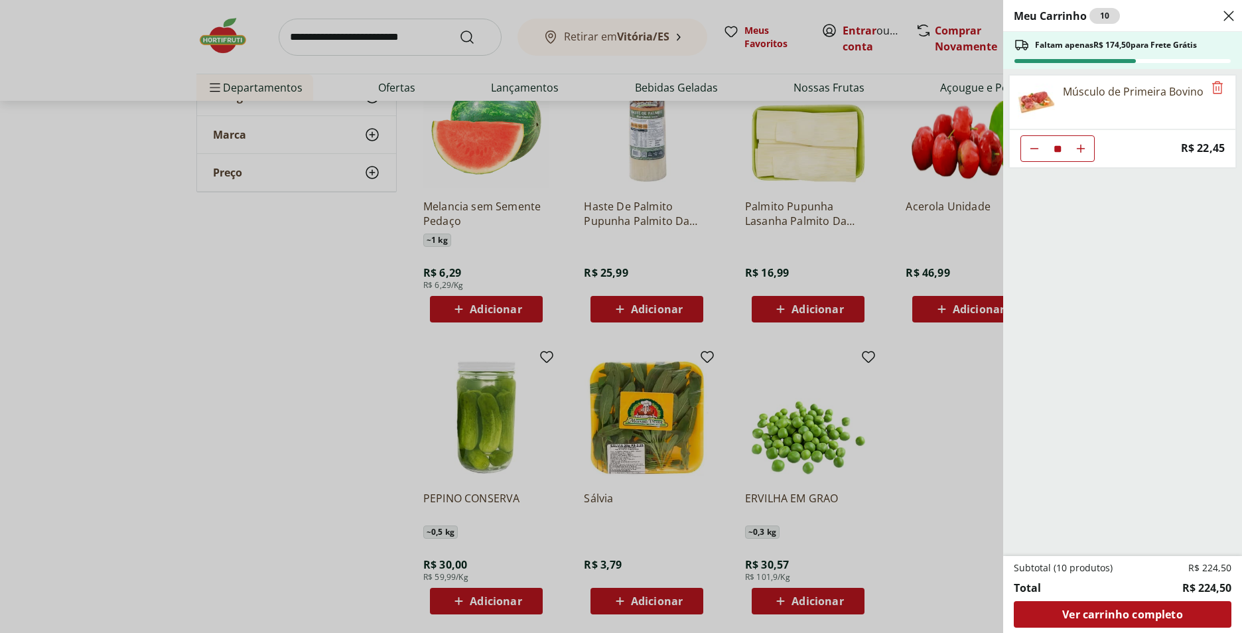
click at [99, 424] on div "Meu Carrinho 10 Faltam apenas R$ 174,50 para Frete Grátis Músculo de Primeira B…" at bounding box center [621, 316] width 1242 height 633
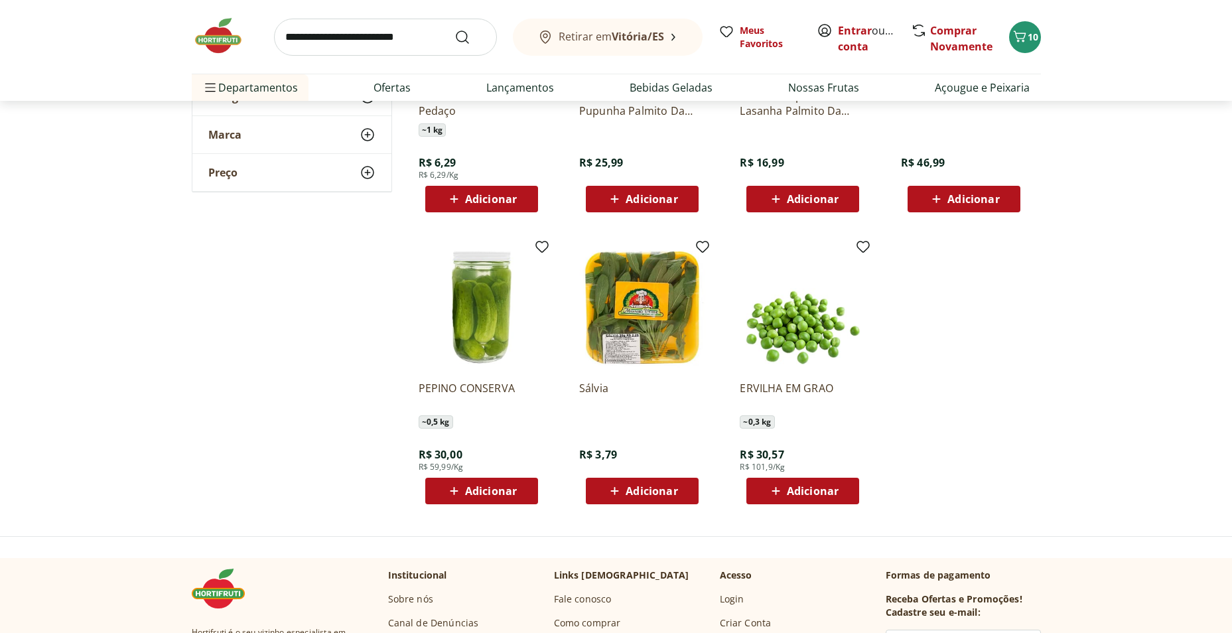
scroll to position [730, 0]
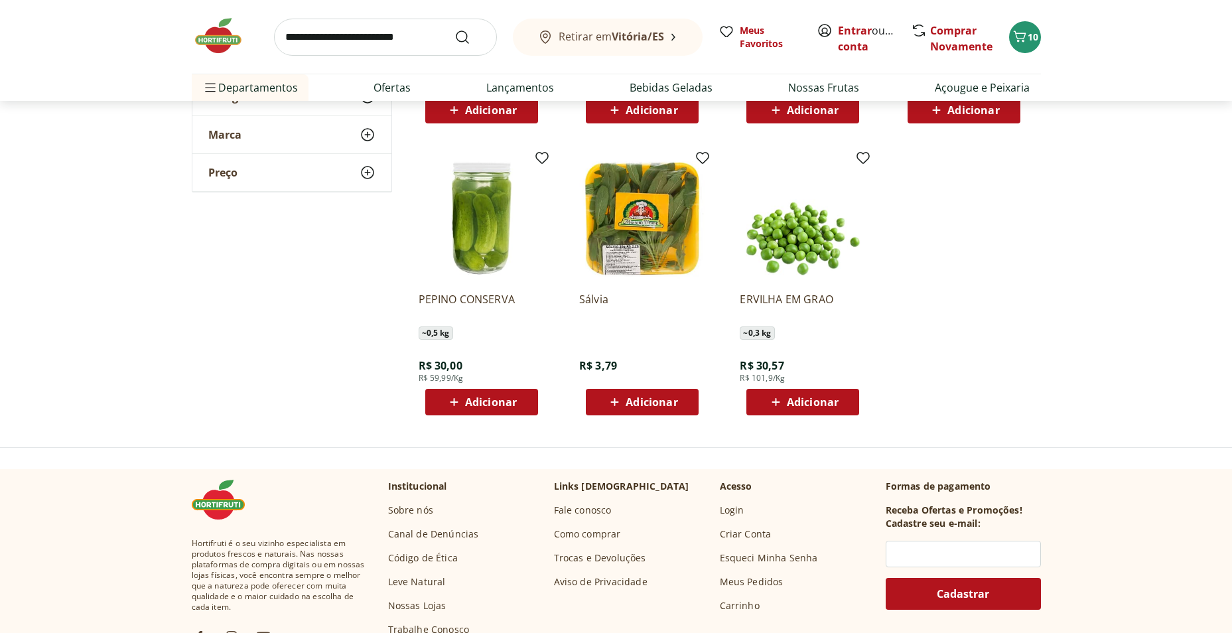
click at [308, 34] on input "search" at bounding box center [385, 37] width 223 height 37
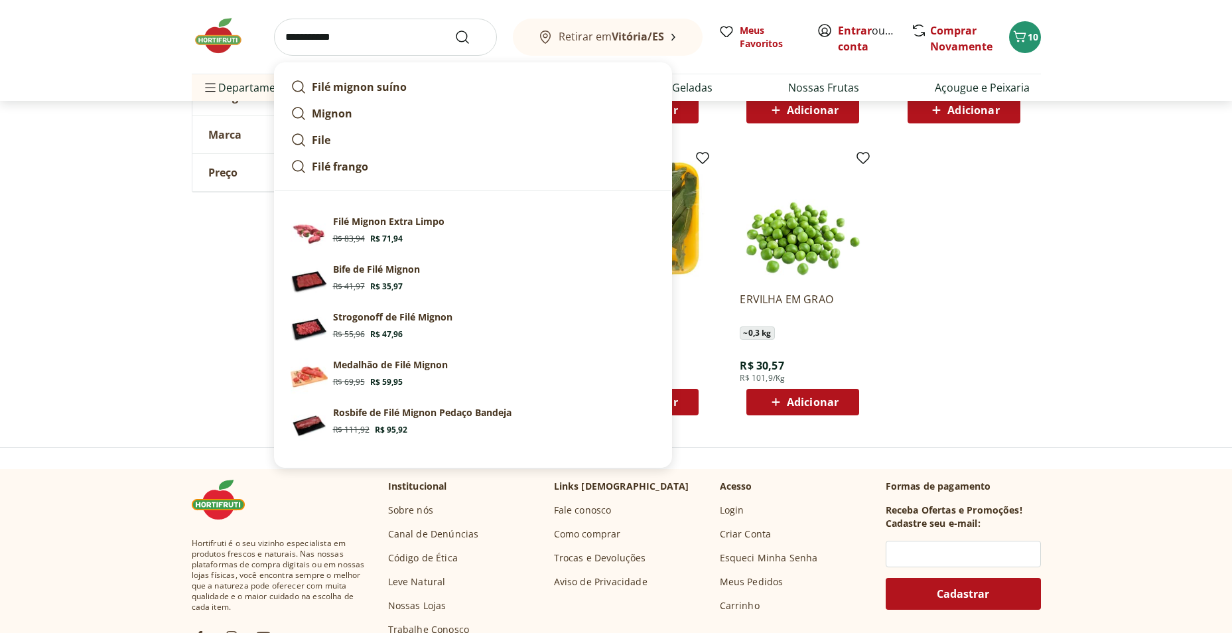
type input "**********"
click at [454, 29] on button "Submit Search" at bounding box center [470, 37] width 32 height 16
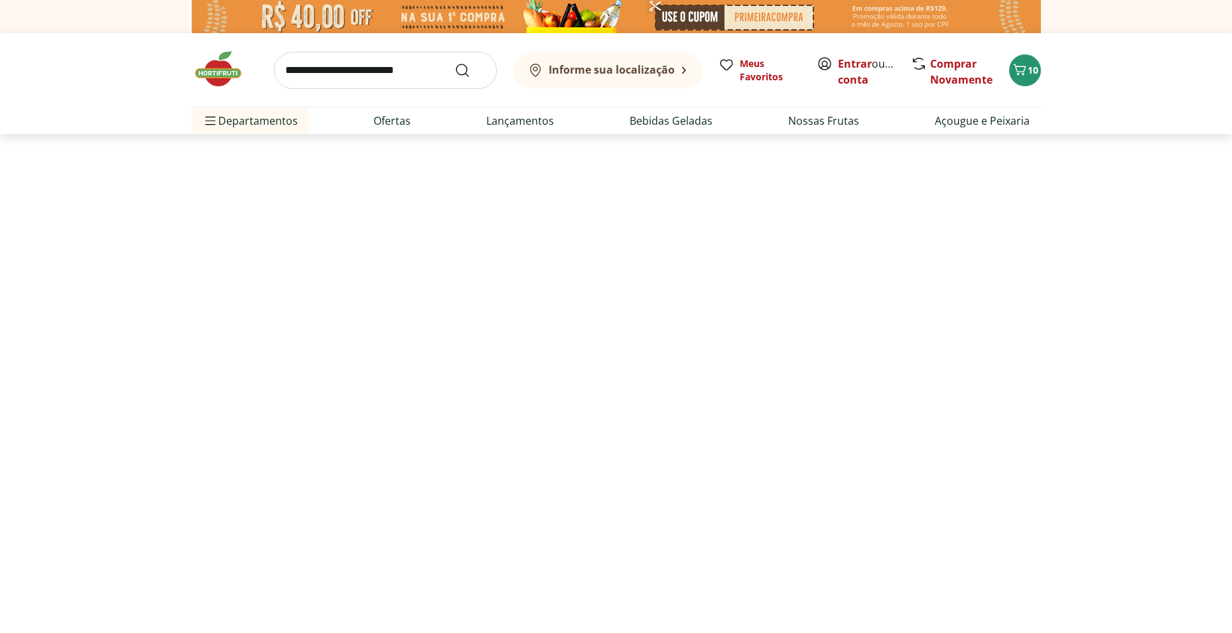
select select "**********"
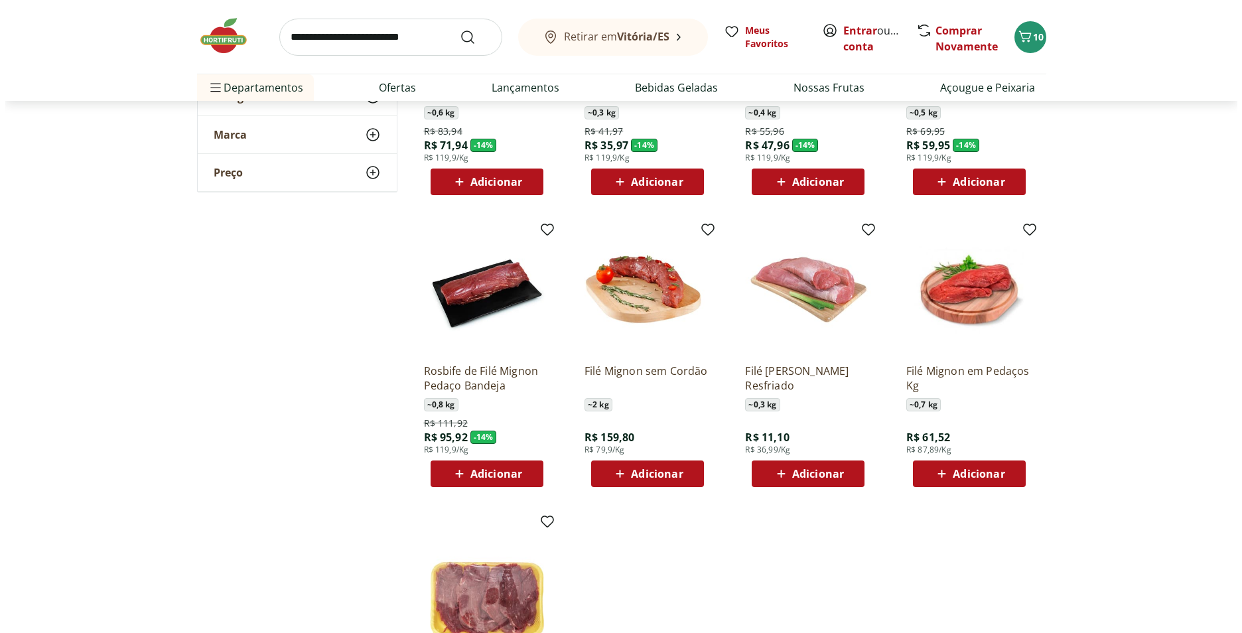
scroll to position [398, 0]
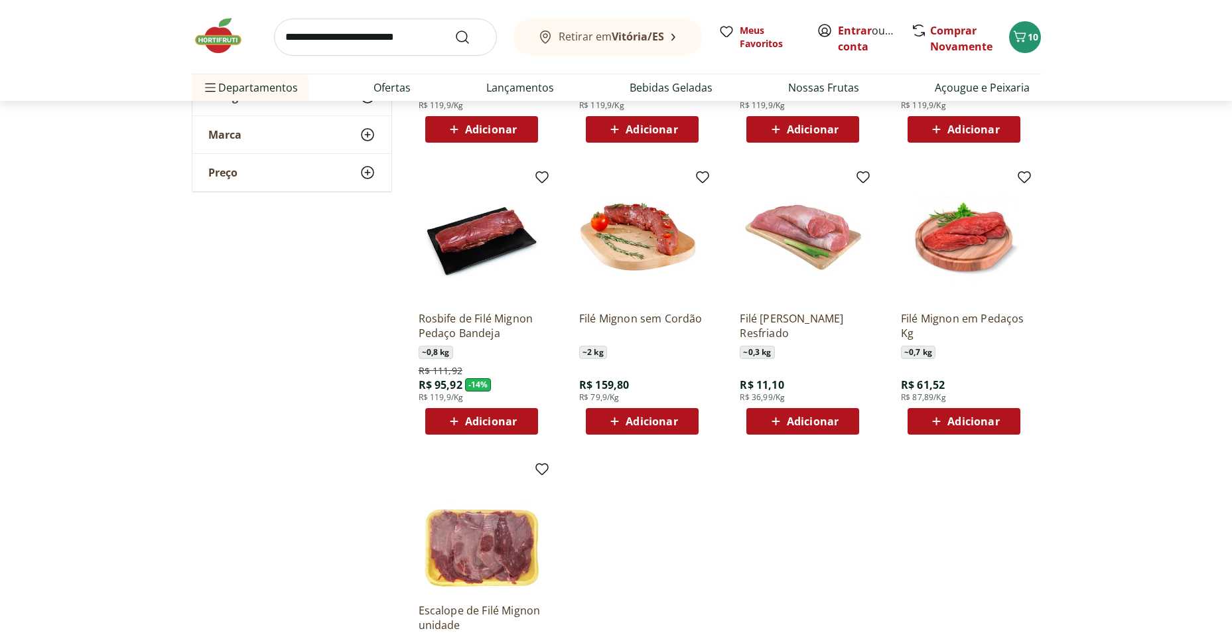
click at [803, 420] on span "Adicionar" at bounding box center [813, 421] width 52 height 11
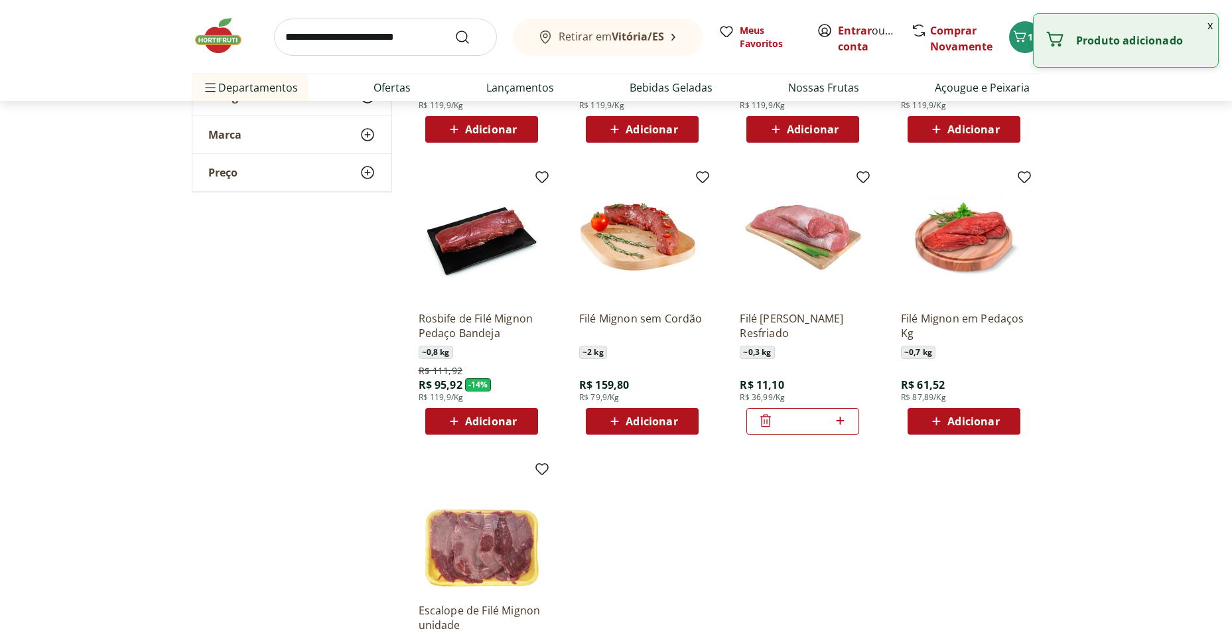
click at [838, 419] on icon at bounding box center [840, 421] width 17 height 16
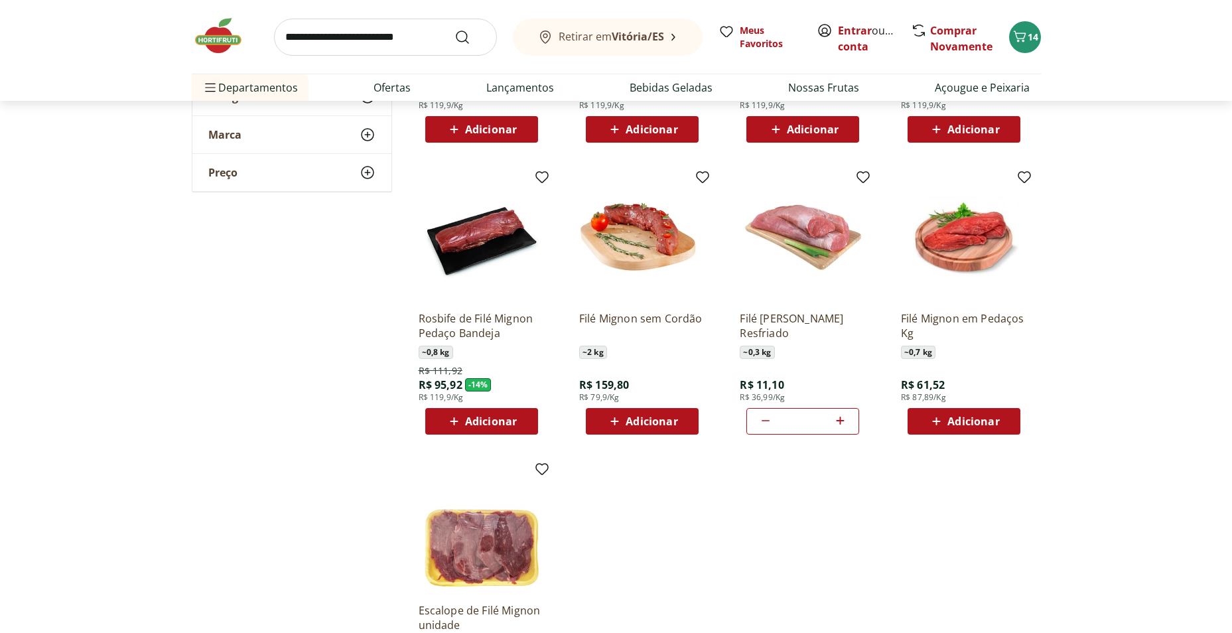
click at [838, 419] on icon at bounding box center [840, 421] width 17 height 16
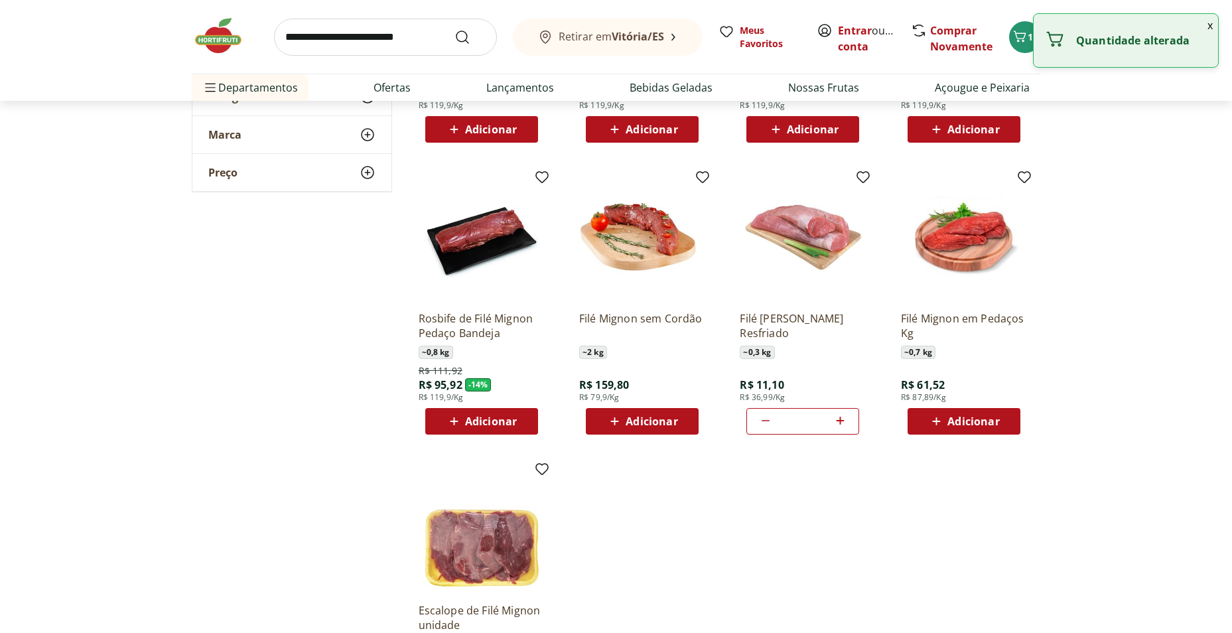
click at [838, 419] on icon at bounding box center [840, 421] width 17 height 16
click at [1021, 42] on icon "Carrinho" at bounding box center [1020, 37] width 16 height 16
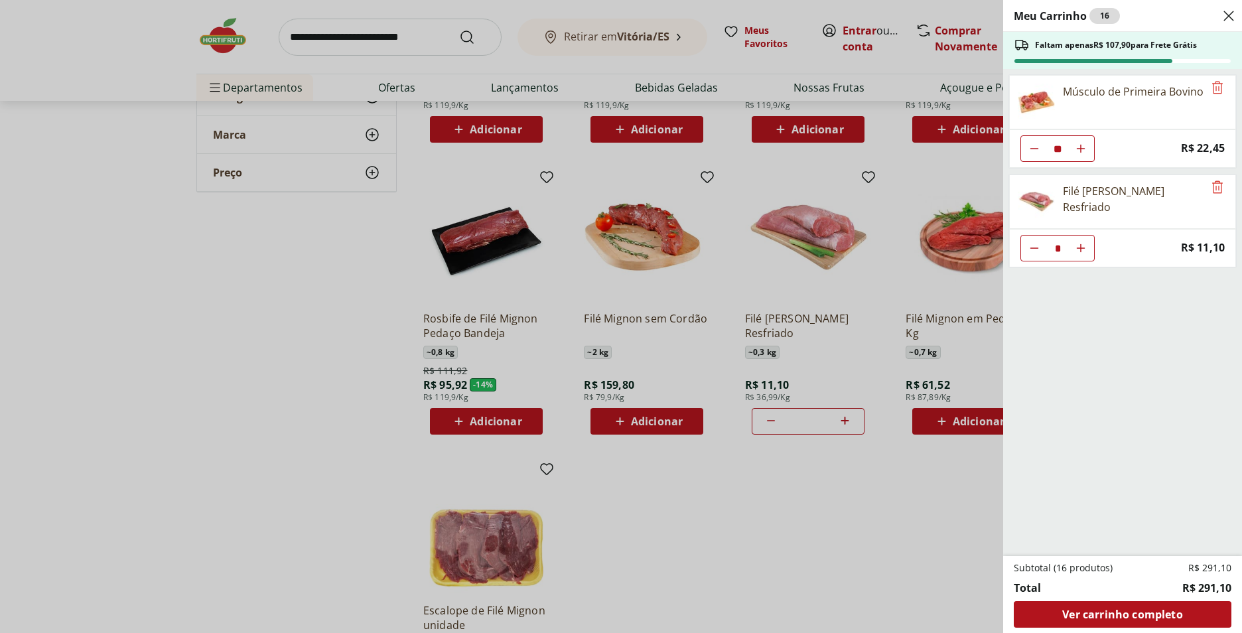
click at [1036, 154] on icon "Diminuir Quantidade" at bounding box center [1034, 148] width 11 height 11
type input "*"
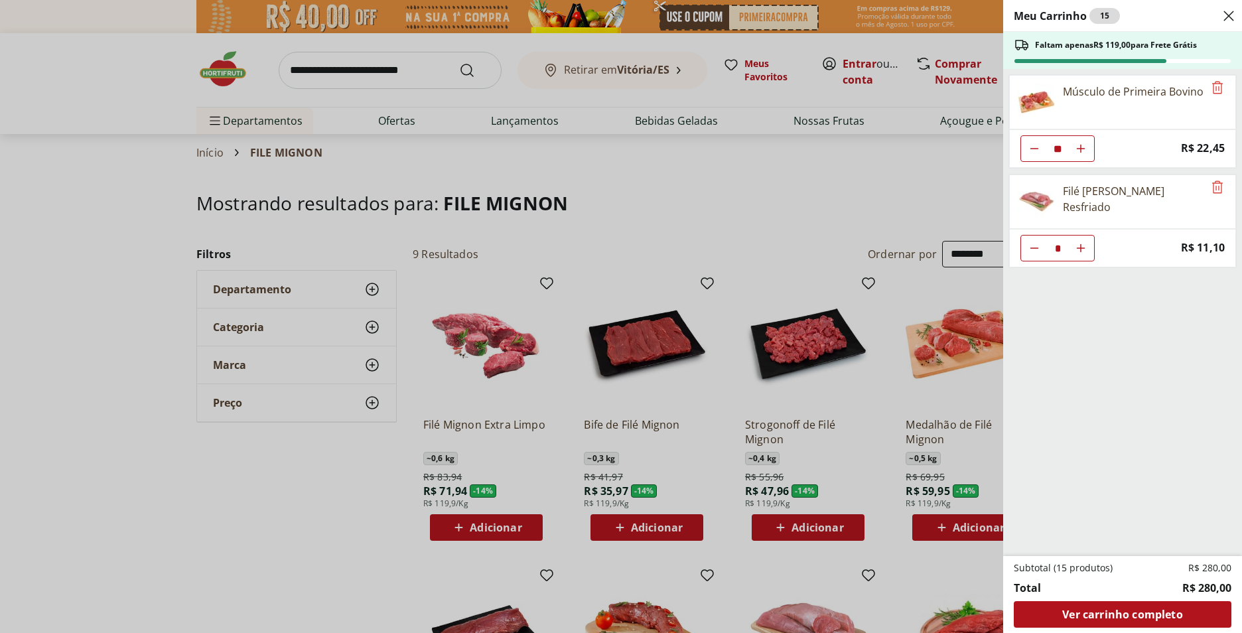
select select "**********"
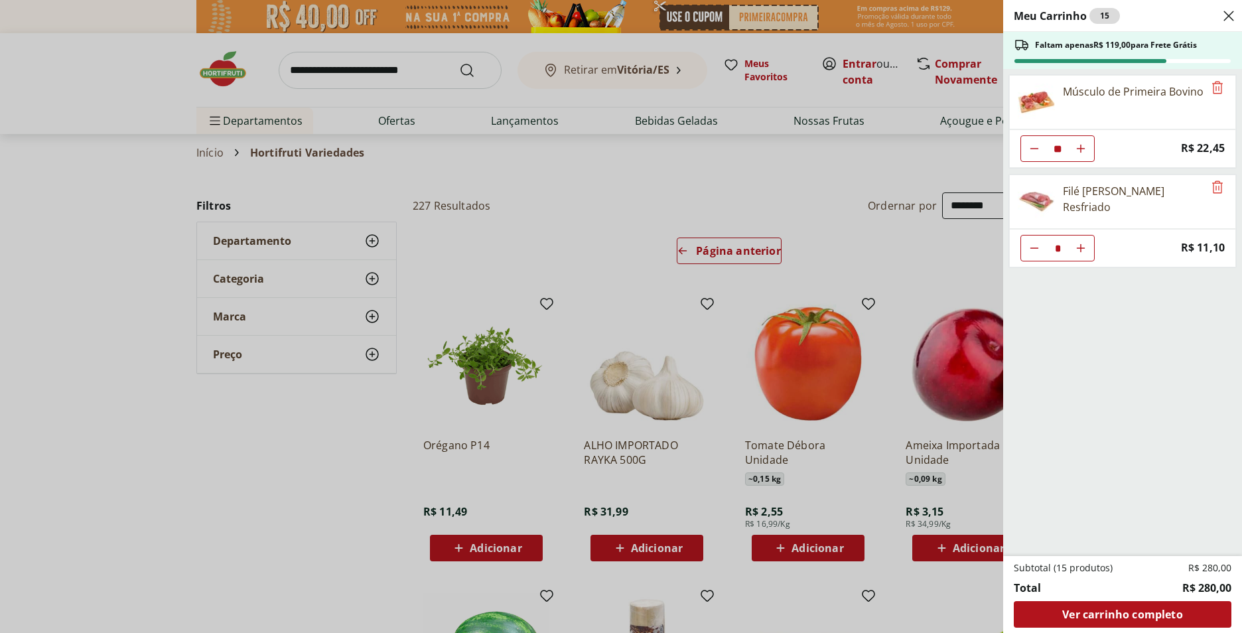
click at [168, 497] on div "Meu Carrinho 15 Faltam apenas R$ 119,00 para Frete Grátis Músculo de Primeira B…" at bounding box center [621, 316] width 1242 height 633
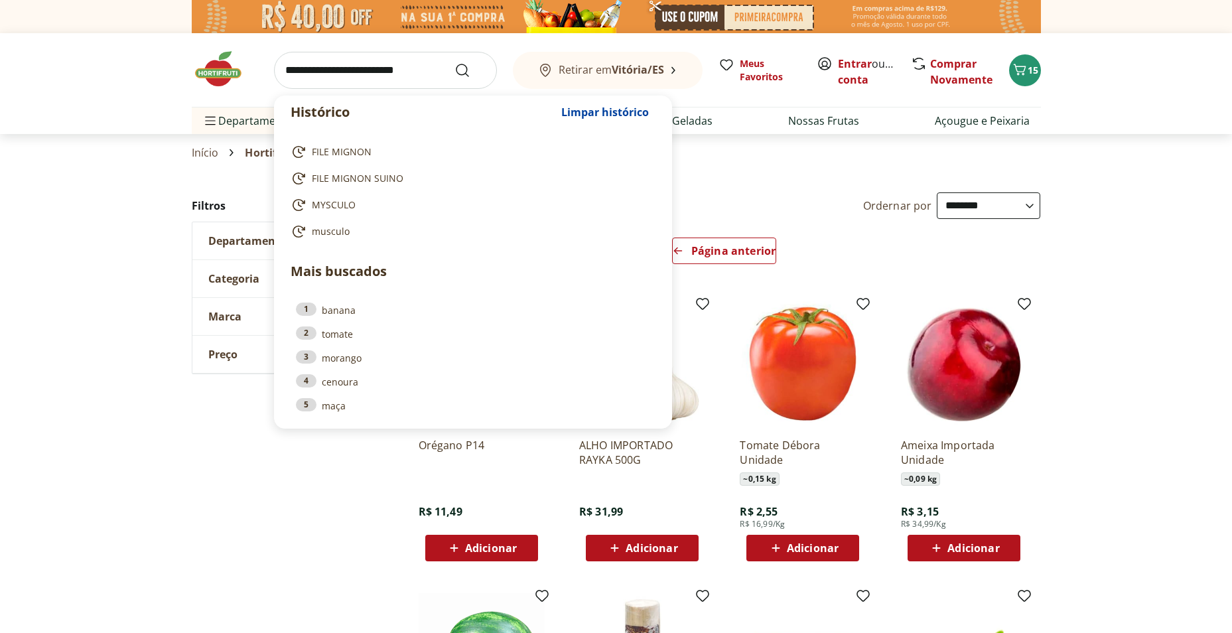
click at [306, 78] on input "search" at bounding box center [385, 70] width 223 height 37
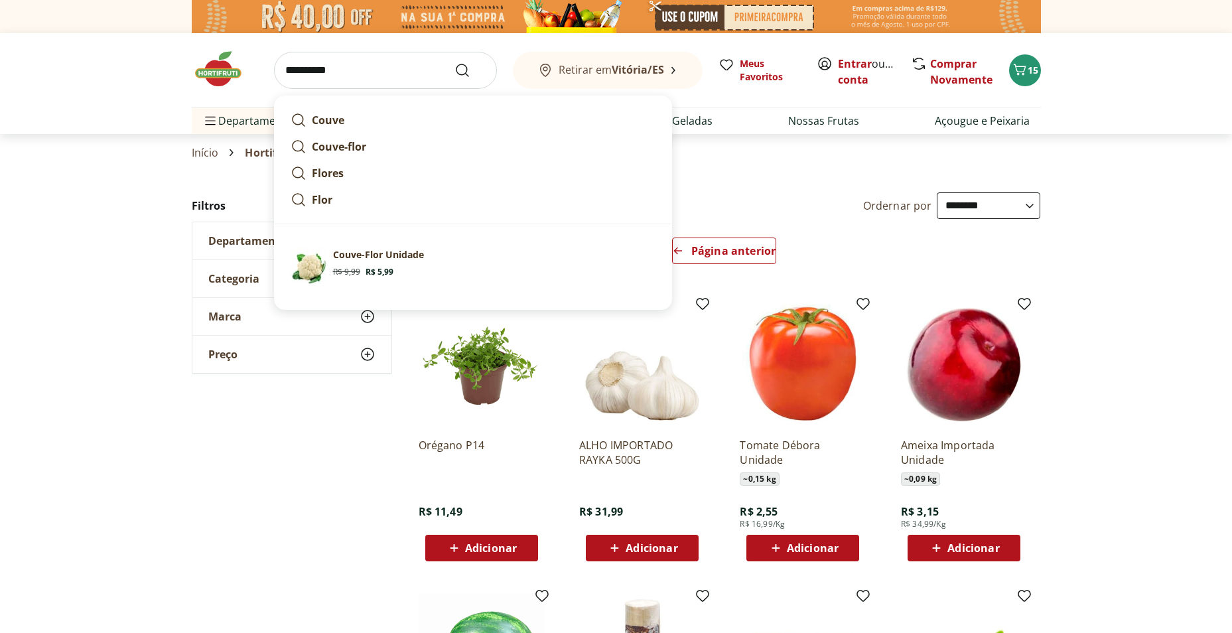
type input "**********"
click at [454, 62] on button "Submit Search" at bounding box center [470, 70] width 32 height 16
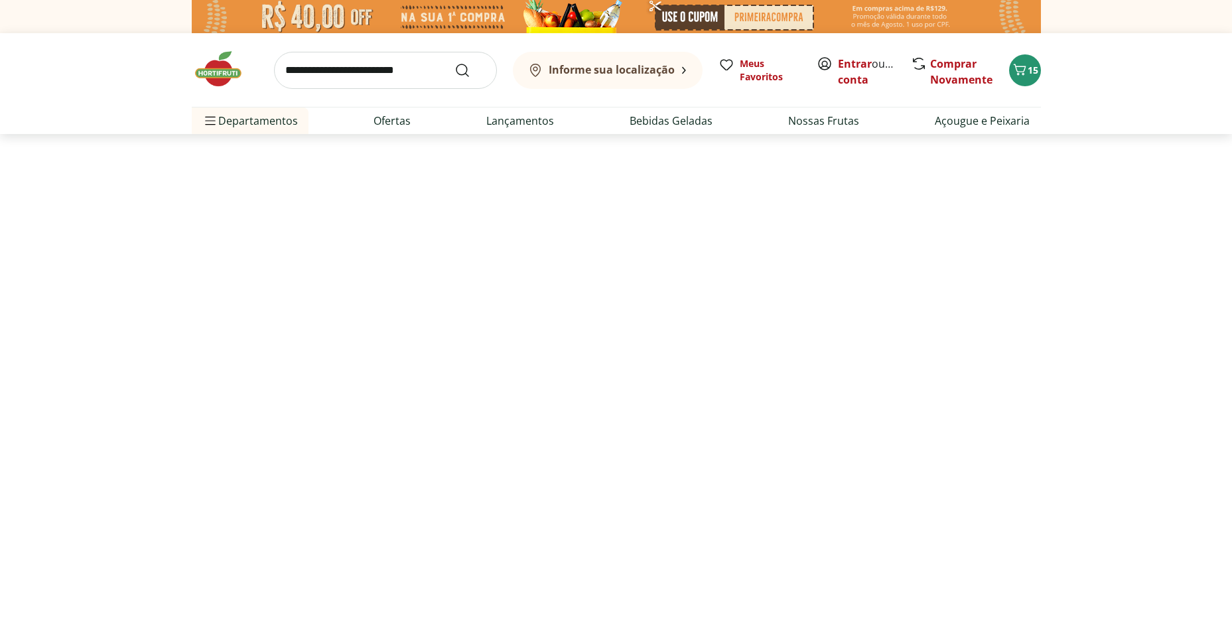
select select "**********"
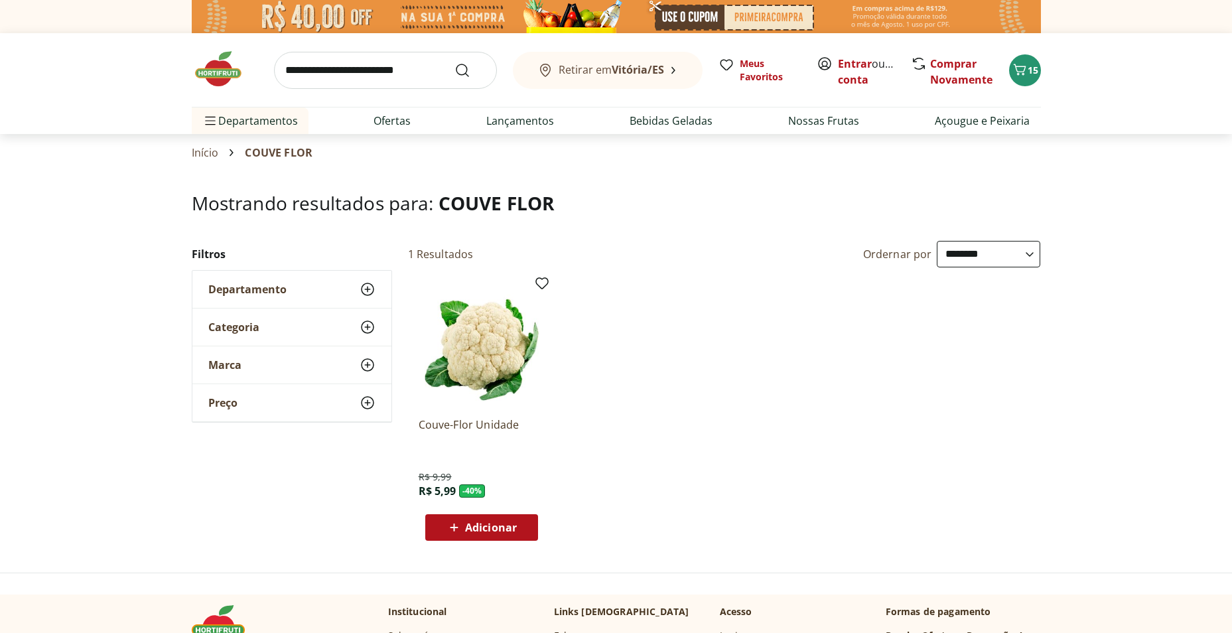
click at [503, 526] on span "Adicionar" at bounding box center [491, 527] width 52 height 11
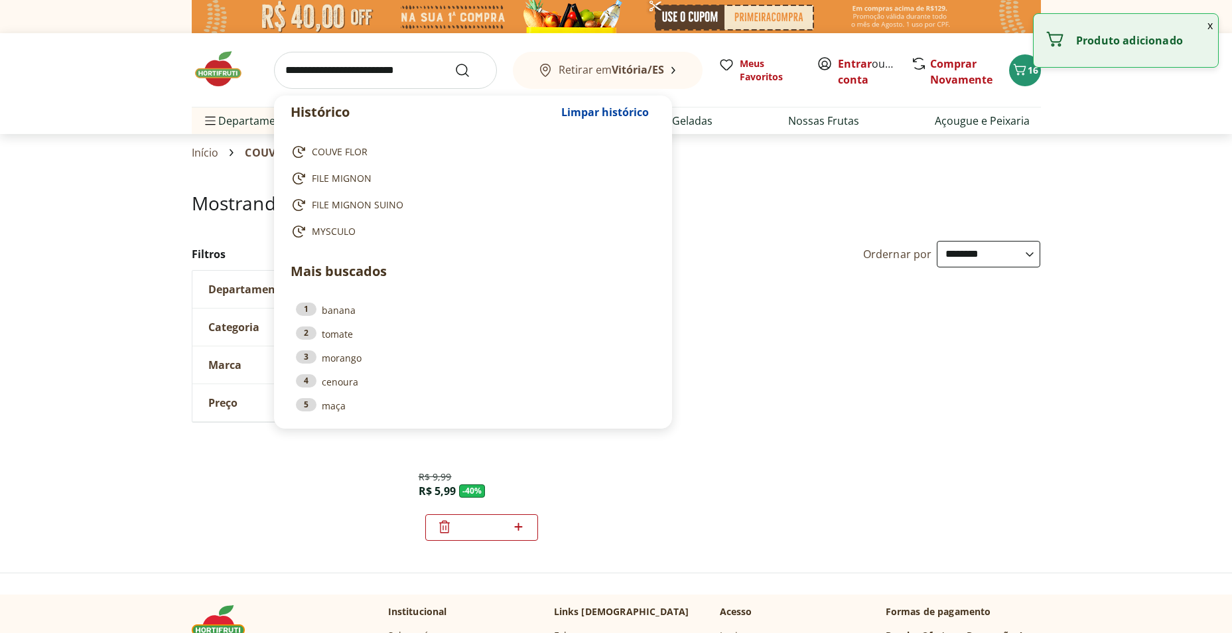
click at [300, 67] on input "search" at bounding box center [385, 70] width 223 height 37
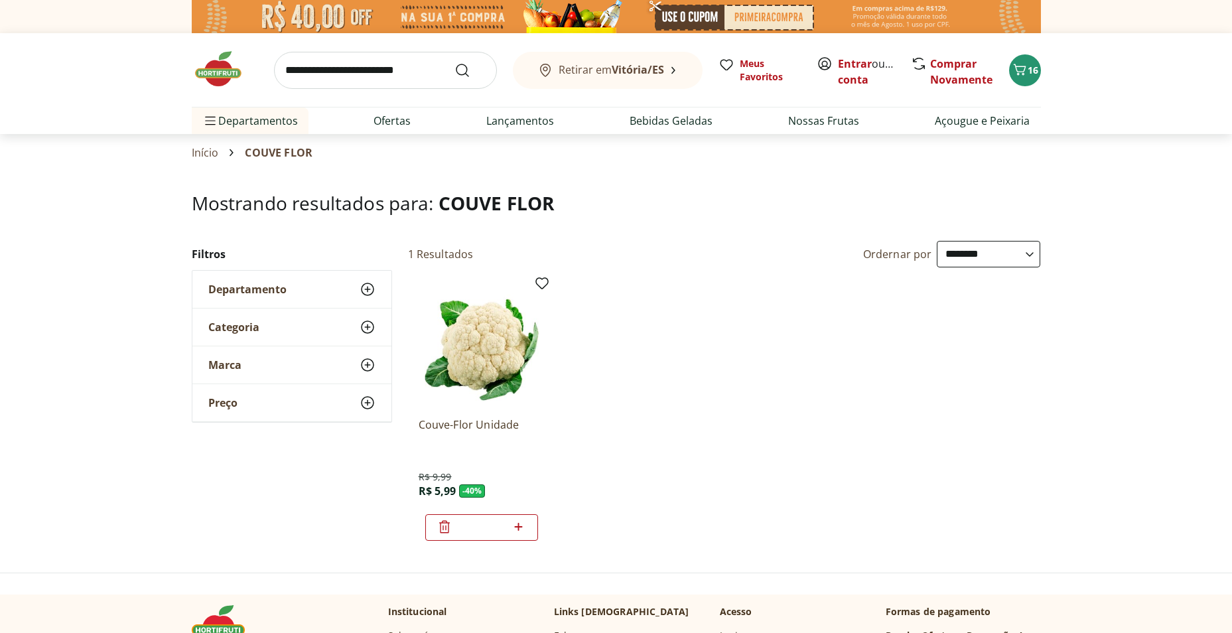
click at [797, 395] on ul "Couve-Flor Unidade R$ 9,99 R$ 5,99 - 40 % *" at bounding box center [724, 410] width 633 height 281
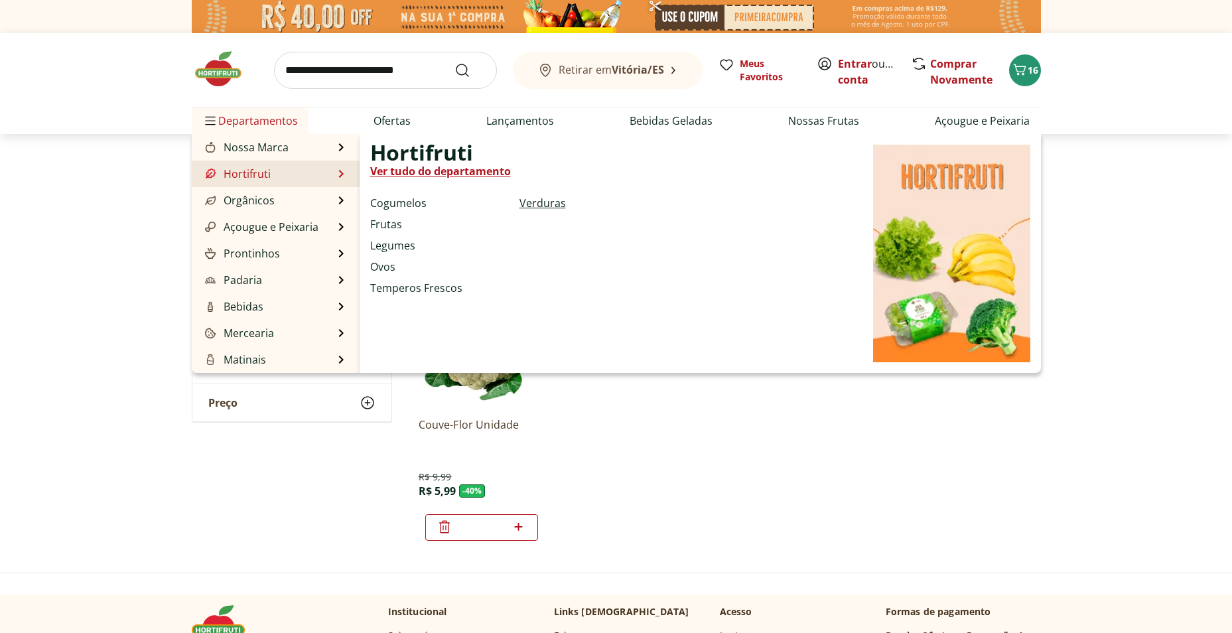
click at [542, 201] on link "Verduras" at bounding box center [542, 203] width 46 height 16
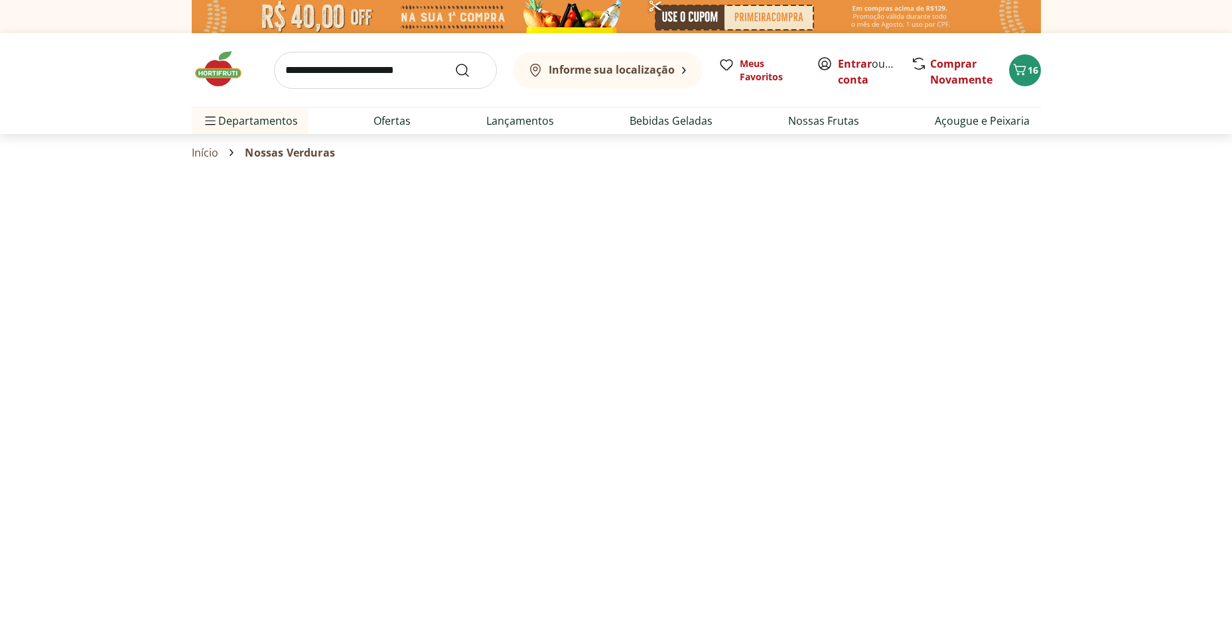
select select "**********"
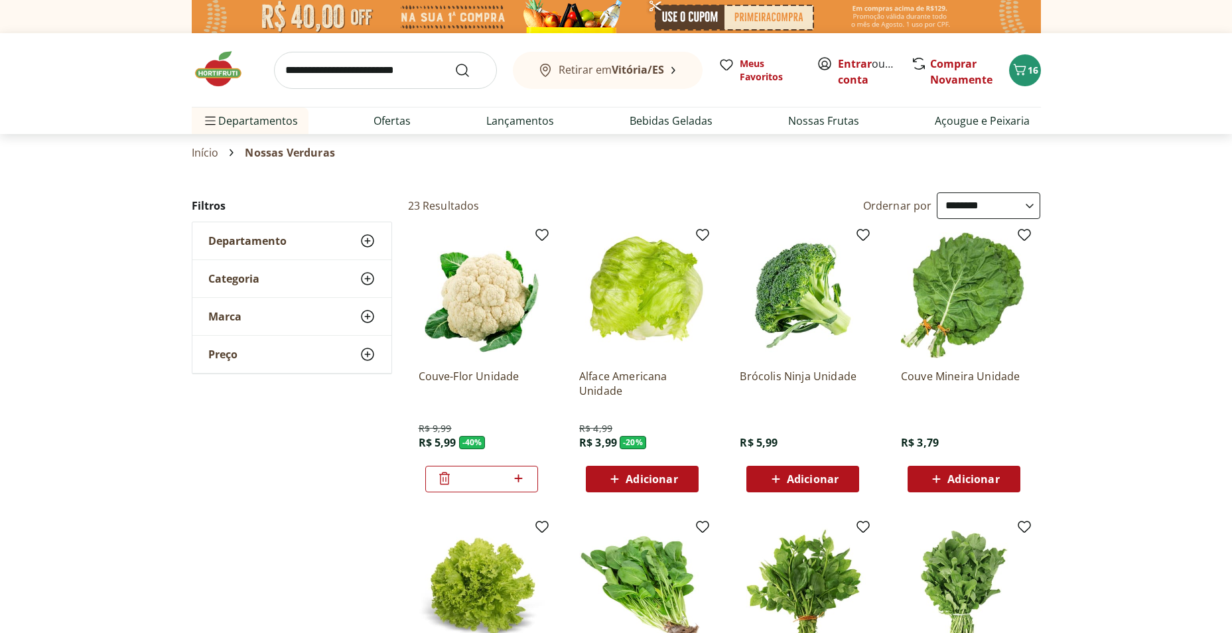
click at [812, 481] on span "Adicionar" at bounding box center [813, 479] width 52 height 11
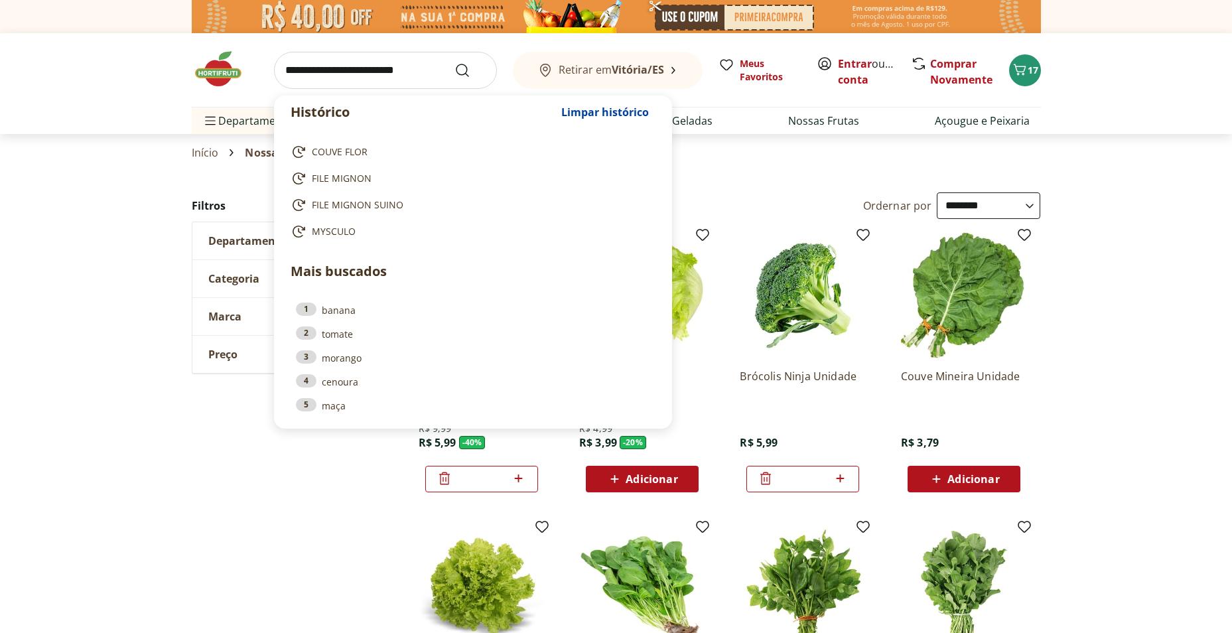
click at [303, 74] on input "search" at bounding box center [385, 70] width 223 height 37
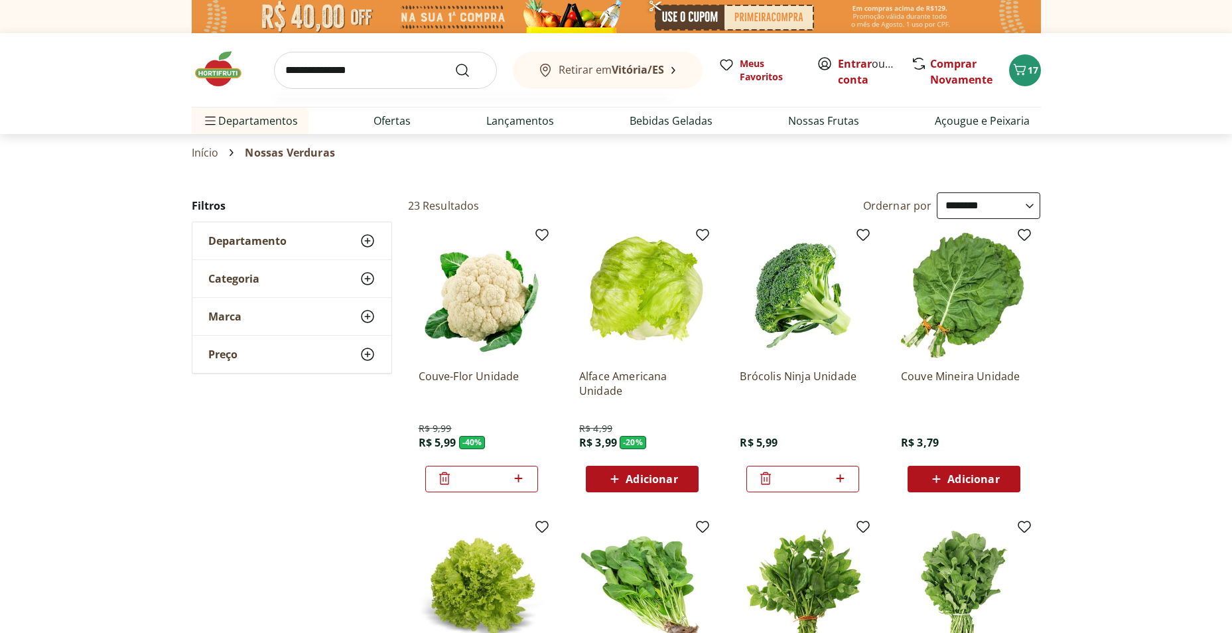
type input "**********"
click at [454, 62] on button "Submit Search" at bounding box center [470, 70] width 32 height 16
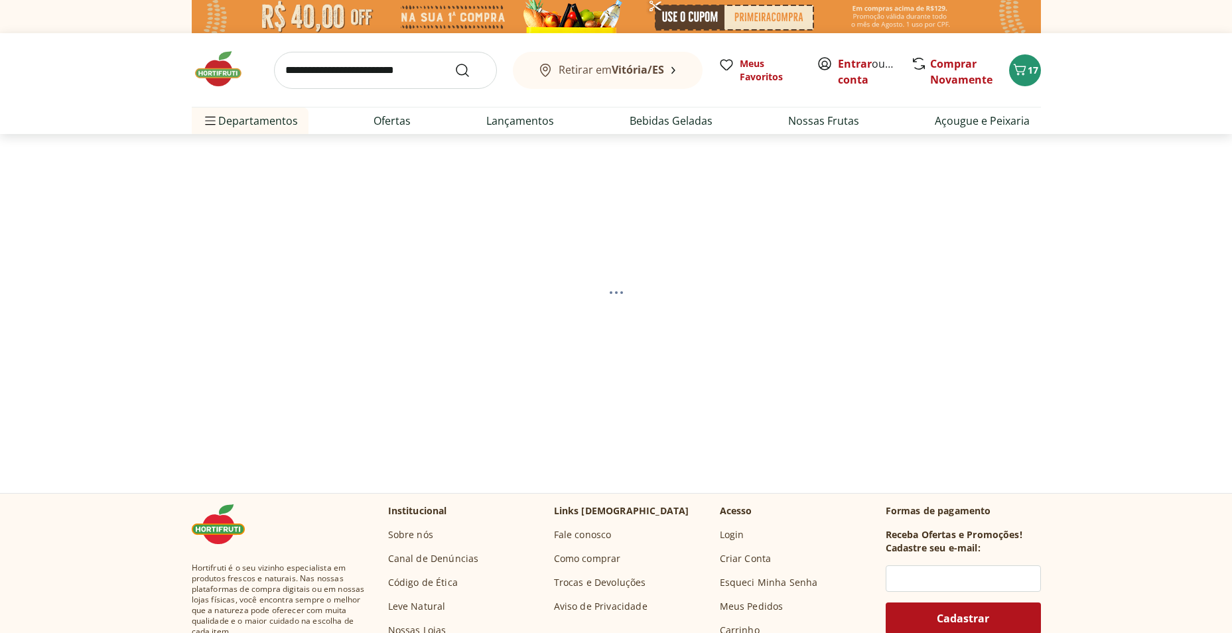
select select "**********"
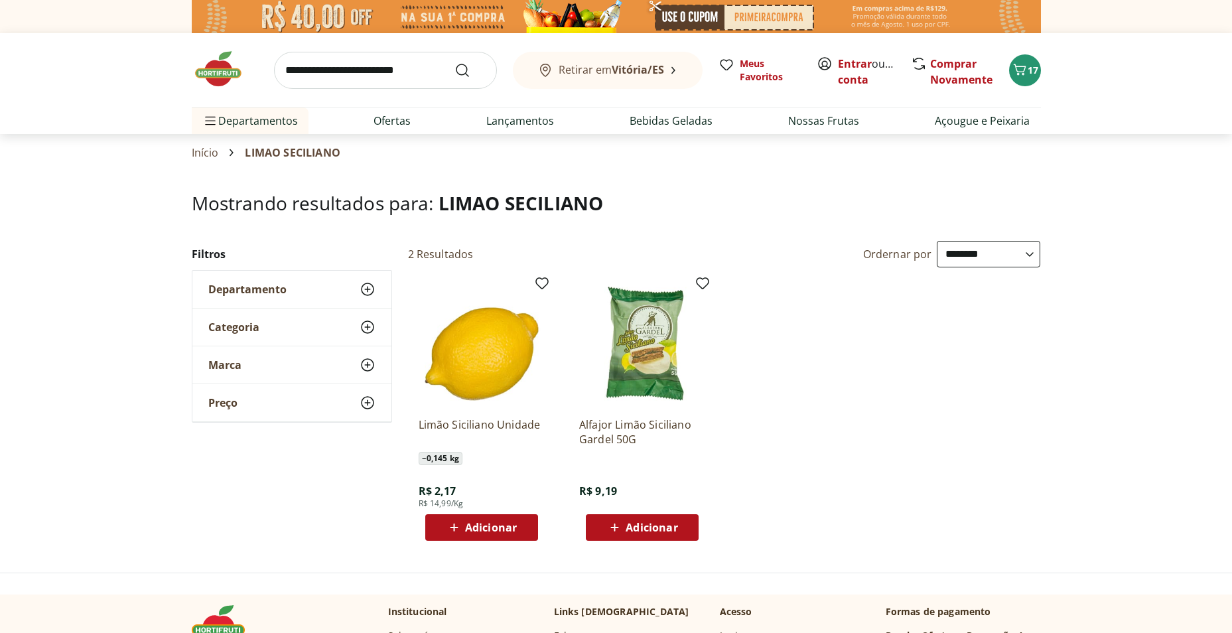
click at [455, 528] on icon at bounding box center [454, 527] width 17 height 16
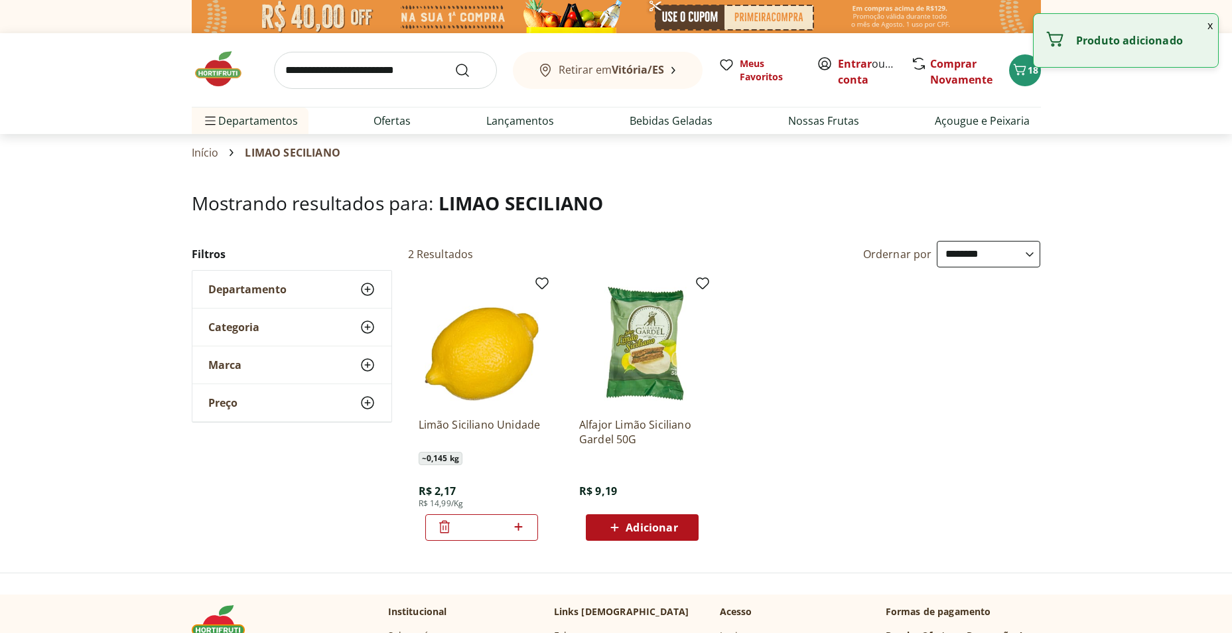
click at [517, 531] on icon at bounding box center [518, 527] width 17 height 16
type input "*"
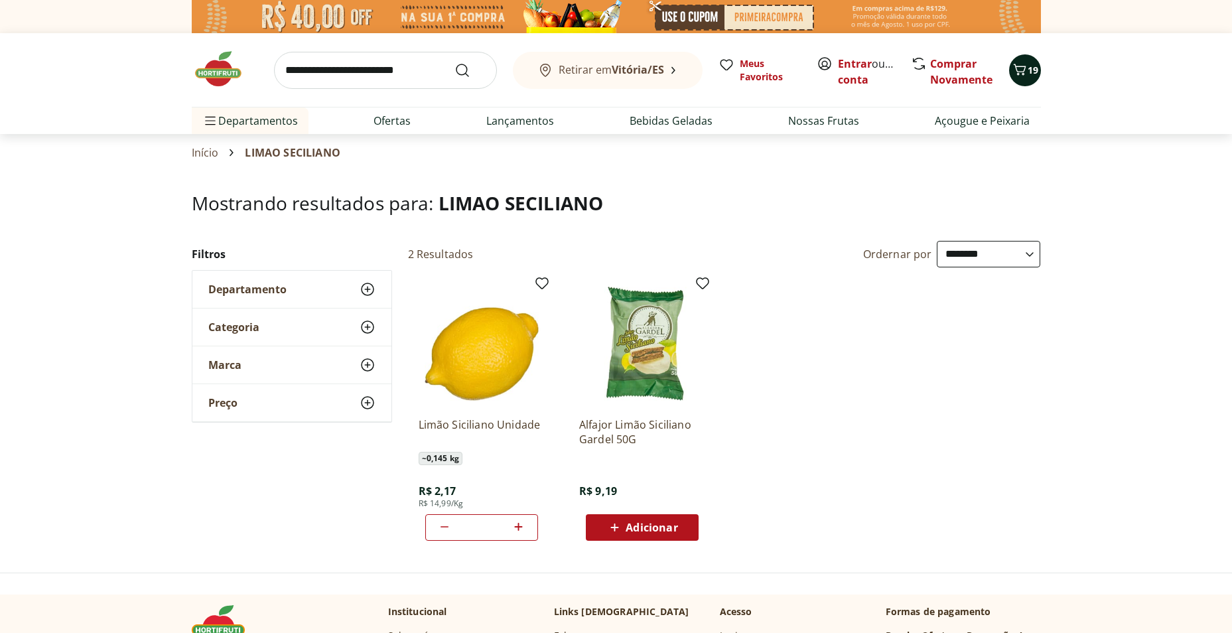
click at [1023, 71] on icon "Carrinho" at bounding box center [1019, 69] width 13 height 11
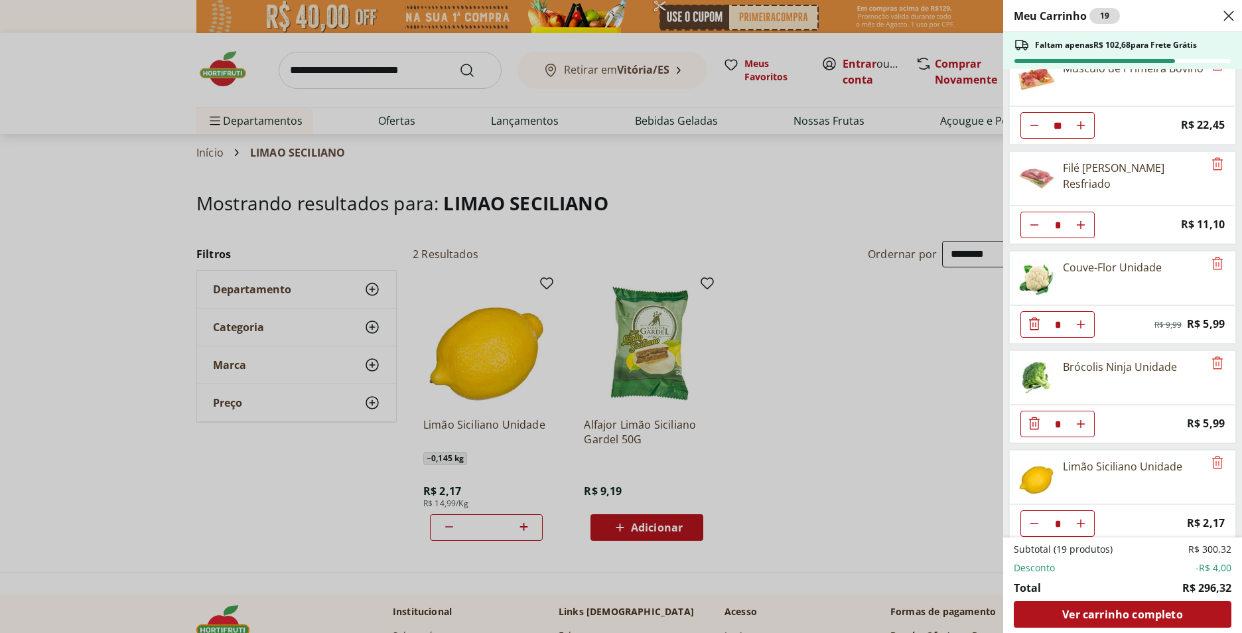
scroll to position [34, 0]
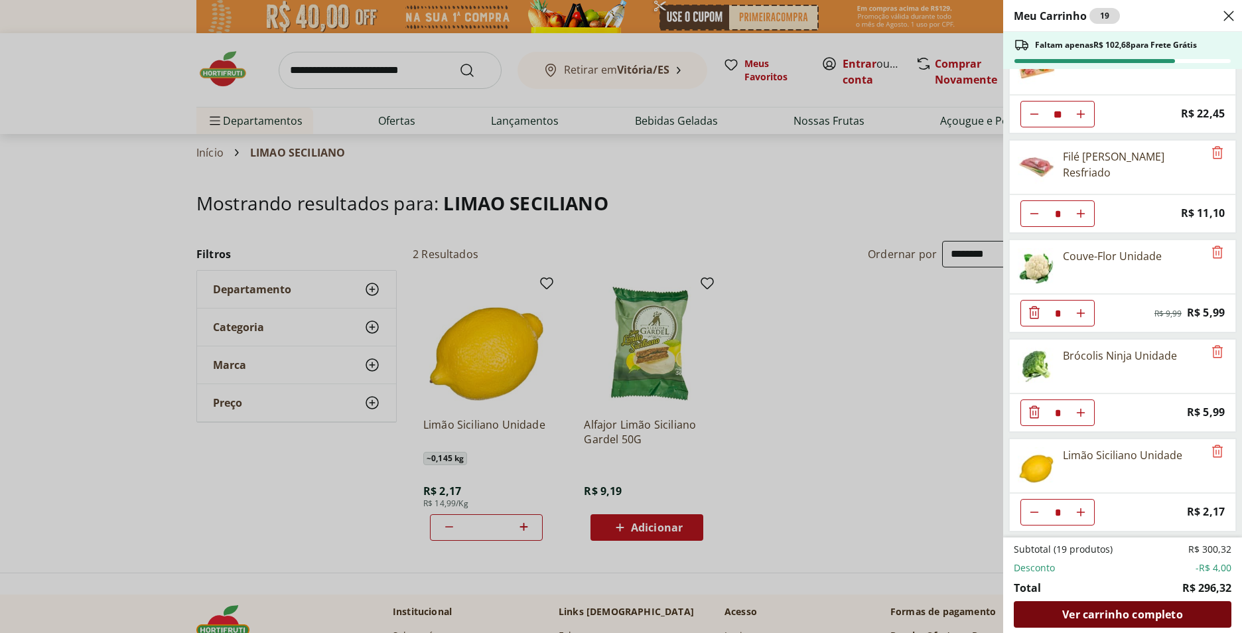
click at [1096, 612] on span "Ver carrinho completo" at bounding box center [1122, 614] width 120 height 11
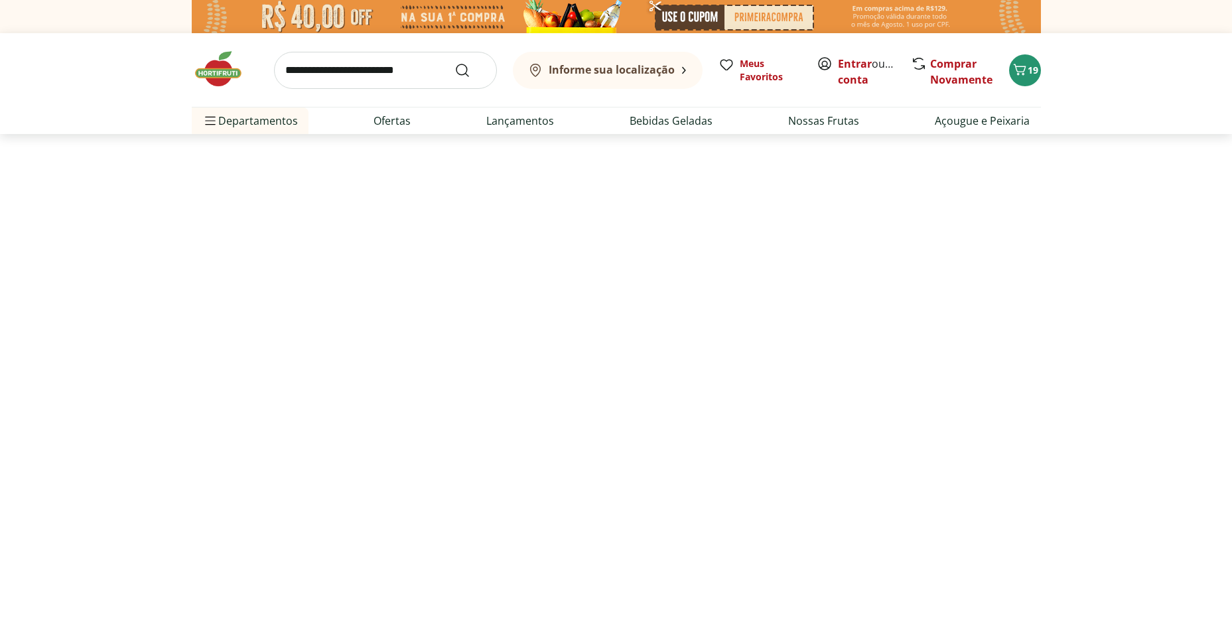
select select "**********"
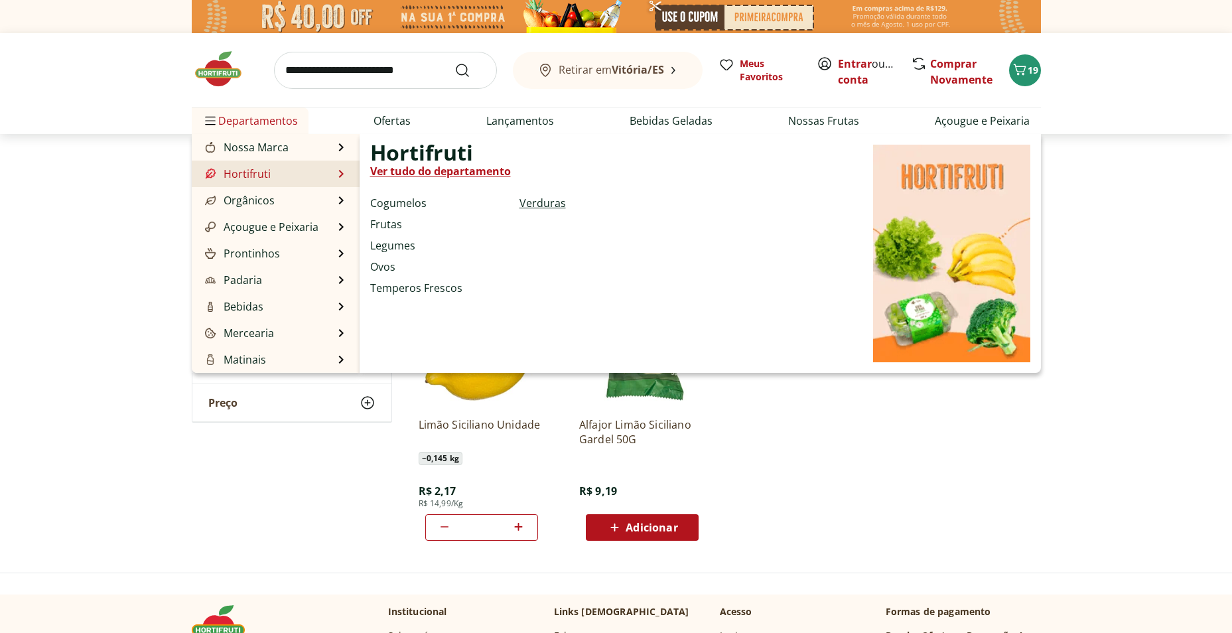
click at [526, 201] on link "Verduras" at bounding box center [542, 203] width 46 height 16
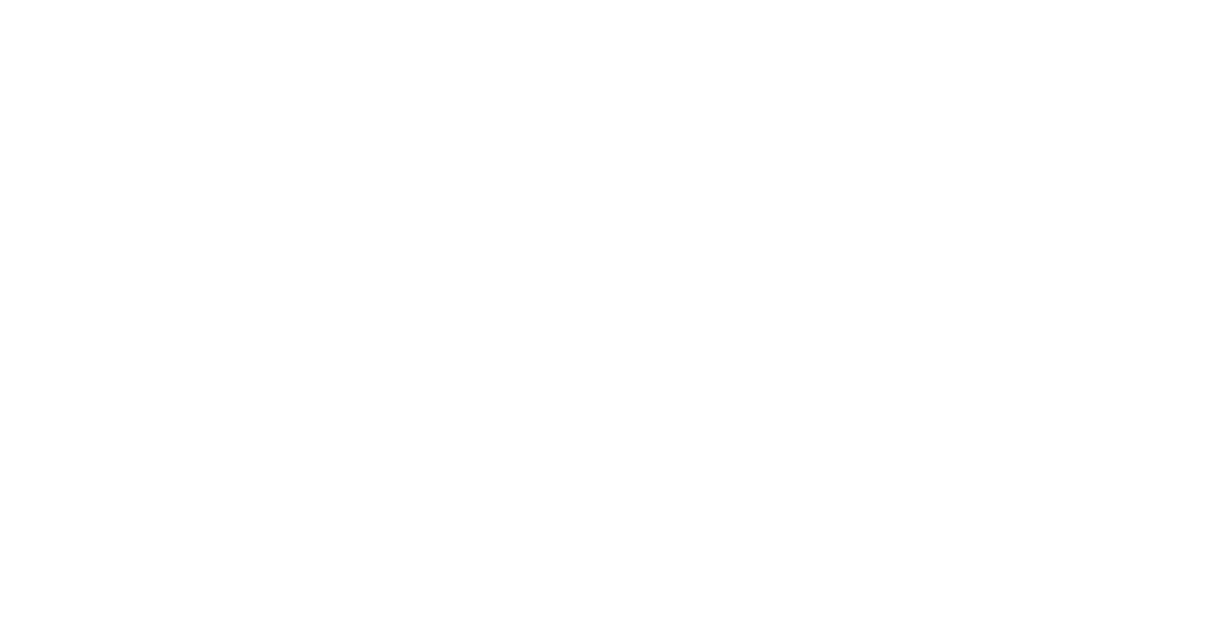
select select "**********"
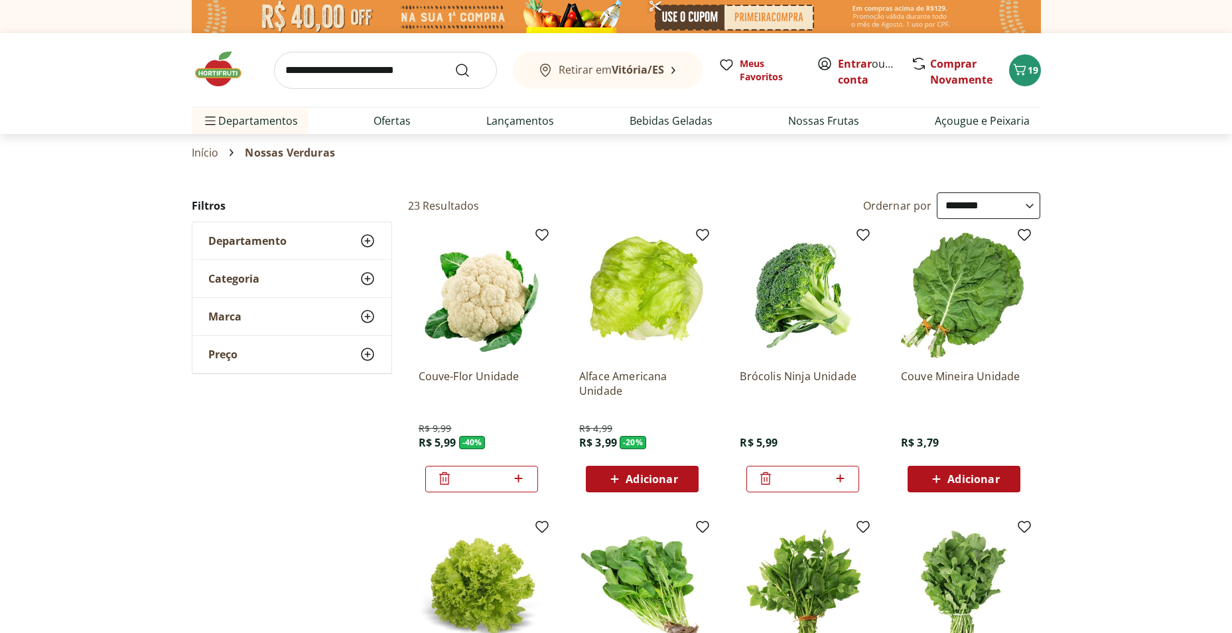
scroll to position [66, 0]
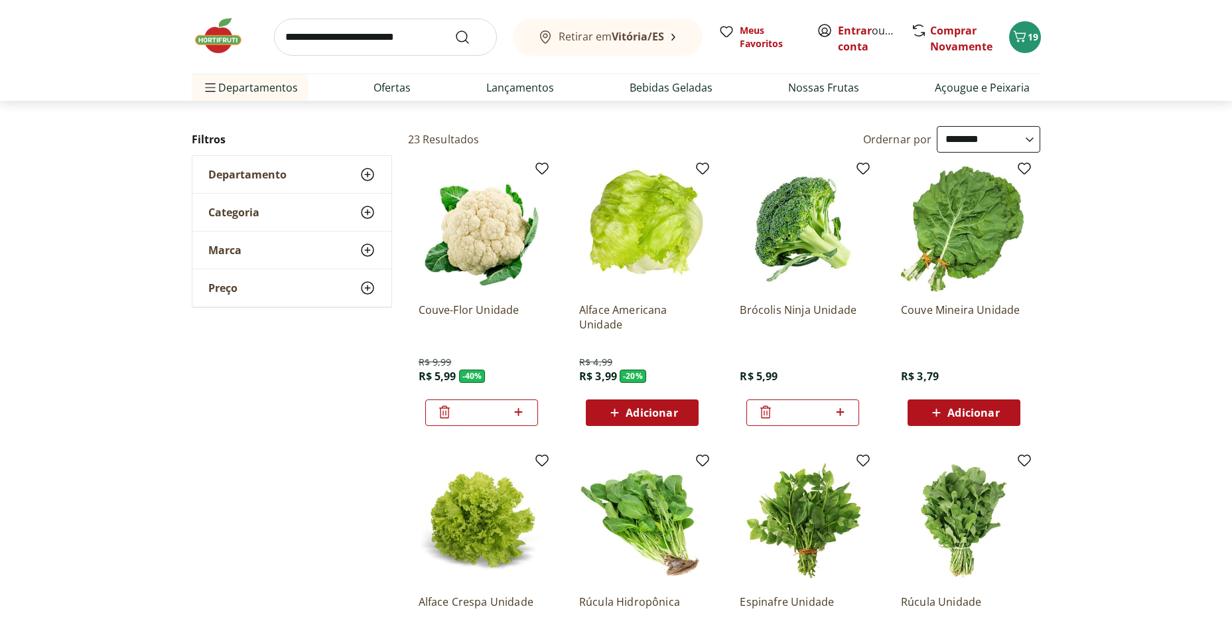
click at [638, 408] on span "Adicionar" at bounding box center [651, 412] width 52 height 11
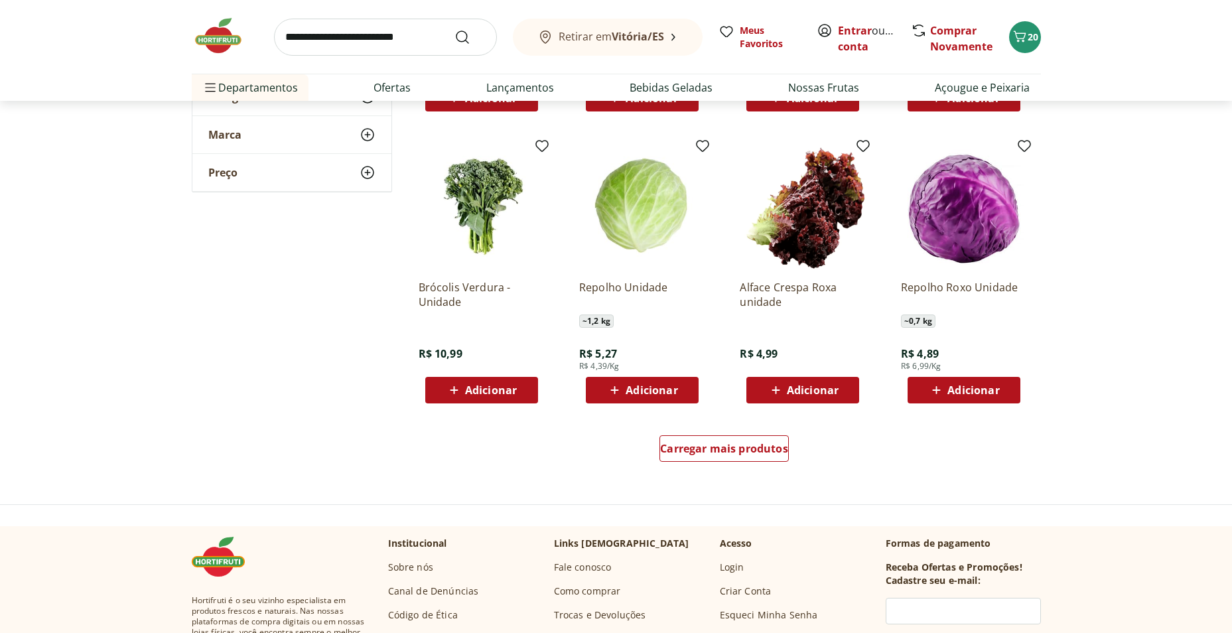
scroll to position [862, 0]
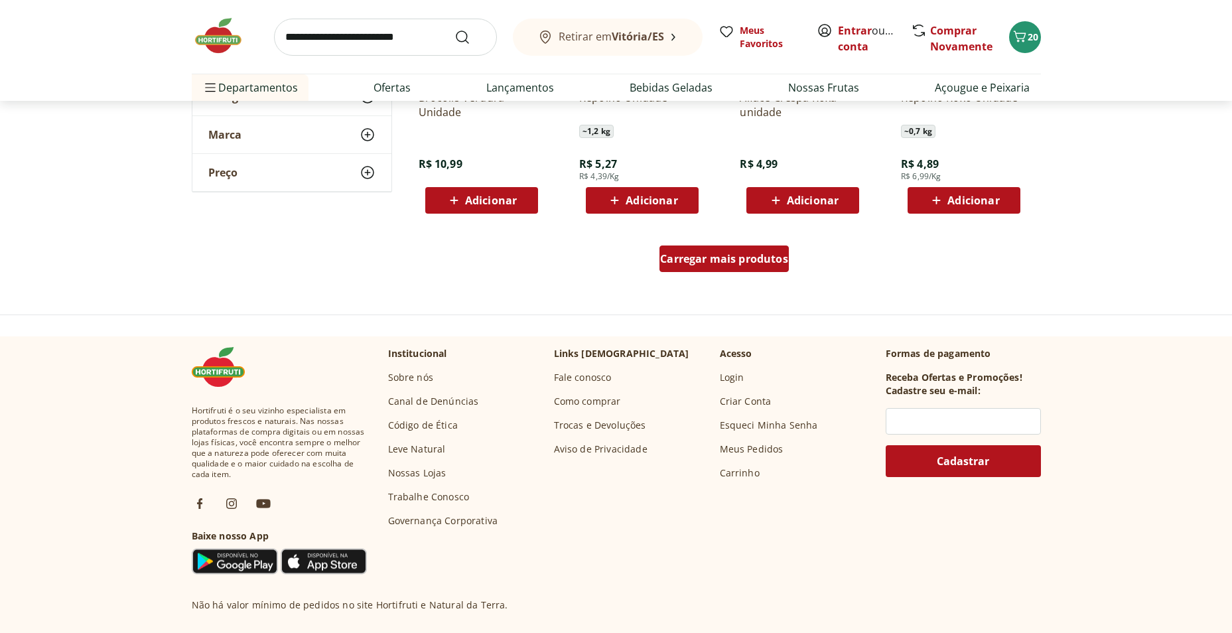
click at [712, 260] on span "Carregar mais produtos" at bounding box center [724, 258] width 128 height 11
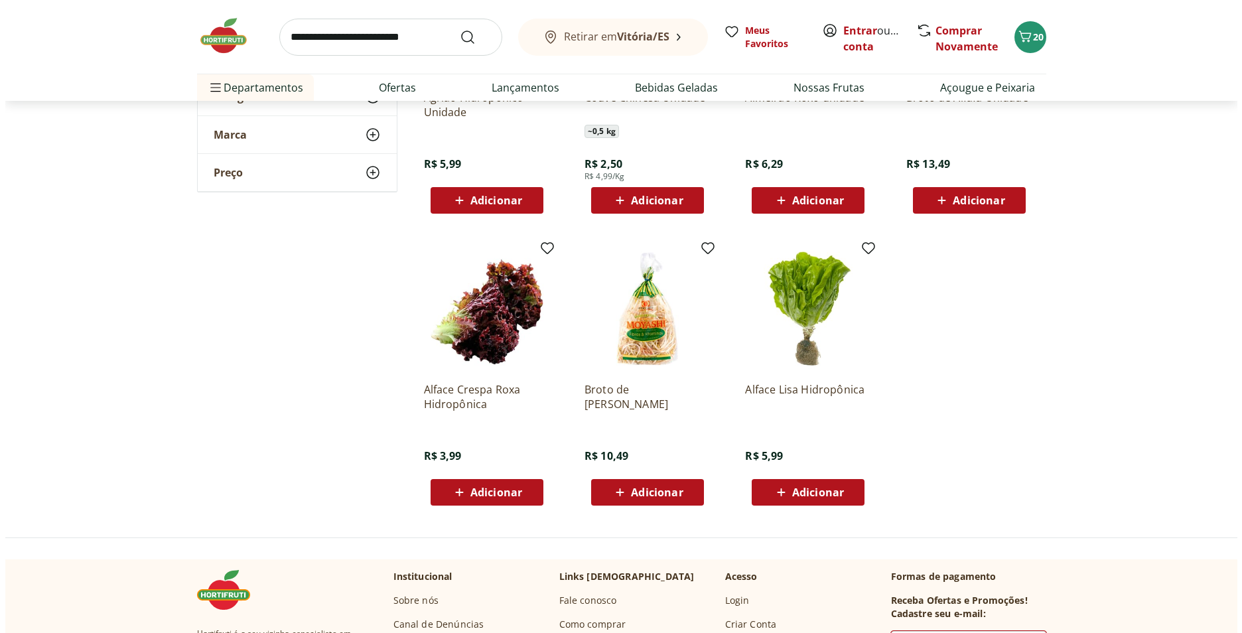
scroll to position [1459, 0]
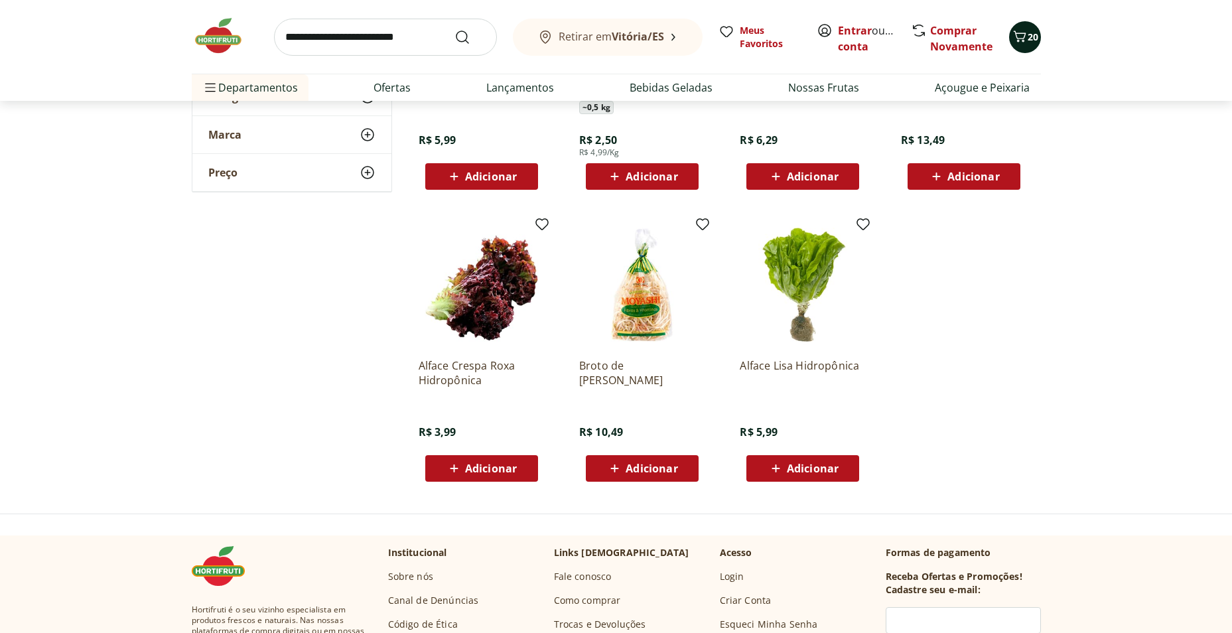
click at [1029, 40] on span "20" at bounding box center [1032, 37] width 11 height 13
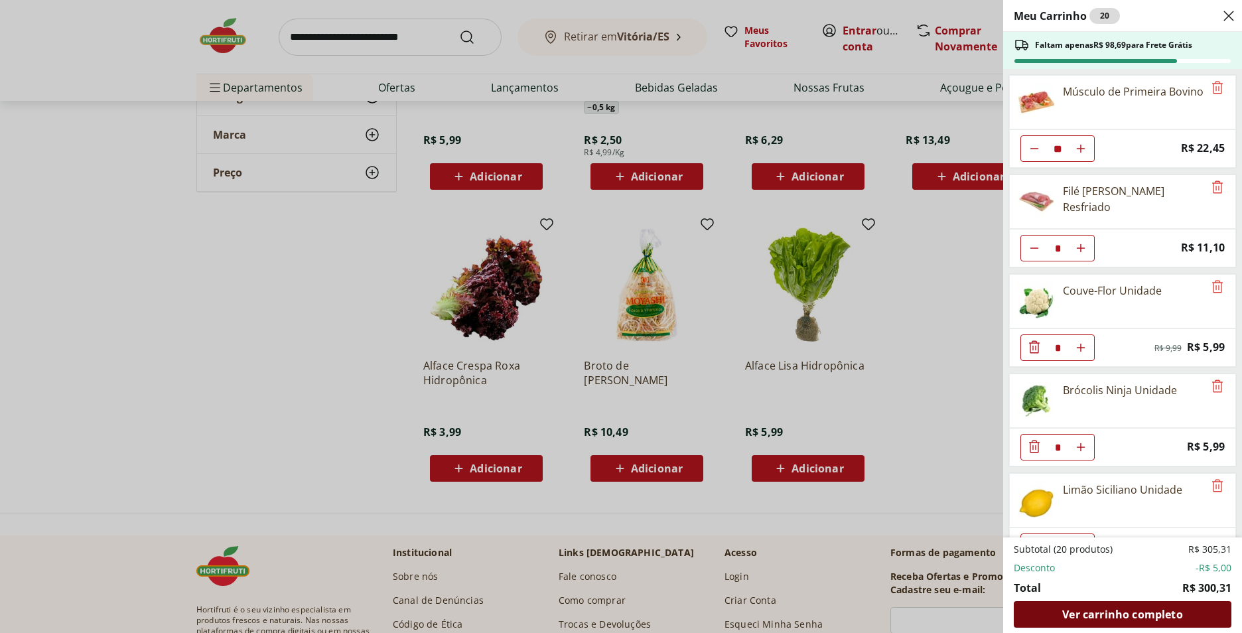
click at [1103, 612] on span "Ver carrinho completo" at bounding box center [1122, 614] width 120 height 11
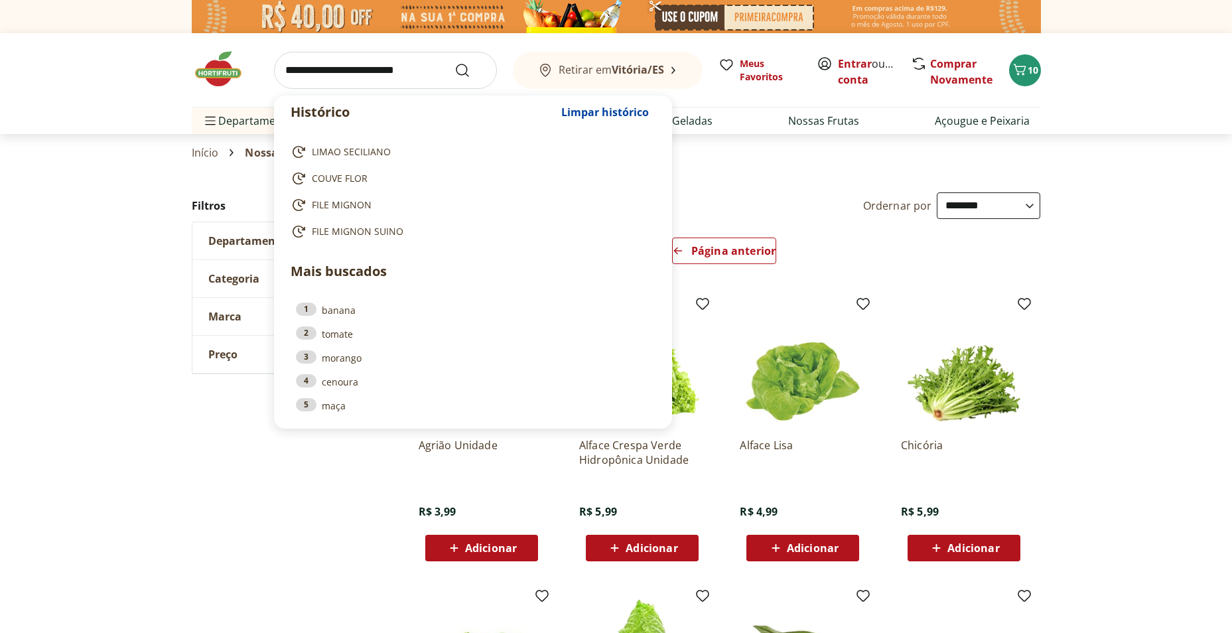
select select "**********"
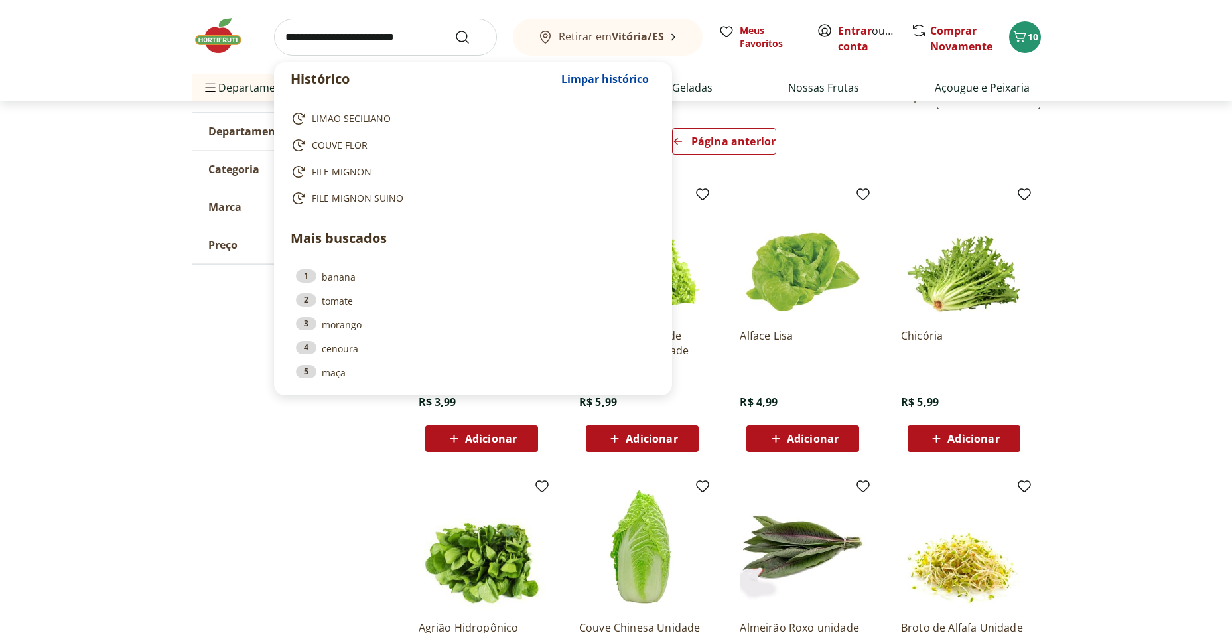
scroll to position [133, 0]
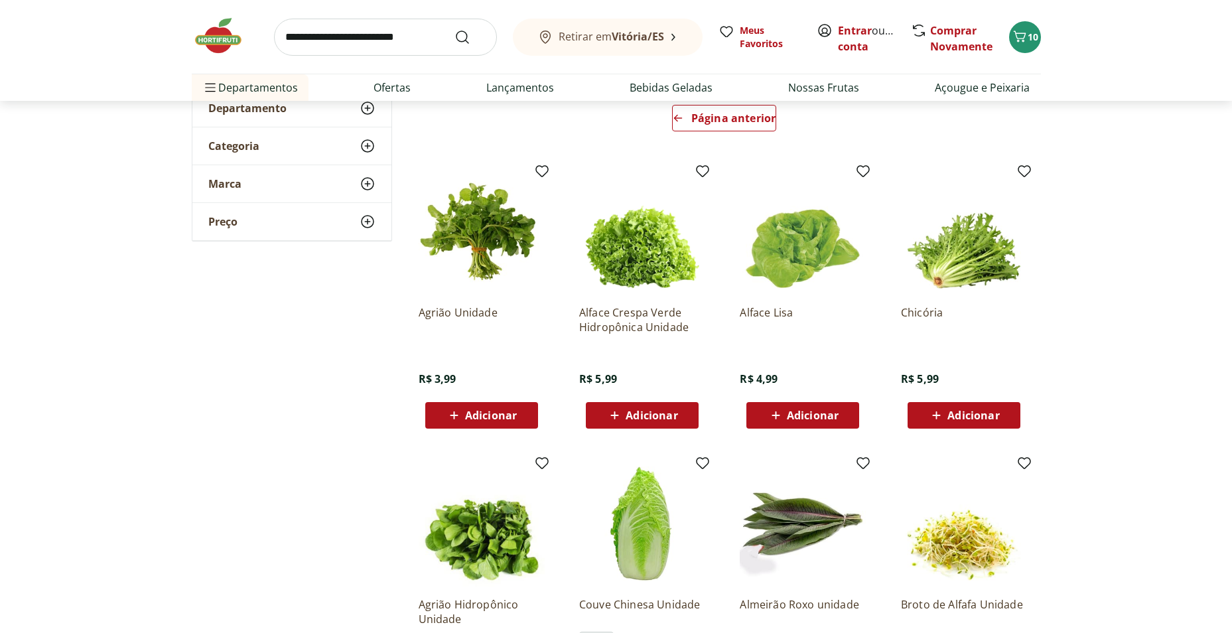
click at [1143, 371] on section "**********" at bounding box center [616, 541] width 1232 height 963
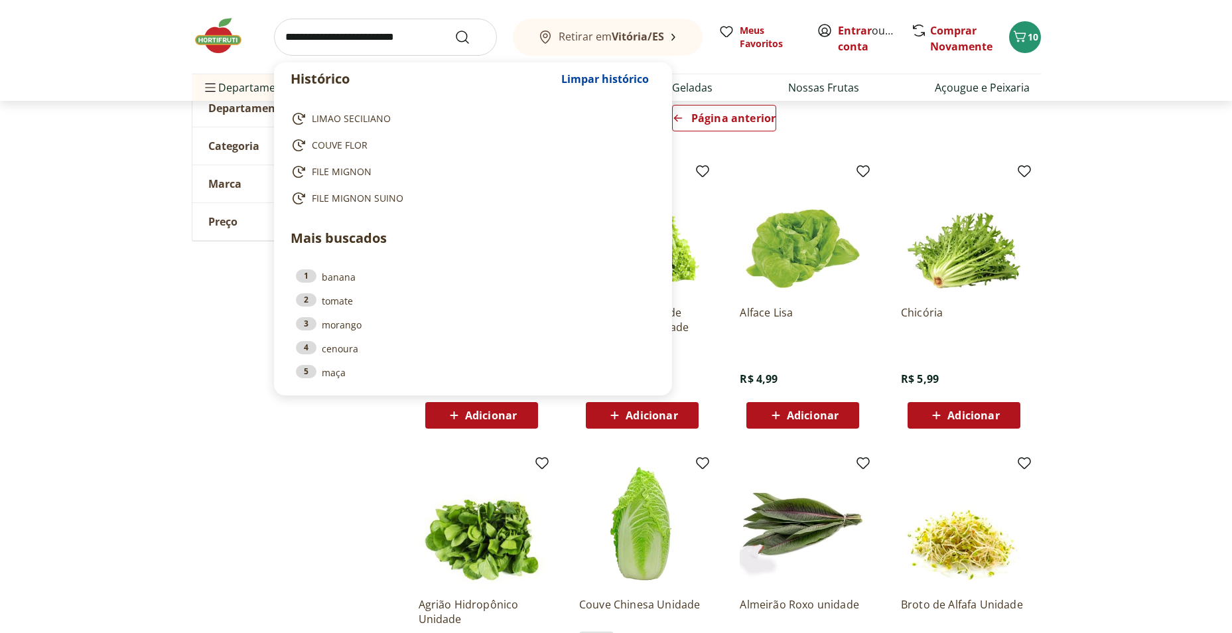
click at [287, 39] on input "search" at bounding box center [385, 37] width 223 height 37
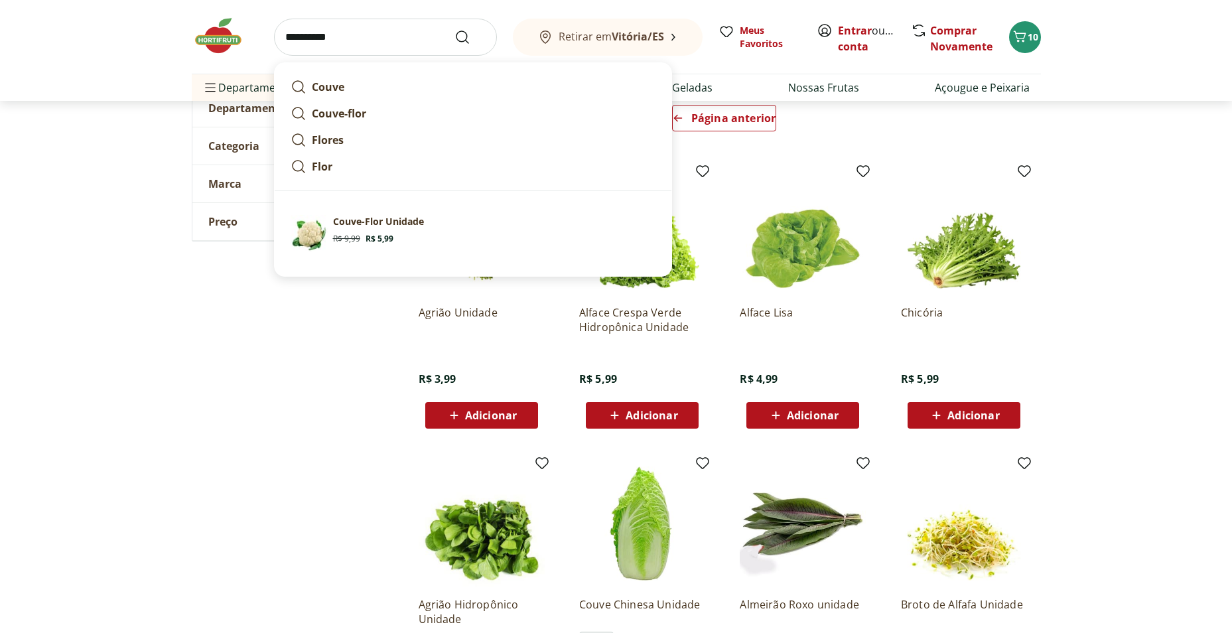
type input "**********"
click at [454, 29] on button "Submit Search" at bounding box center [470, 37] width 32 height 16
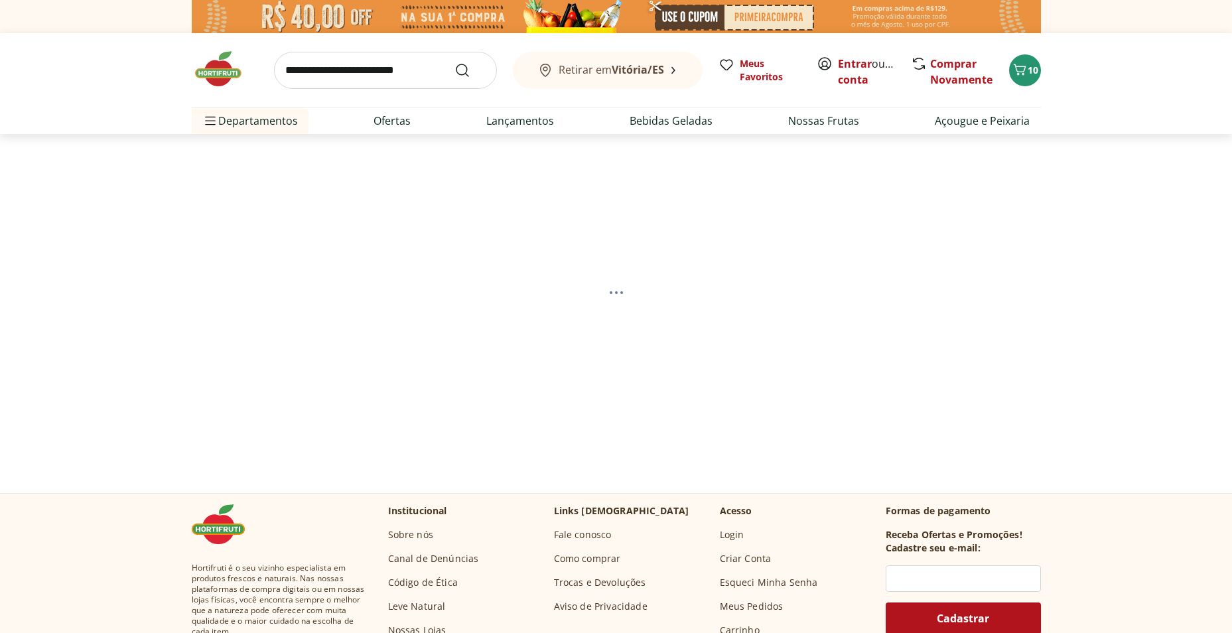
select select "**********"
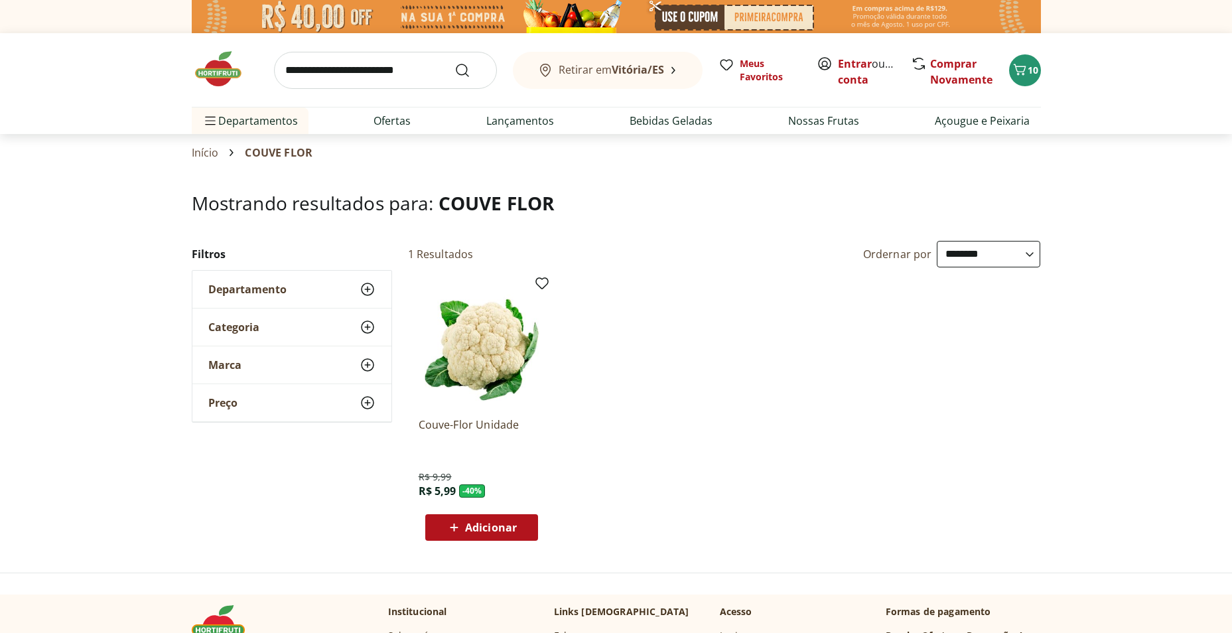
click at [488, 522] on span "Adicionar" at bounding box center [491, 527] width 52 height 11
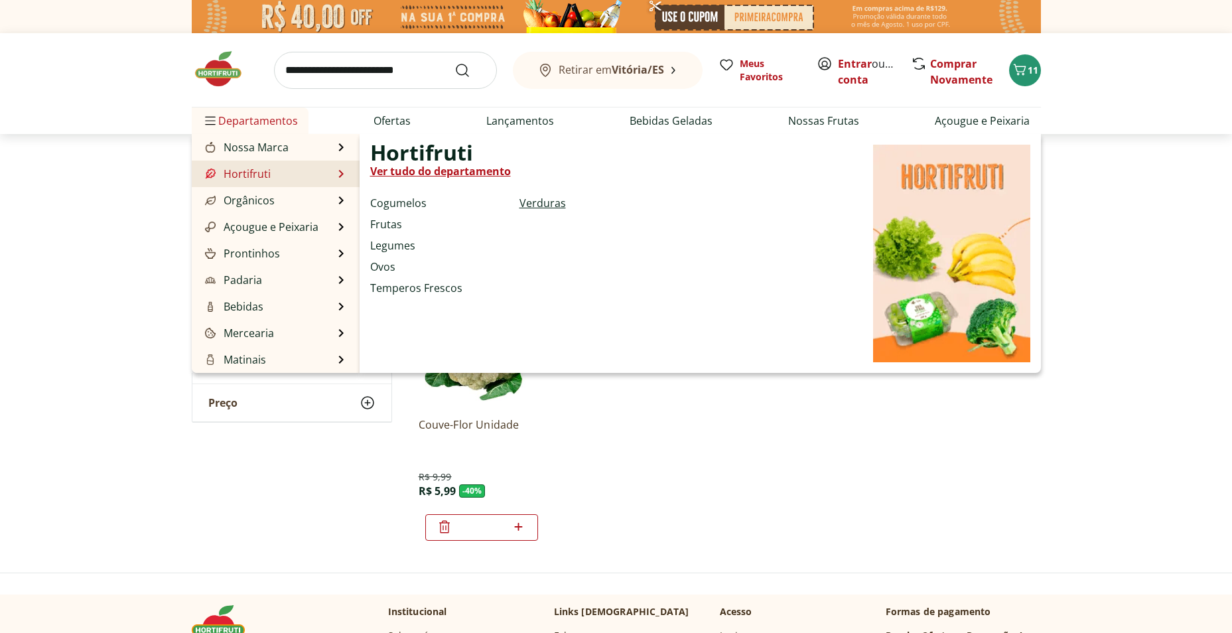
click at [548, 201] on link "Verduras" at bounding box center [542, 203] width 46 height 16
select select "**********"
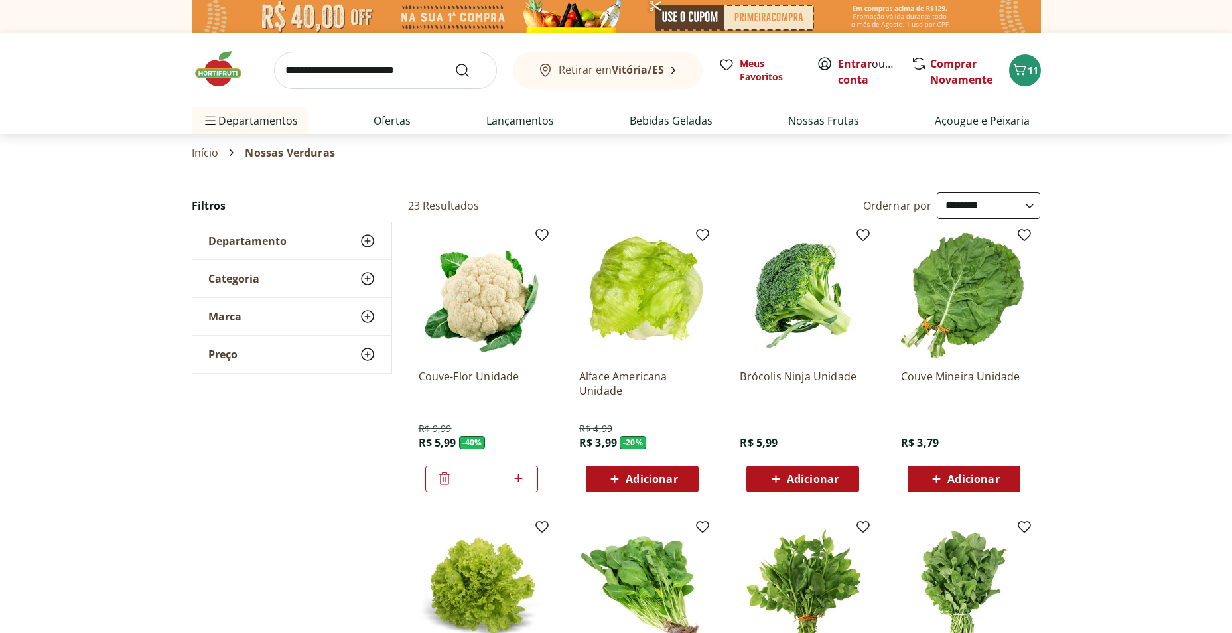
click at [817, 474] on span "Adicionar" at bounding box center [813, 479] width 52 height 11
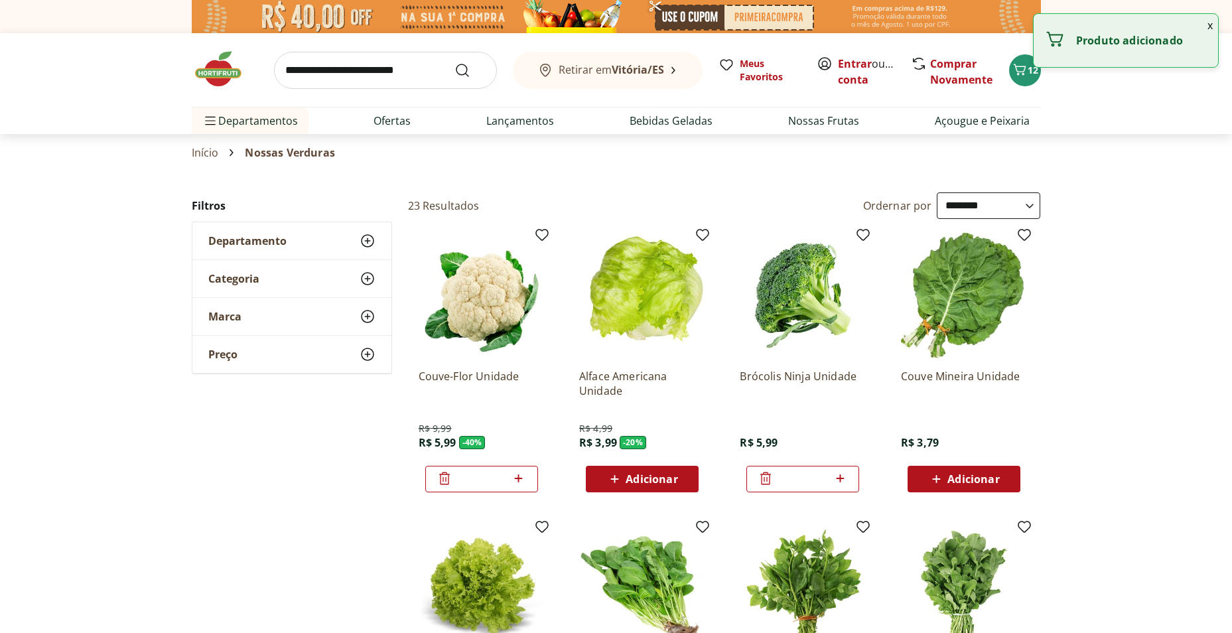
click at [1210, 26] on button "x" at bounding box center [1210, 25] width 16 height 23
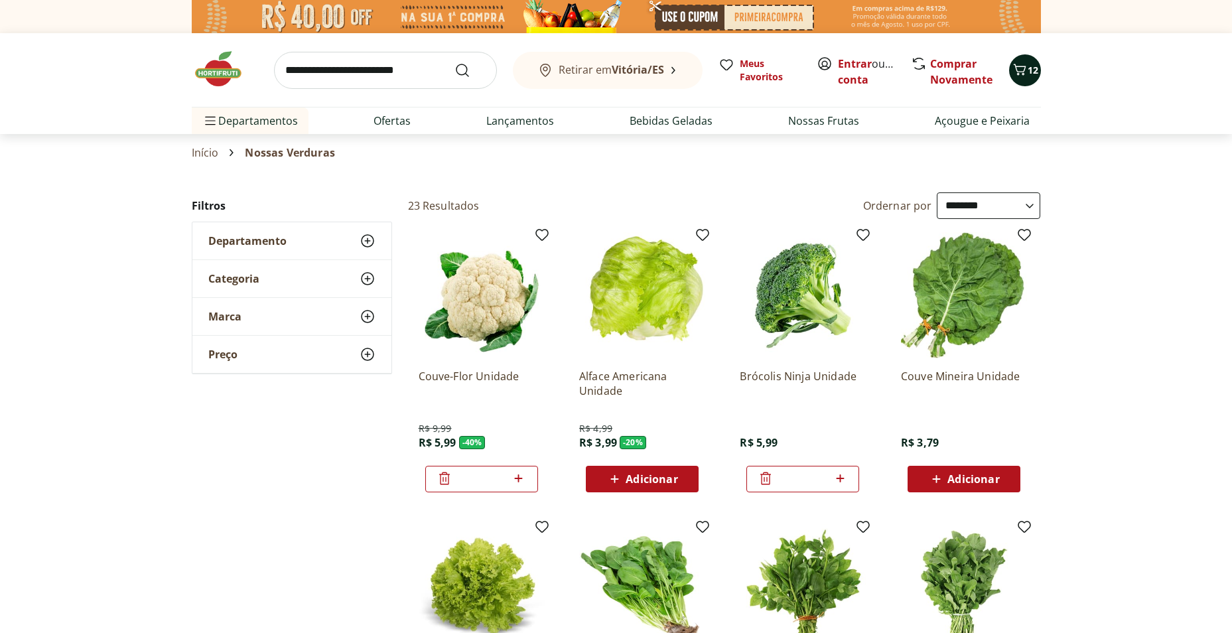
click at [1028, 77] on div "12" at bounding box center [1024, 70] width 11 height 21
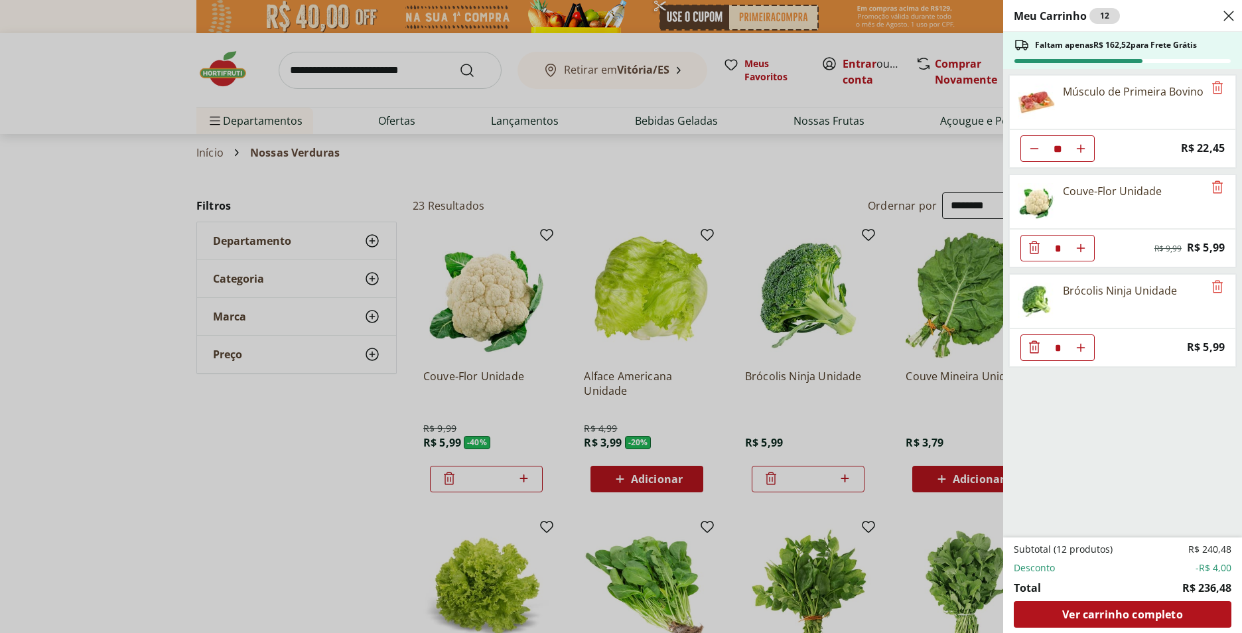
click at [652, 476] on div "Meu Carrinho 12 Faltam apenas R$ 162,52 para Frete Grátis Músculo de Primeira B…" at bounding box center [621, 316] width 1242 height 633
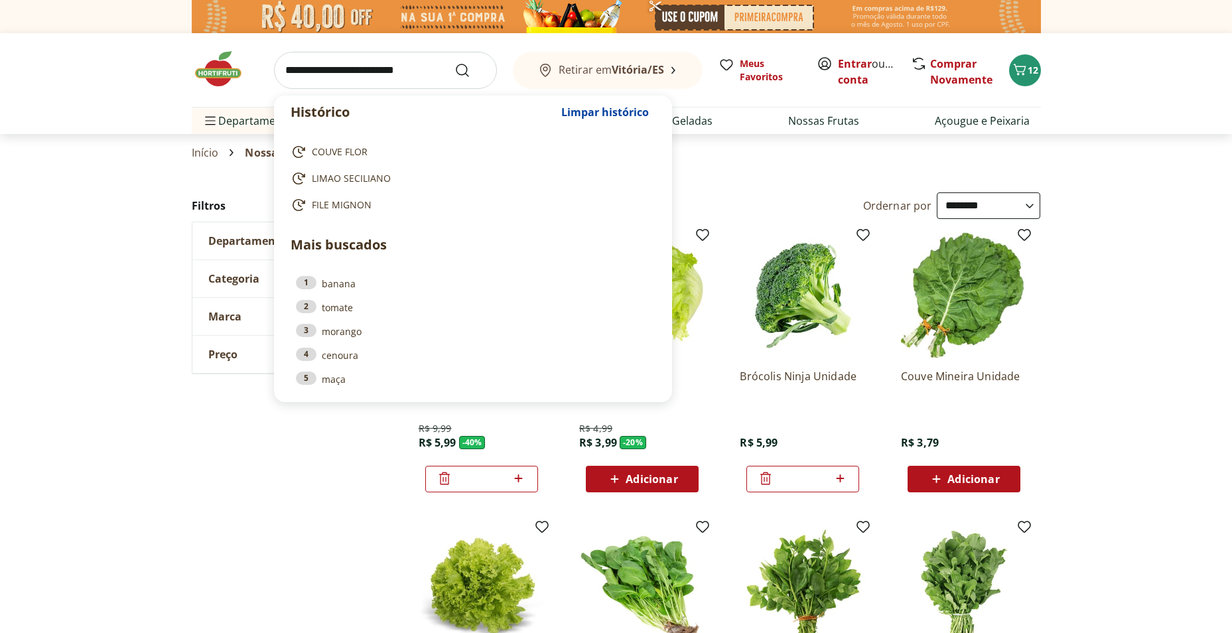
click at [289, 70] on input "search" at bounding box center [385, 70] width 223 height 37
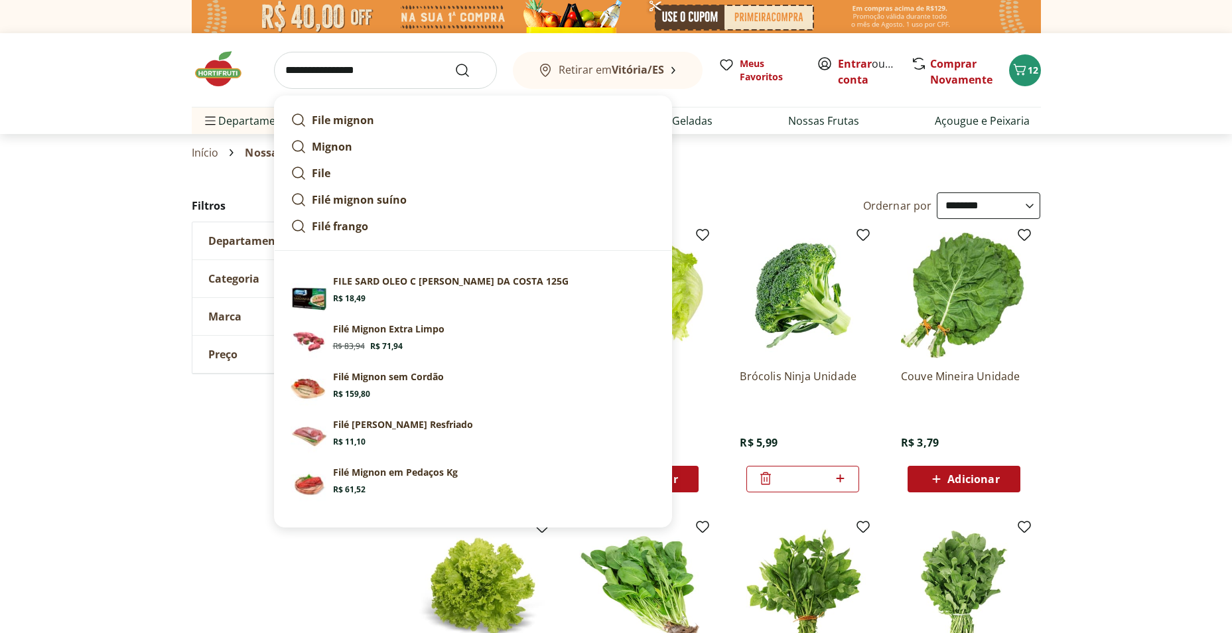
type input "**********"
click at [454, 62] on button "Submit Search" at bounding box center [470, 70] width 32 height 16
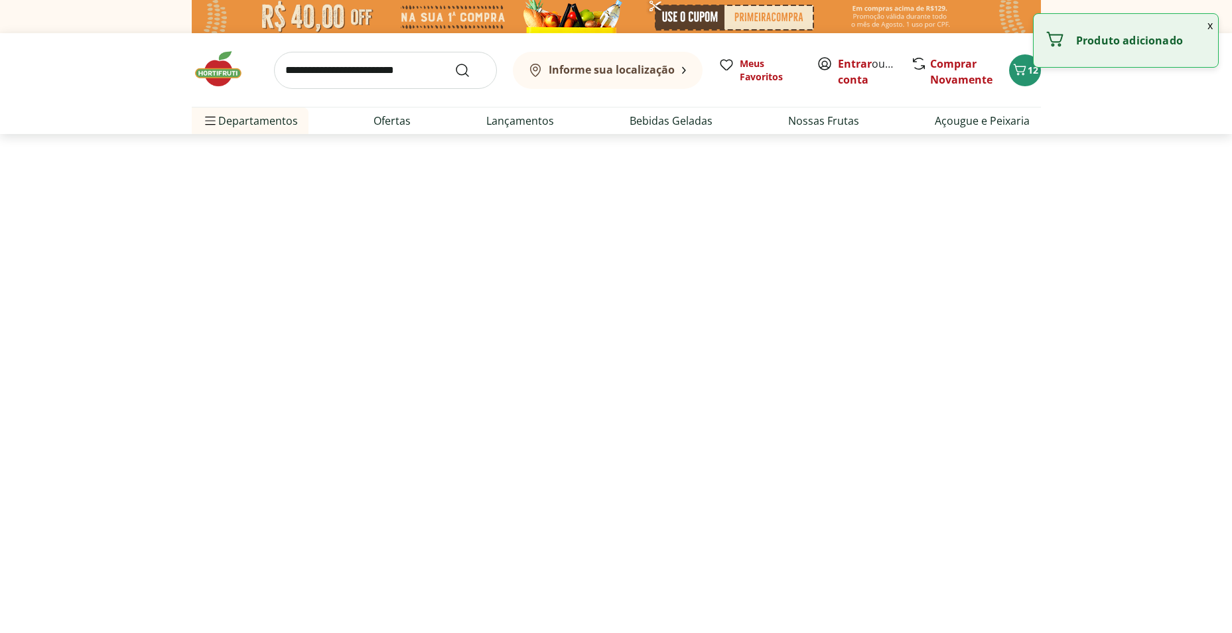
select select "**********"
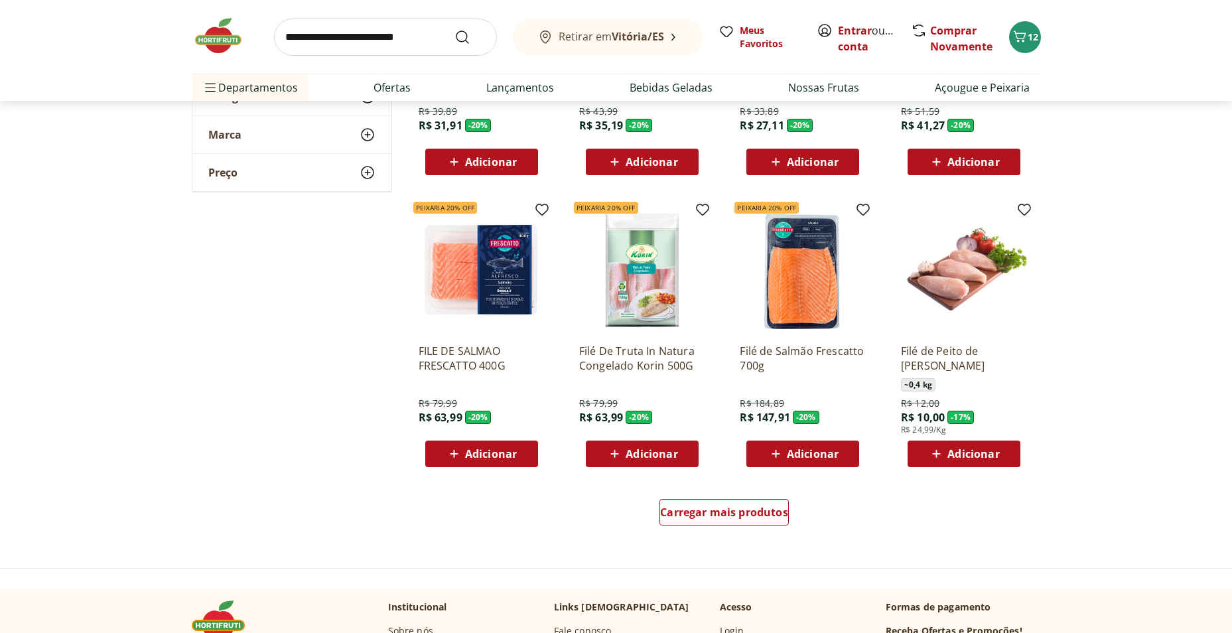
scroll to position [796, 0]
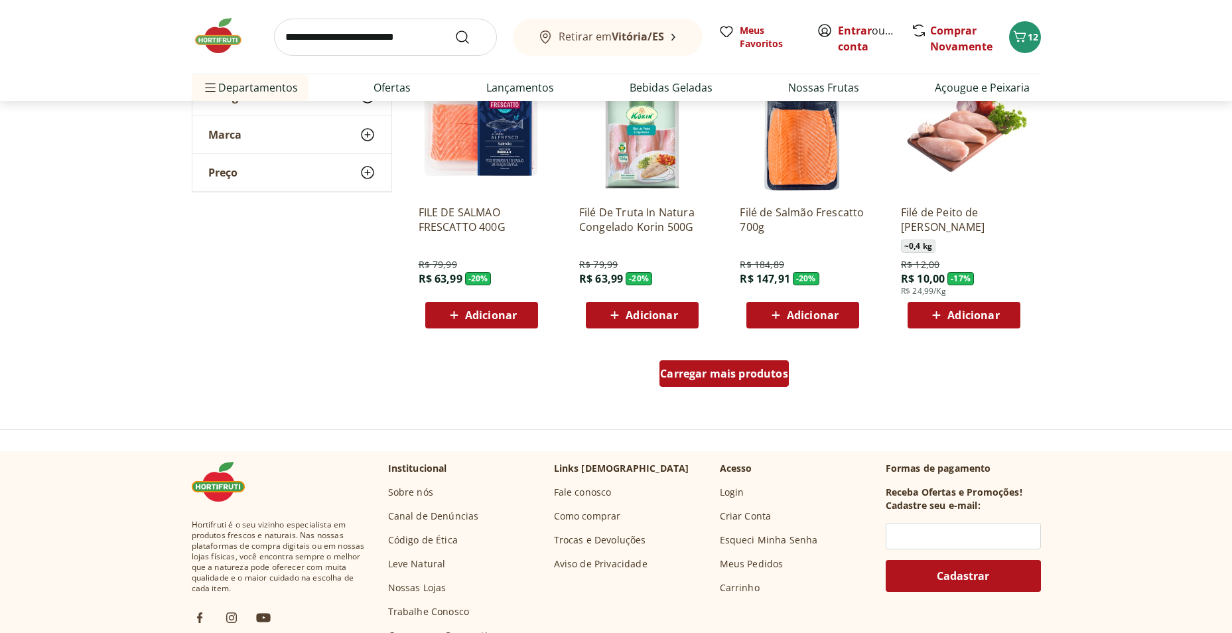
click at [722, 374] on span "Carregar mais produtos" at bounding box center [724, 373] width 128 height 11
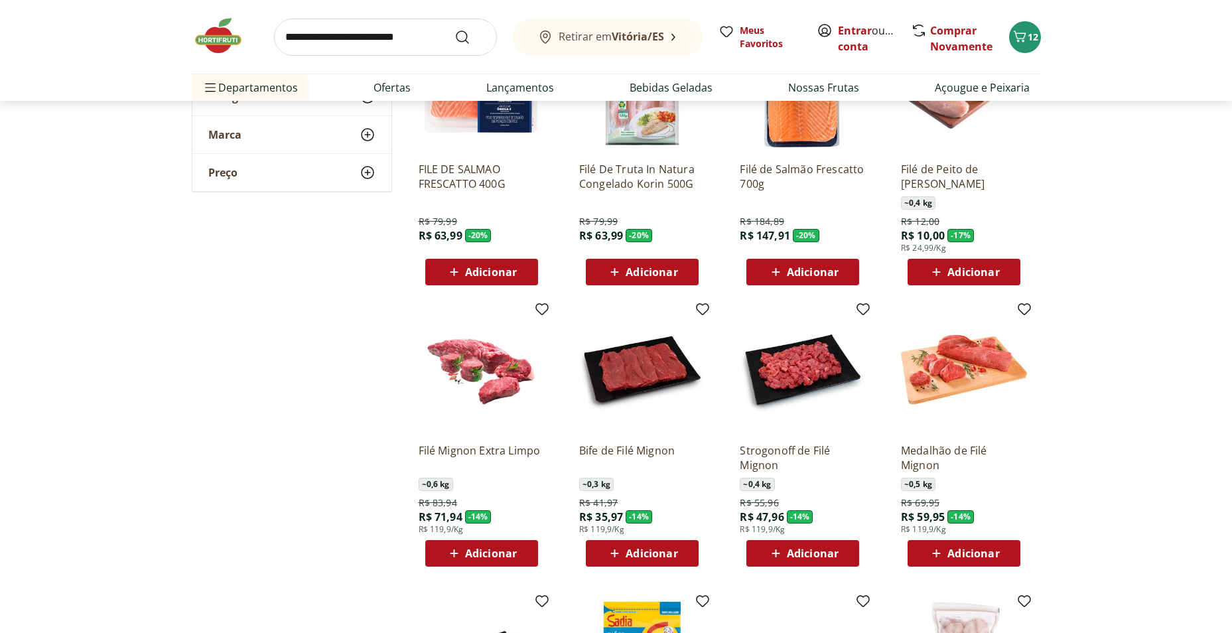
scroll to position [862, 0]
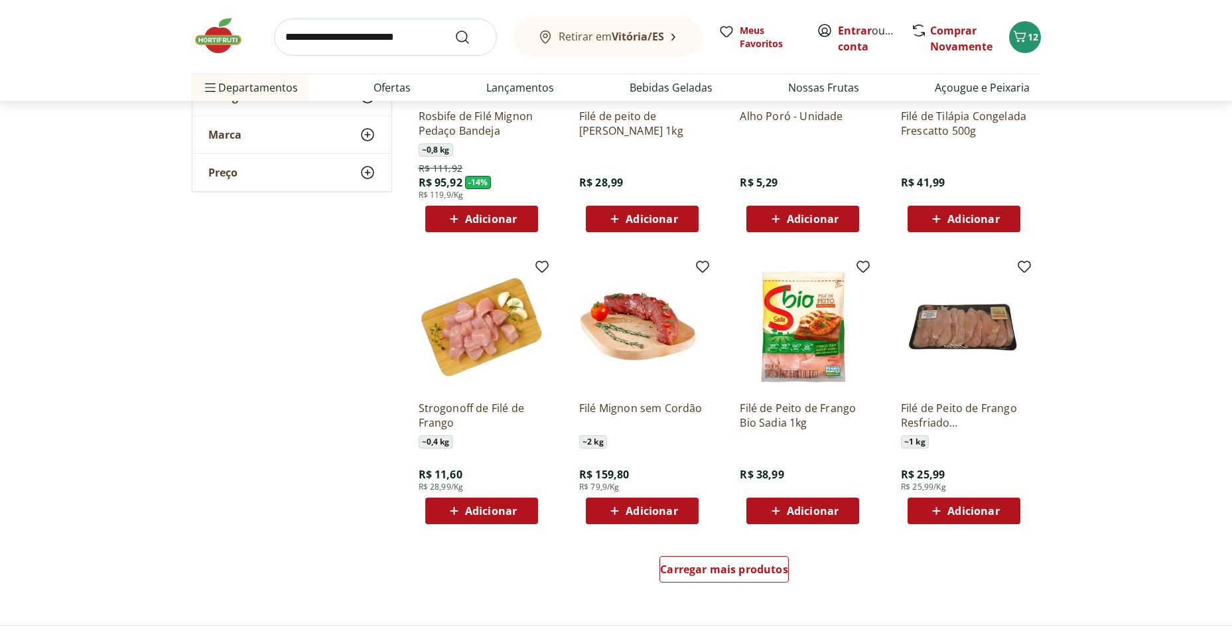
scroll to position [1592, 0]
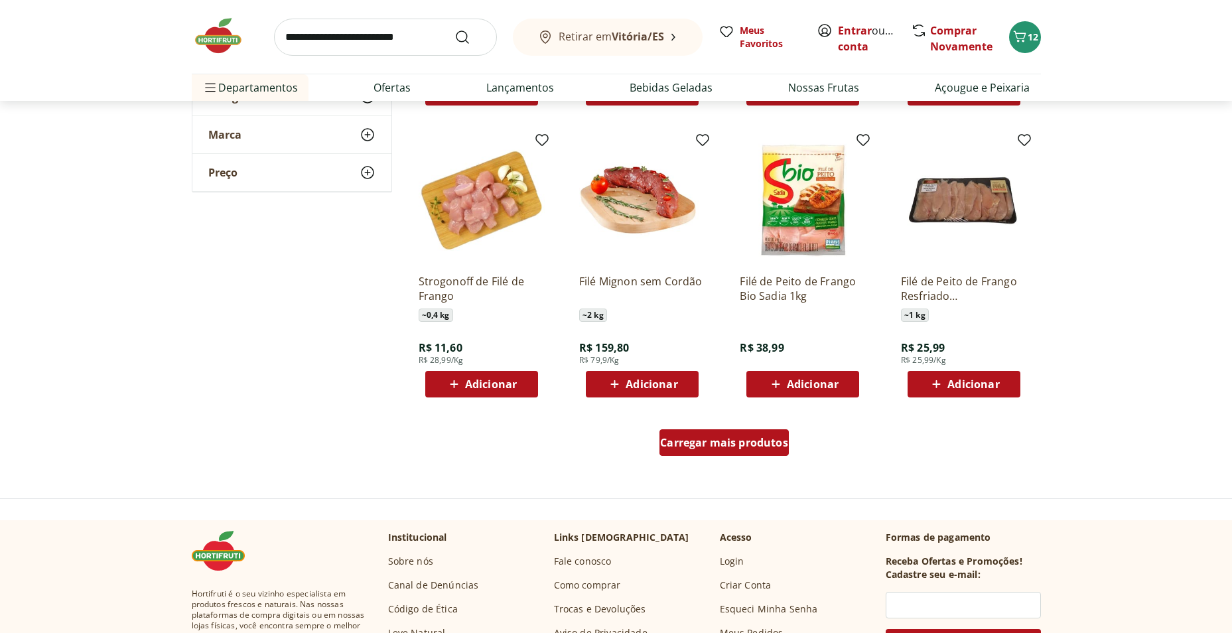
click at [744, 444] on span "Carregar mais produtos" at bounding box center [724, 442] width 128 height 11
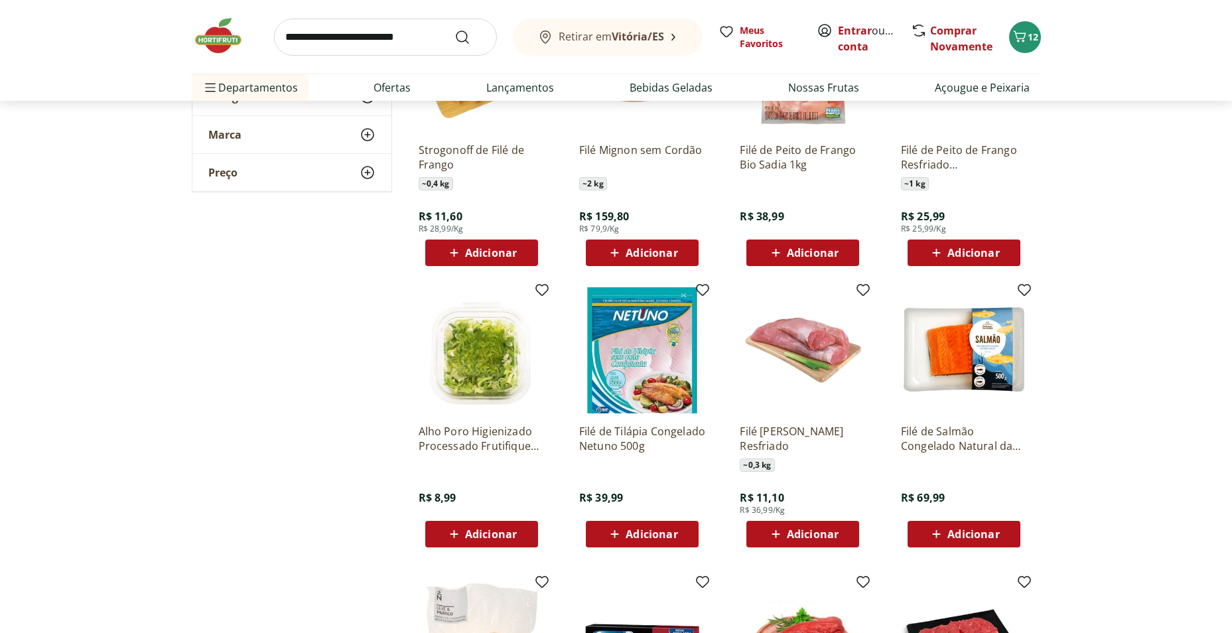
scroll to position [1725, 0]
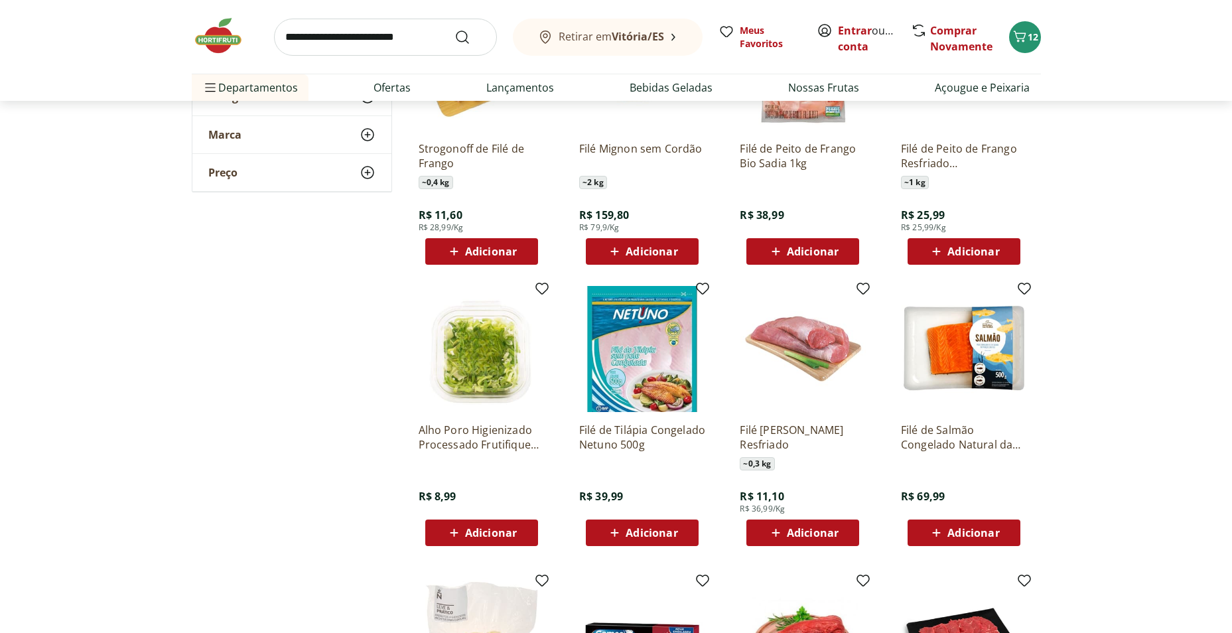
click at [775, 532] on icon at bounding box center [775, 533] width 8 height 8
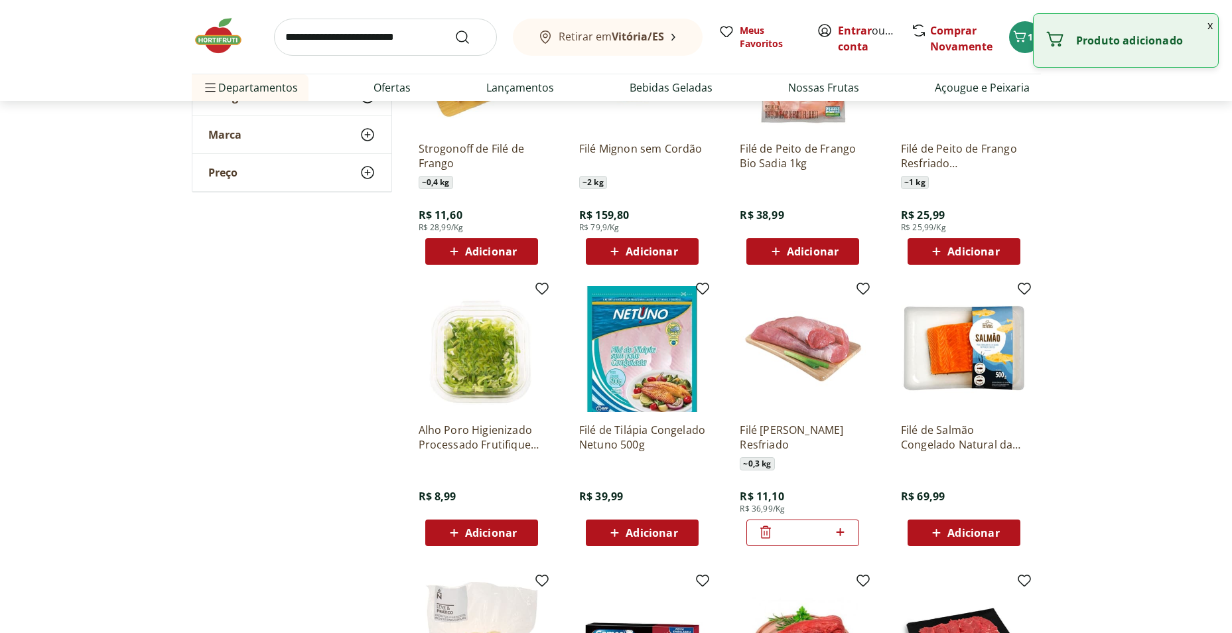
click at [775, 532] on input "*" at bounding box center [802, 532] width 58 height 15
click at [843, 533] on icon at bounding box center [840, 532] width 17 height 16
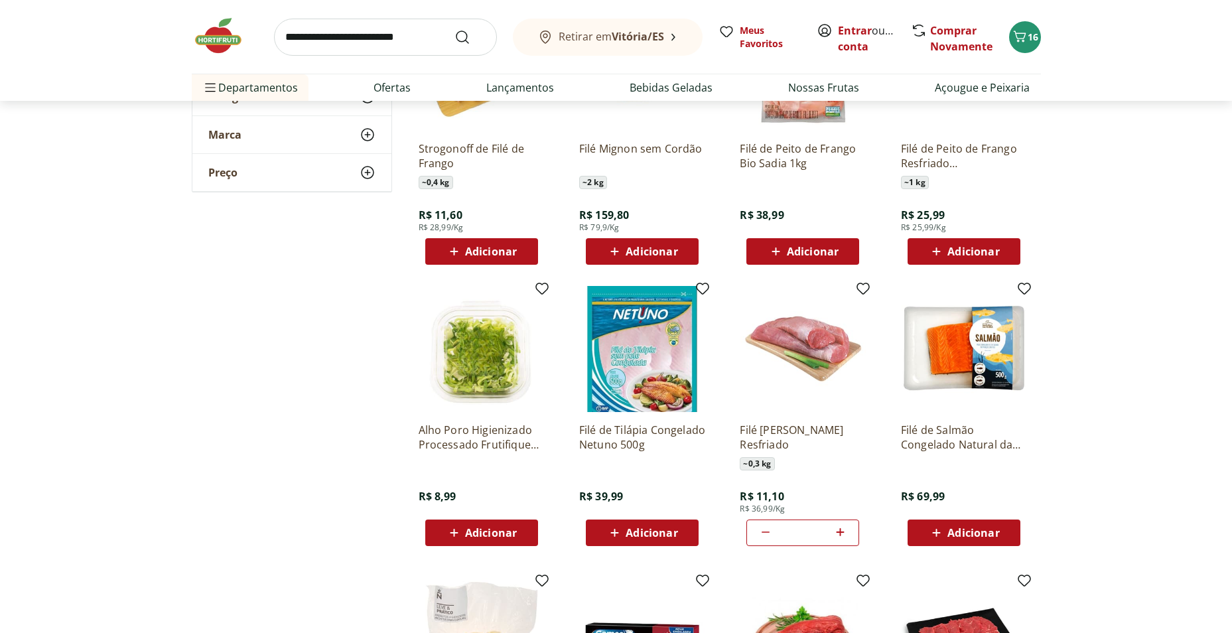
click at [1209, 24] on header "Retirar em Vitória/ES Entrar ou Criar conta 16 Retirar em Vitória/ES Meus Favor…" at bounding box center [616, 50] width 1232 height 101
click at [1029, 40] on span "16" at bounding box center [1032, 37] width 11 height 13
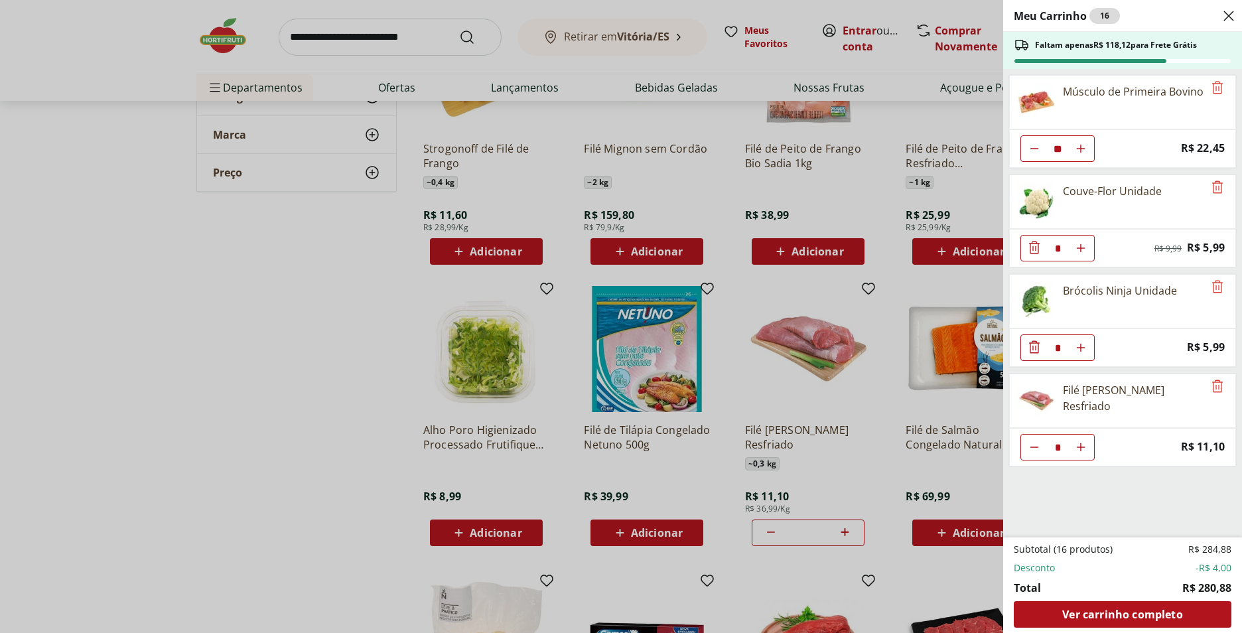
click at [1077, 154] on icon "Aumentar Quantidade" at bounding box center [1080, 148] width 11 height 11
type input "*"
click at [1077, 154] on icon "Aumentar Quantidade" at bounding box center [1080, 148] width 11 height 11
type input "*"
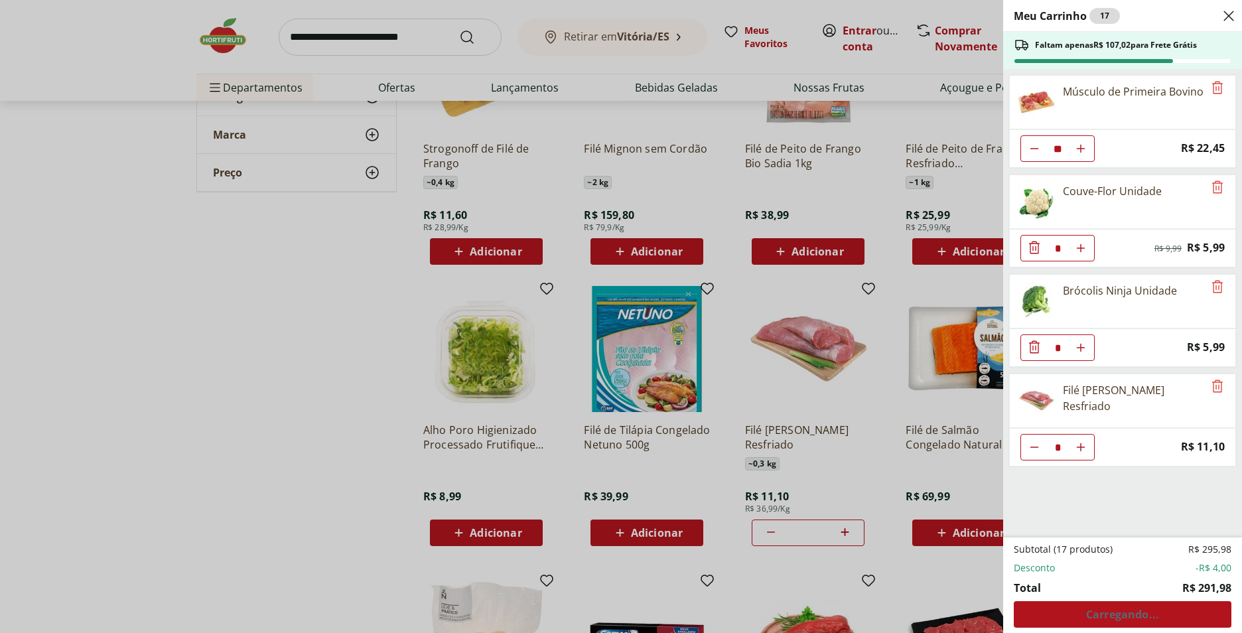
type input "*"
click at [1034, 154] on icon "Diminuir Quantidade" at bounding box center [1034, 148] width 11 height 11
type input "*"
click at [147, 406] on div "Meu Carrinho 17 Faltam apenas R$ 107,02 para Frete Grátis Músculo de Primeira B…" at bounding box center [621, 316] width 1242 height 633
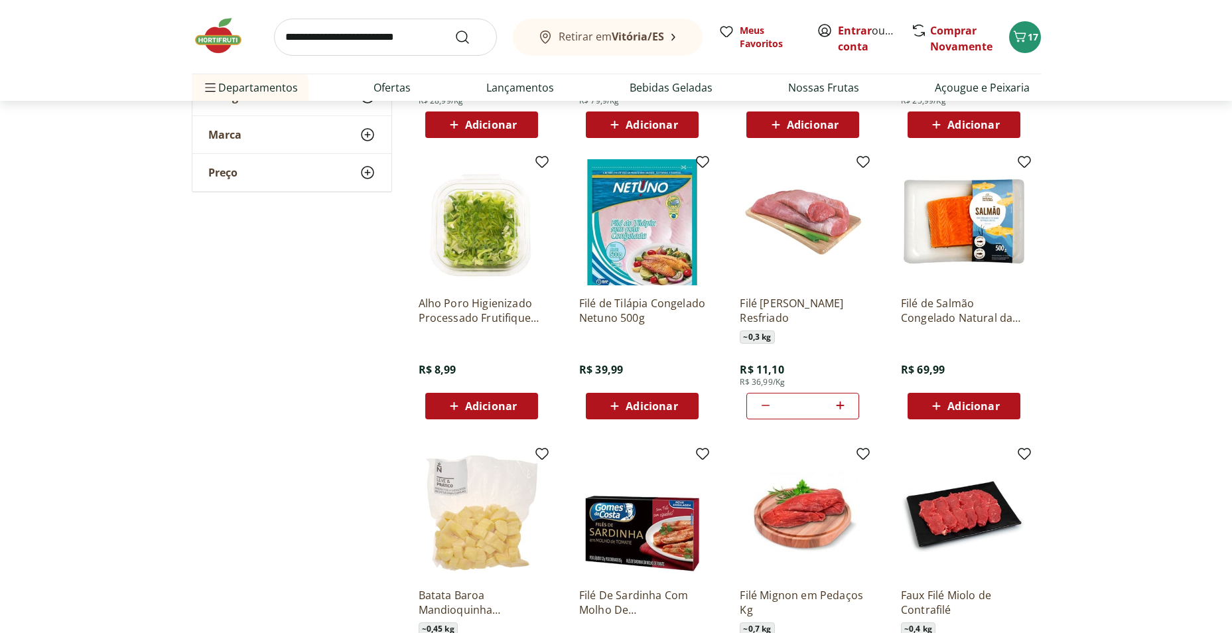
scroll to position [1857, 0]
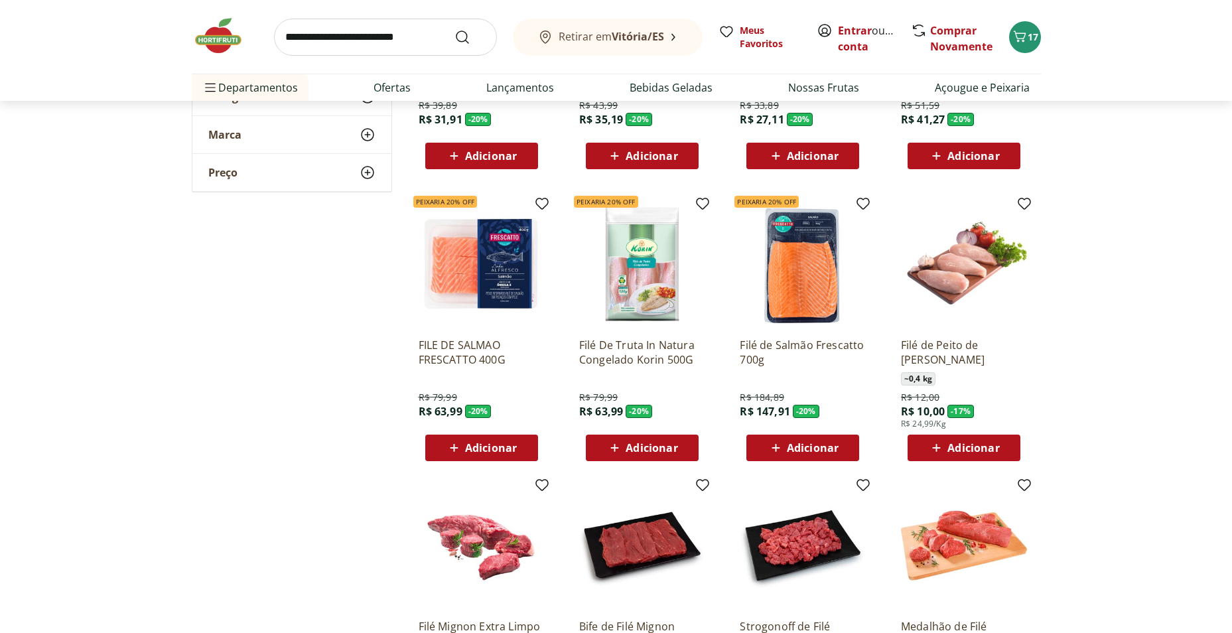
scroll to position [597, 0]
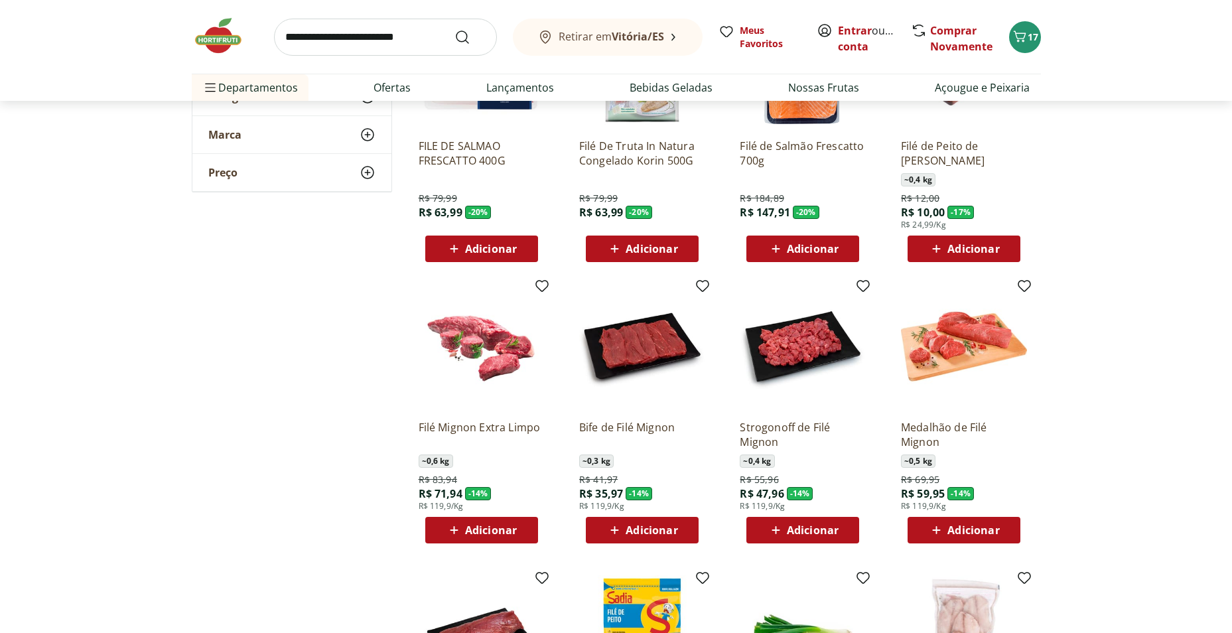
scroll to position [1128, 0]
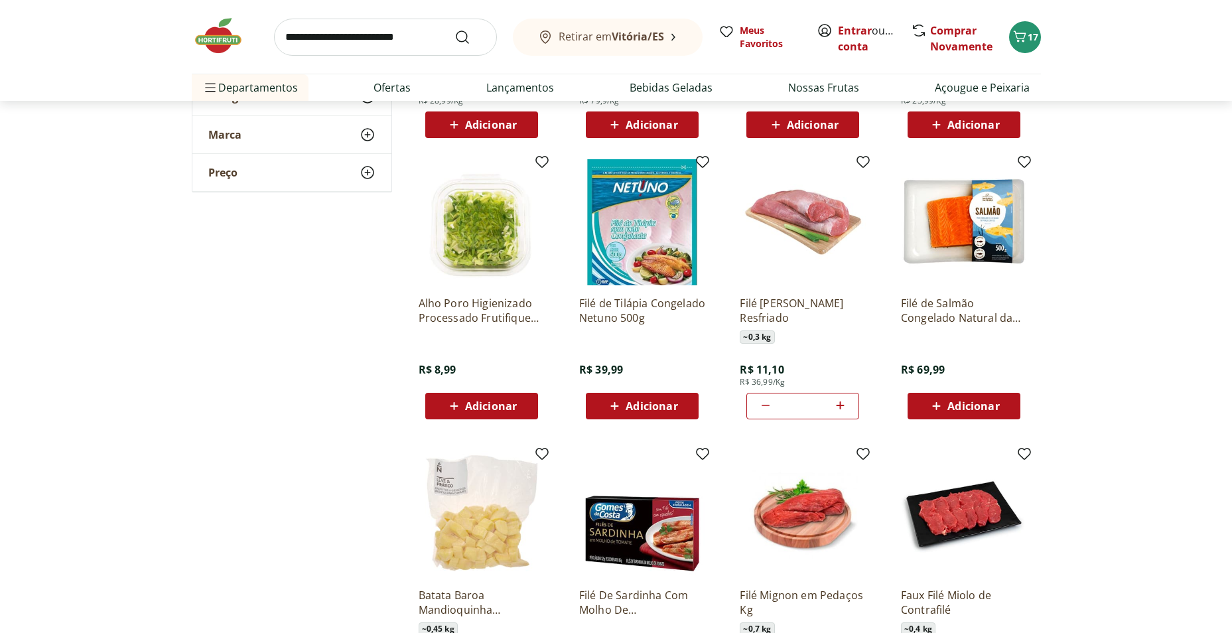
scroll to position [1857, 0]
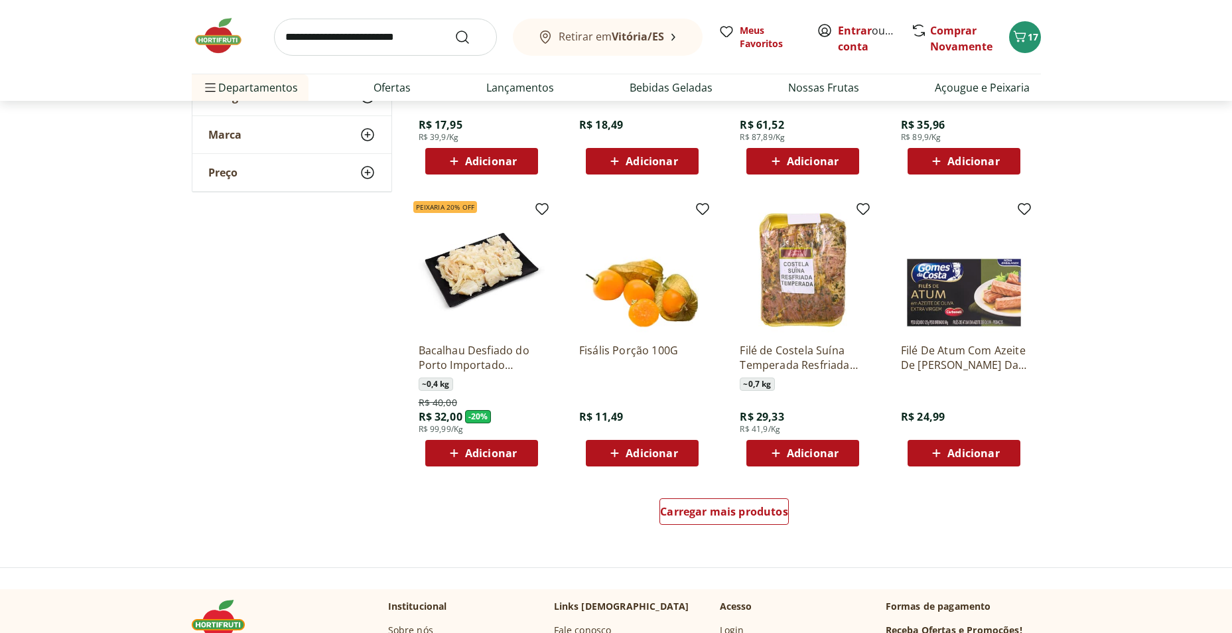
scroll to position [2454, 0]
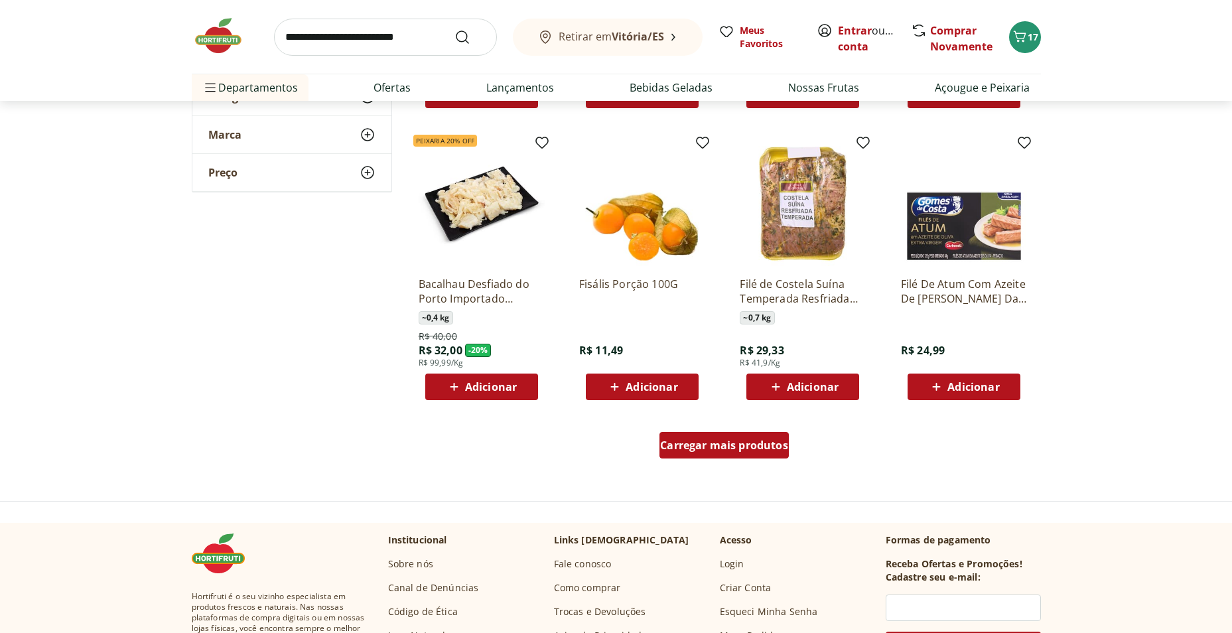
click at [703, 454] on div "Carregar mais produtos" at bounding box center [723, 445] width 129 height 27
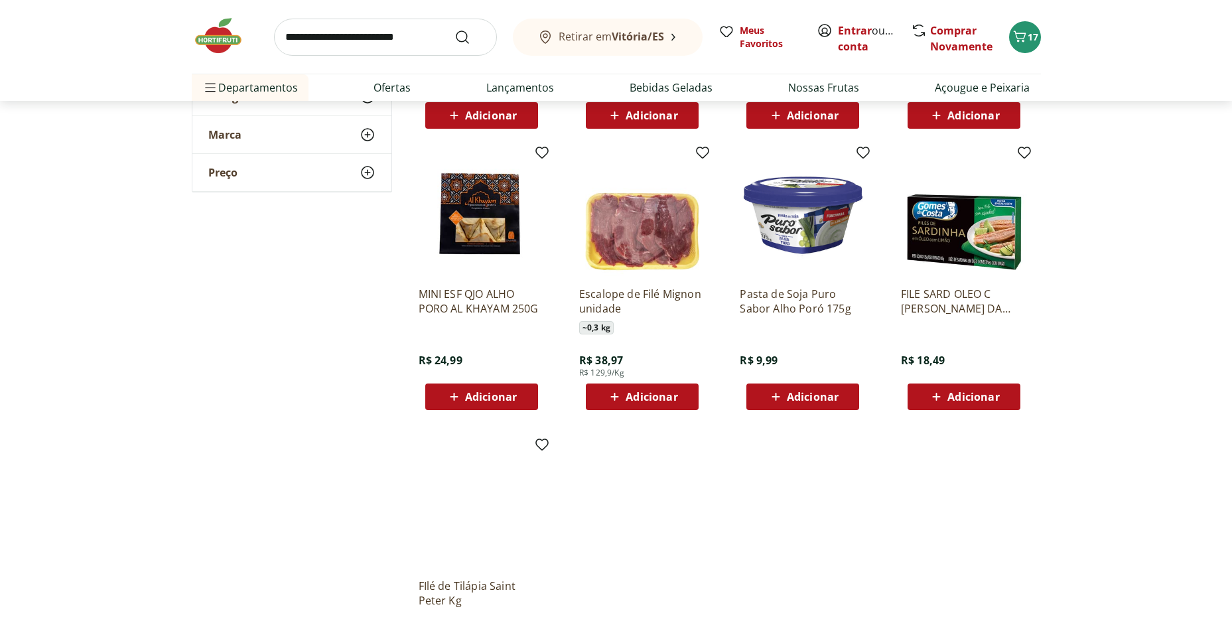
scroll to position [2719, 0]
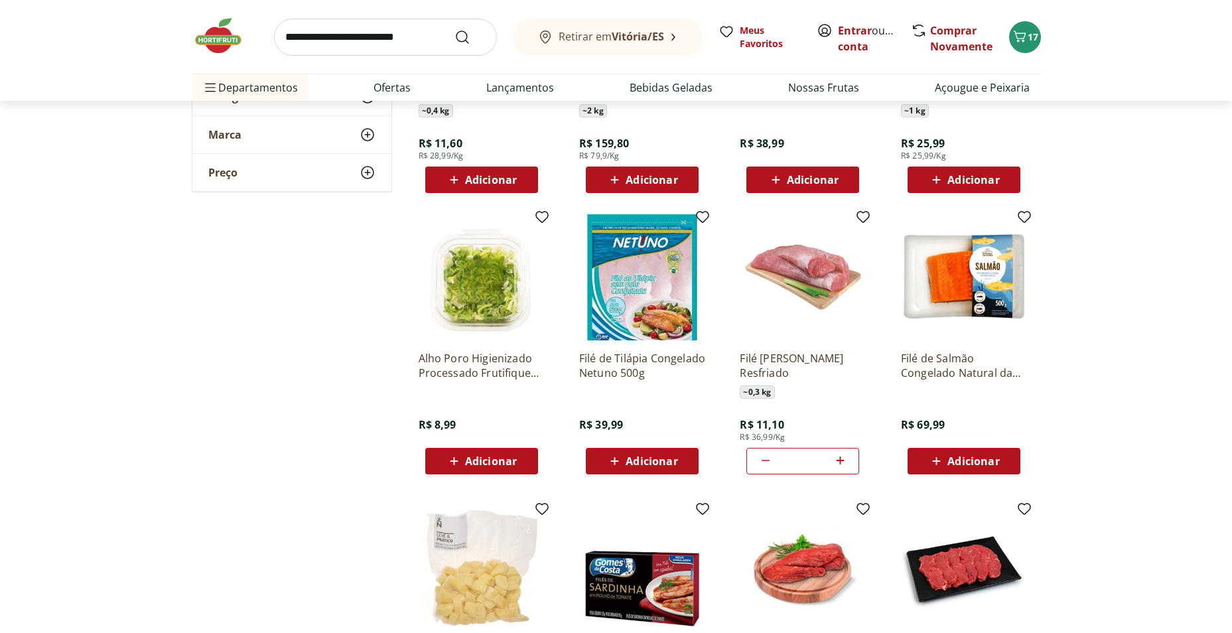
scroll to position [1725, 0]
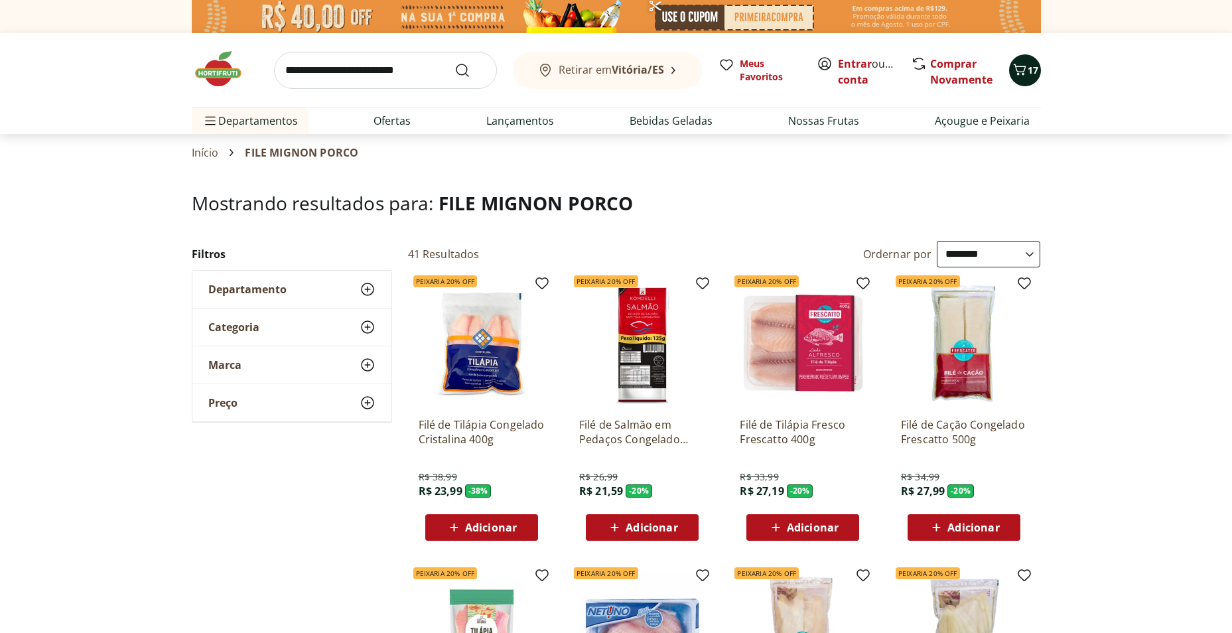
click at [1027, 74] on span "17" at bounding box center [1032, 70] width 11 height 13
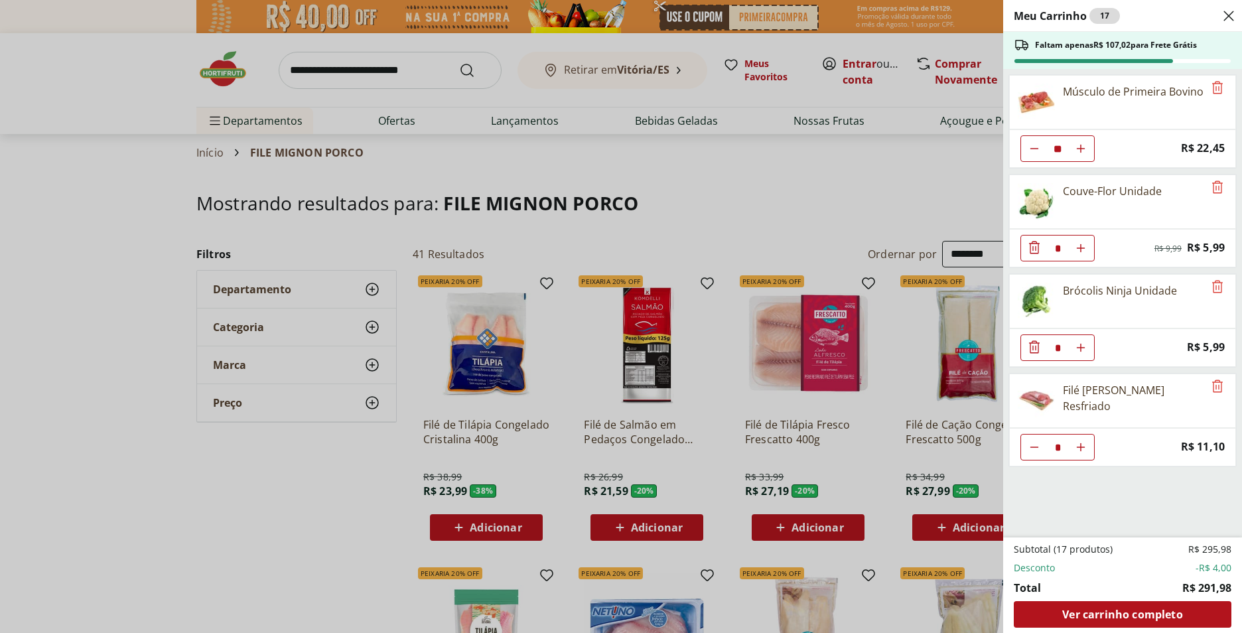
click at [744, 199] on div "Meu Carrinho 17 Faltam apenas R$ 107,02 para Frete Grátis Músculo de Primeira B…" at bounding box center [621, 316] width 1242 height 633
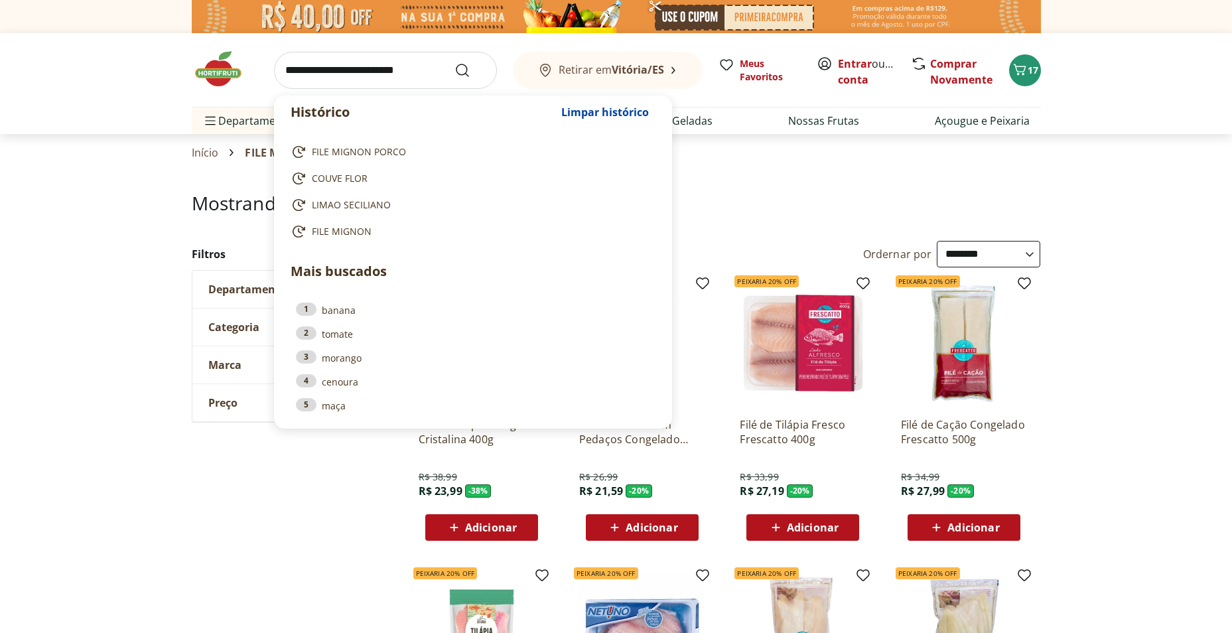
click at [306, 69] on input "search" at bounding box center [385, 70] width 223 height 37
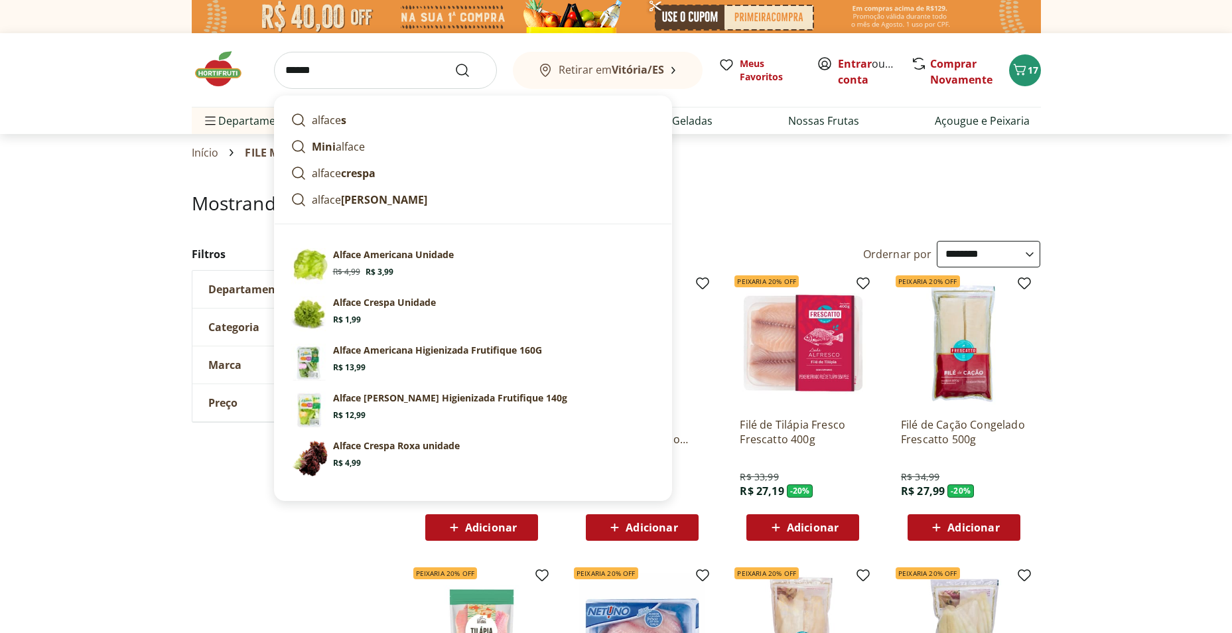
type input "******"
click at [454, 62] on button "Submit Search" at bounding box center [470, 70] width 32 height 16
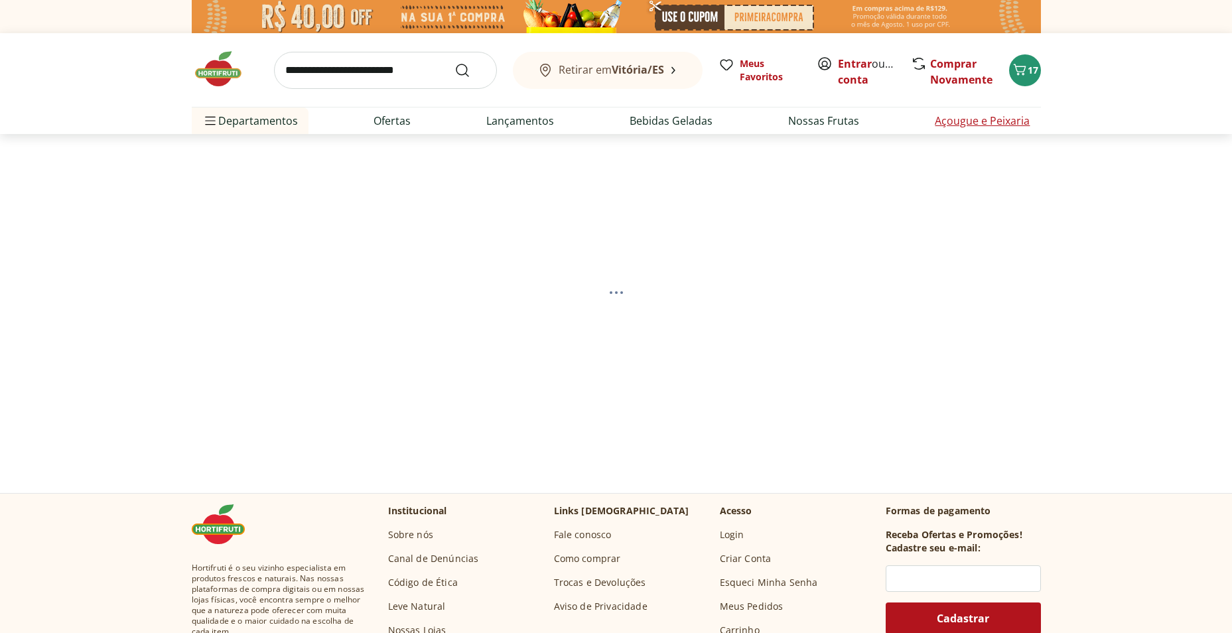
select select "**********"
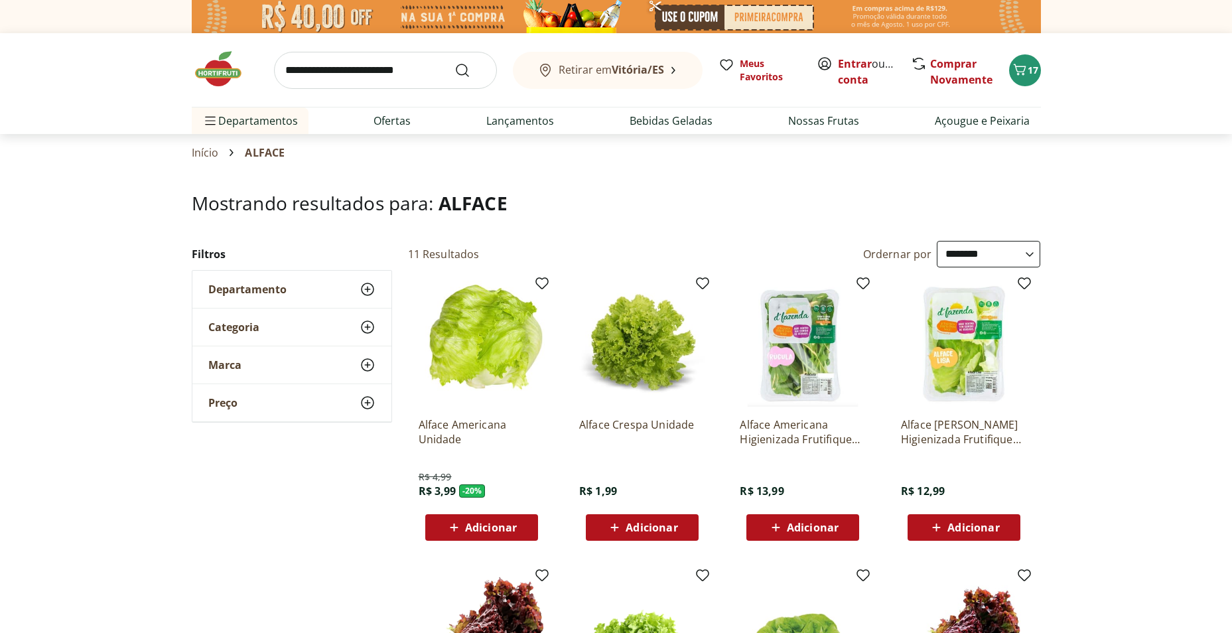
click at [481, 527] on span "Adicionar" at bounding box center [491, 527] width 52 height 11
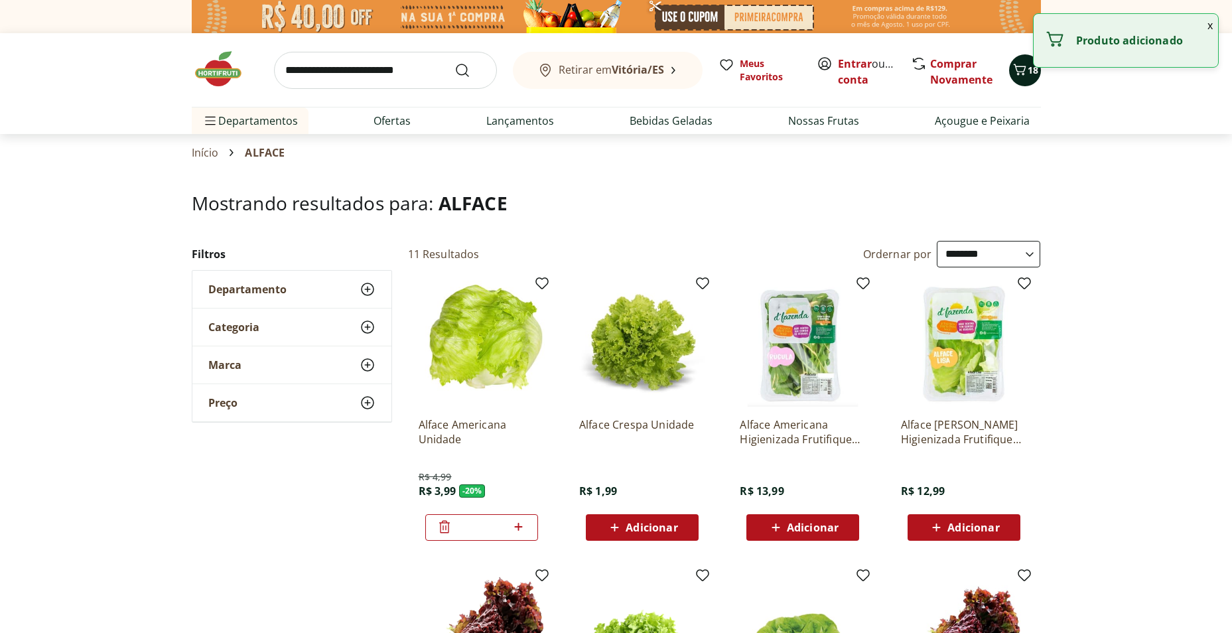
click at [1032, 74] on span "18" at bounding box center [1032, 70] width 11 height 13
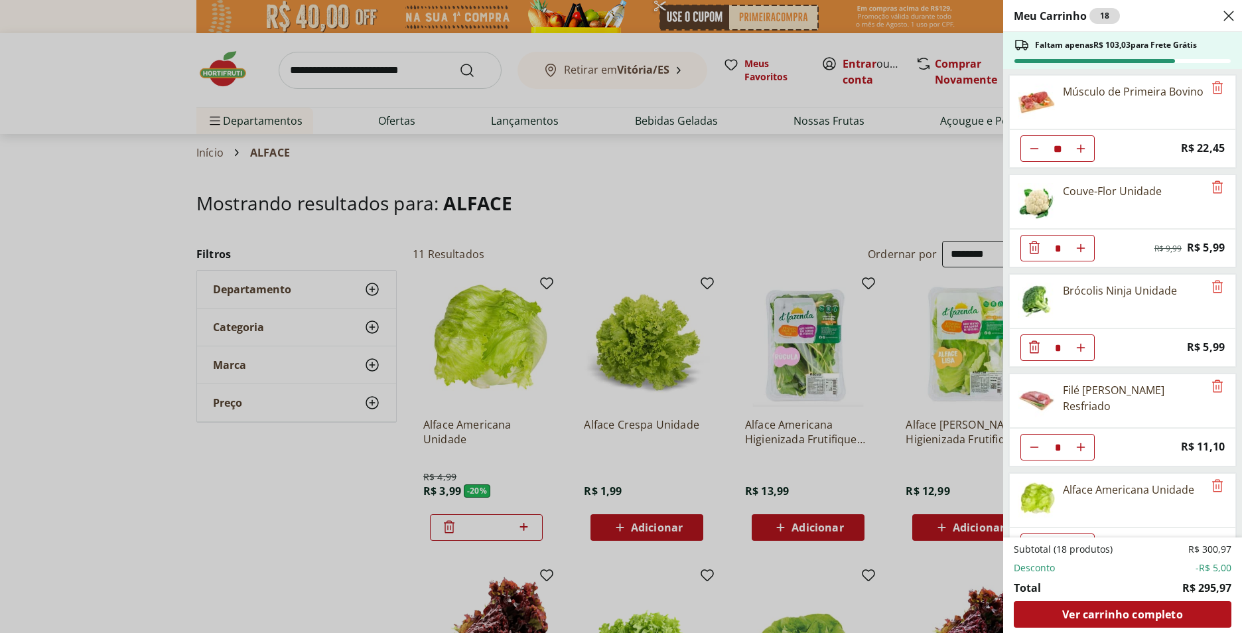
select select "**********"
click at [1110, 614] on span "Ver carrinho completo" at bounding box center [1122, 614] width 120 height 11
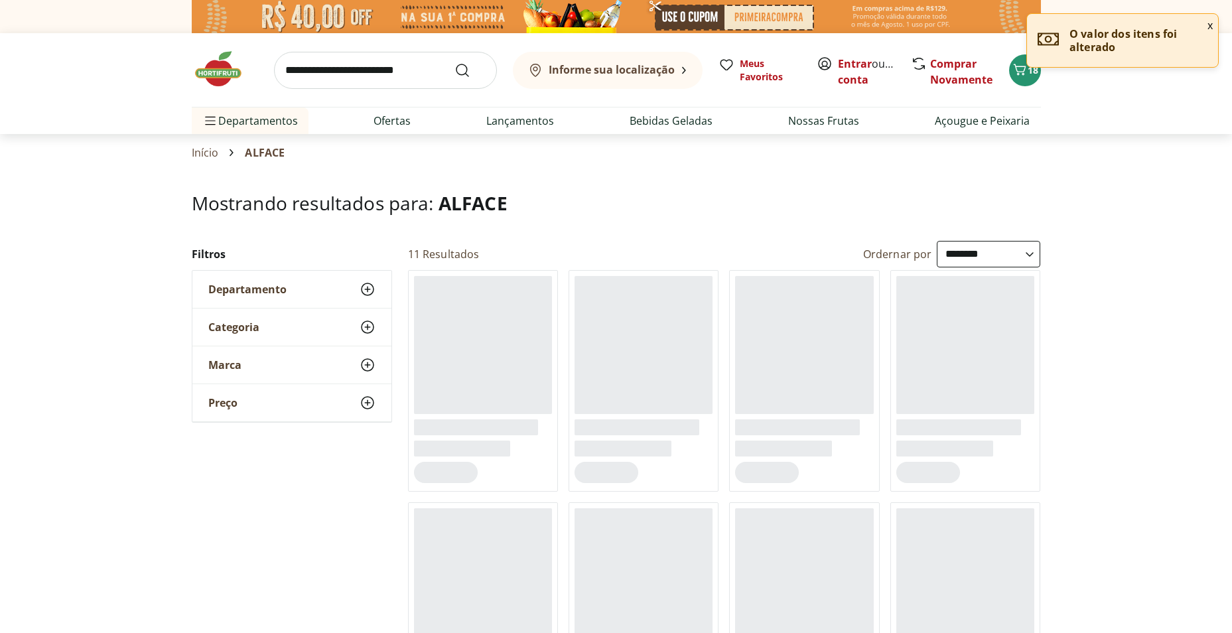
select select "**********"
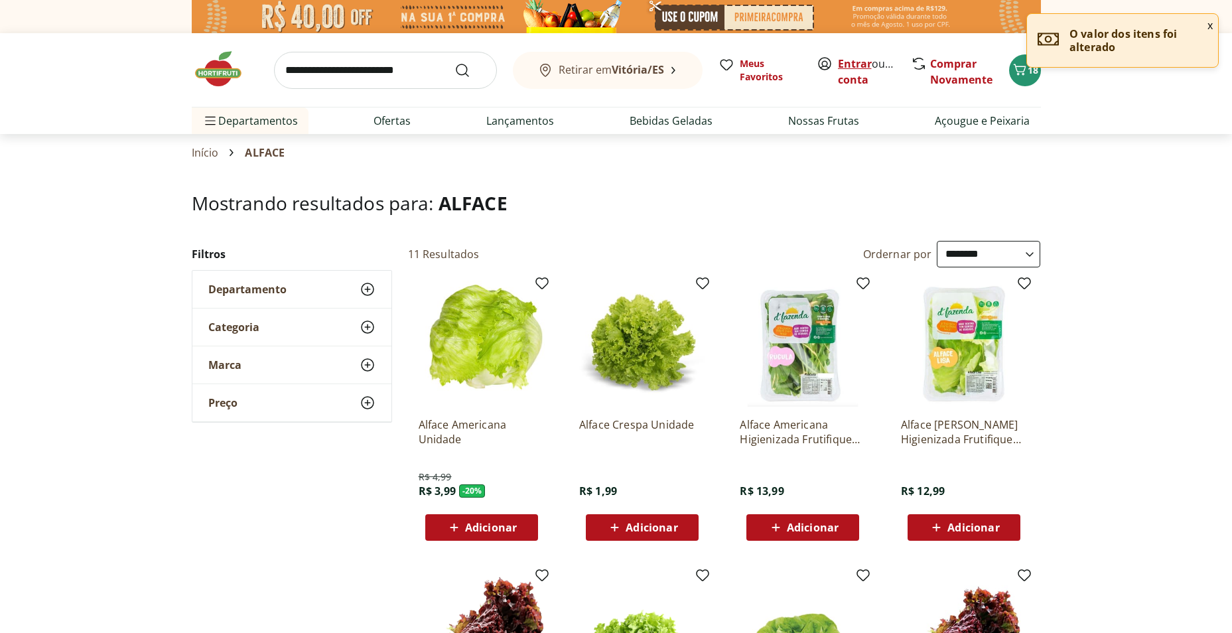
click at [852, 66] on link "Entrar" at bounding box center [855, 63] width 34 height 15
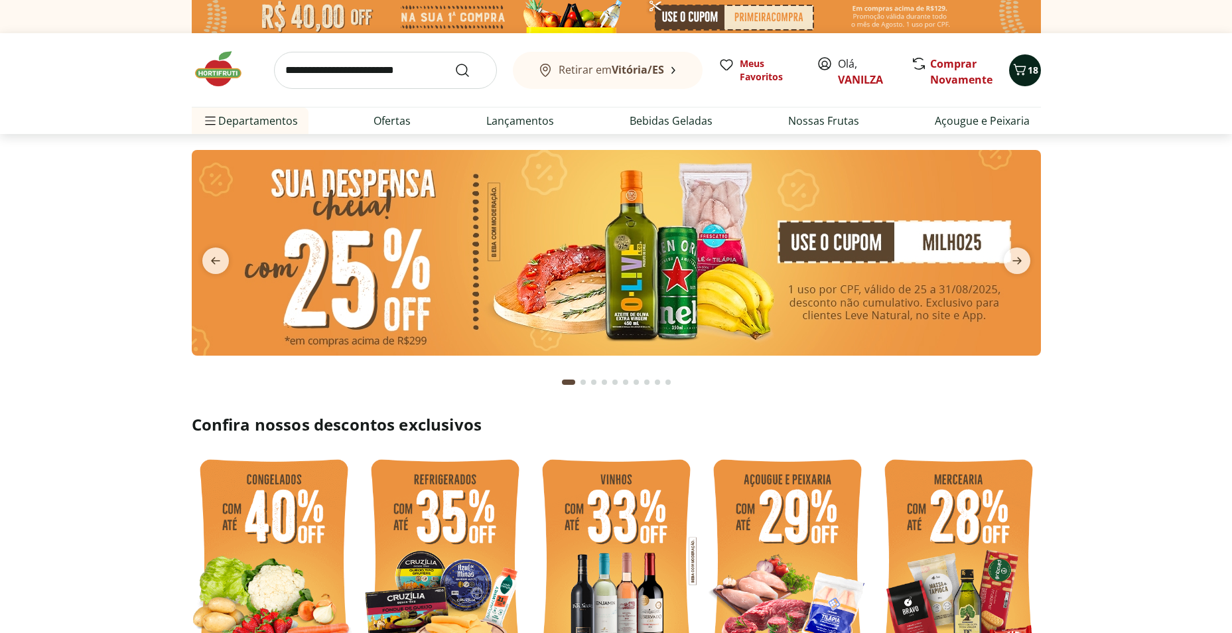
click at [1027, 67] on span "18" at bounding box center [1032, 70] width 11 height 13
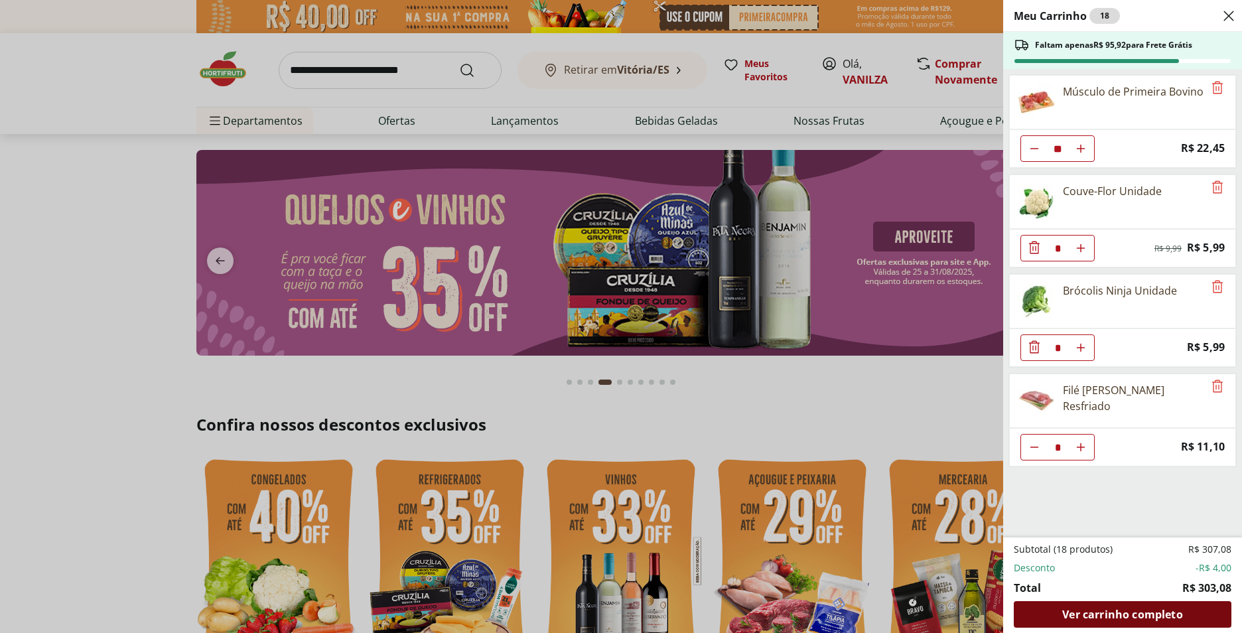
click at [1104, 613] on span "Ver carrinho completo" at bounding box center [1122, 614] width 120 height 11
